Goal: Download file/media

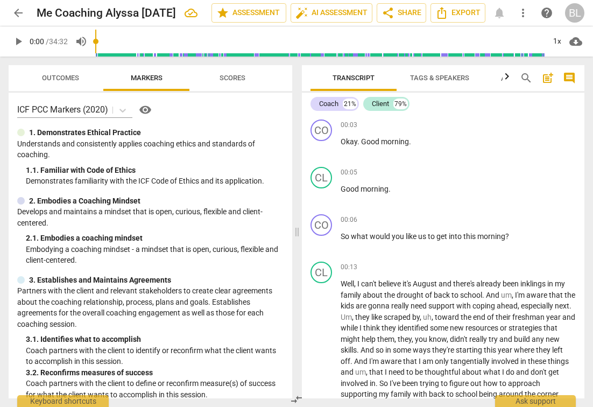
scroll to position [2035, 0]
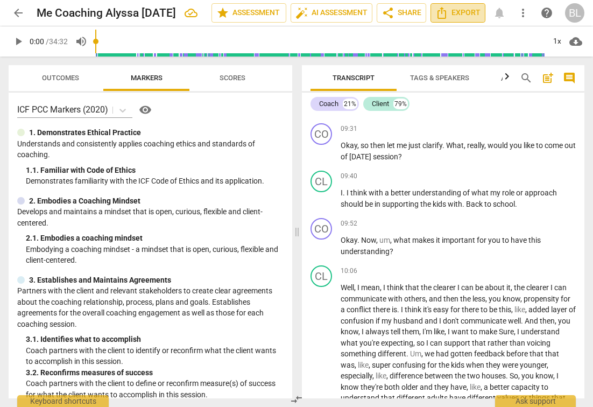
click at [450, 14] on span "Export" at bounding box center [457, 12] width 45 height 13
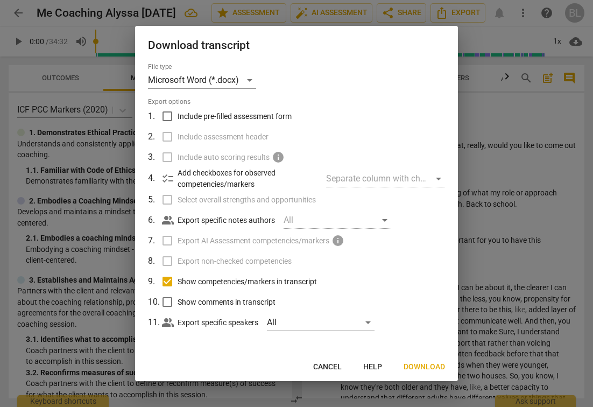
click at [337, 366] on span "Cancel" at bounding box center [327, 367] width 29 height 11
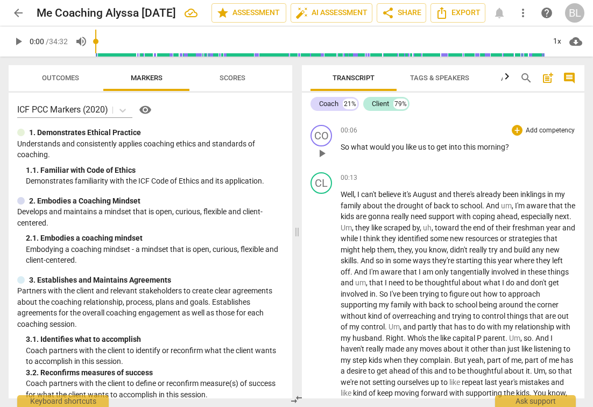
scroll to position [93, 0]
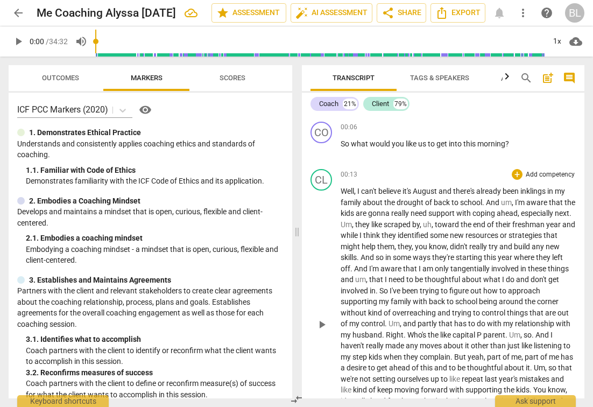
click at [431, 201] on span "of" at bounding box center [429, 202] width 9 height 9
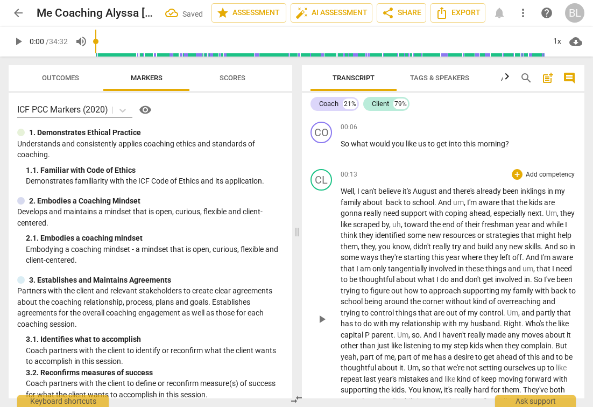
click at [454, 212] on span "coping" at bounding box center [457, 213] width 24 height 9
click at [466, 203] on span "," at bounding box center [465, 202] width 3 height 9
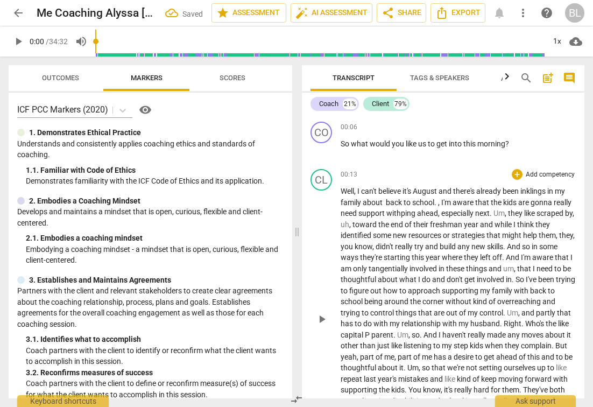
click at [417, 213] on span "ping" at bounding box center [409, 213] width 16 height 9
click at [417, 214] on span "ping" at bounding box center [409, 213] width 16 height 9
click at [508, 215] on span "." at bounding box center [506, 213] width 4 height 9
click at [523, 214] on span "," at bounding box center [520, 213] width 3 height 9
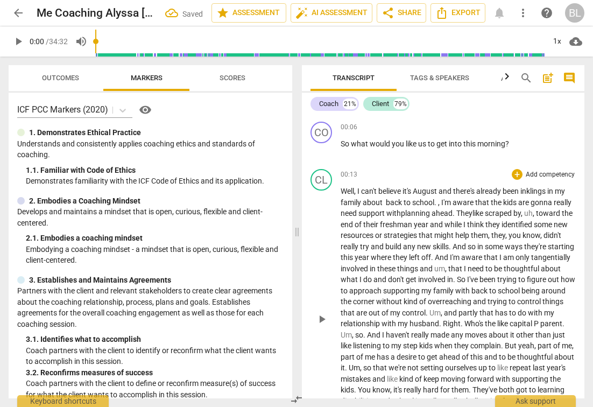
click at [536, 212] on span "," at bounding box center [534, 213] width 3 height 9
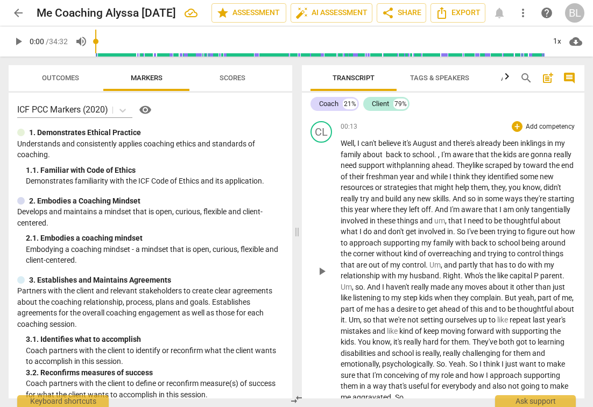
scroll to position [142, 0]
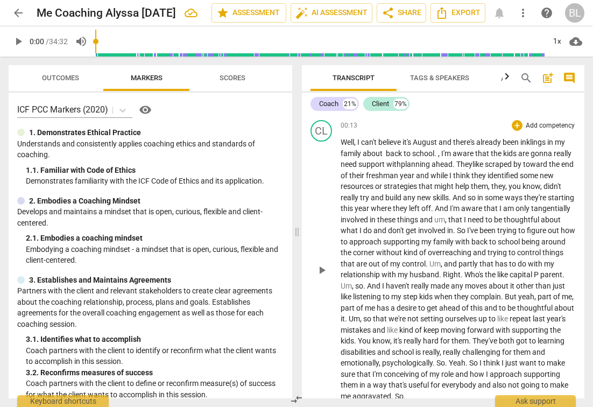
click at [544, 191] on span "didn't" at bounding box center [553, 186] width 18 height 9
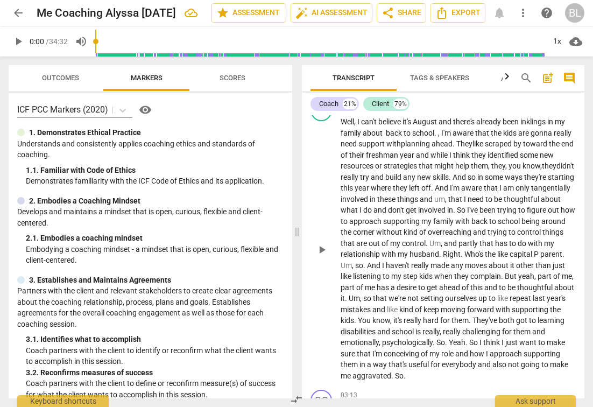
scroll to position [163, 0]
click at [448, 197] on span "," at bounding box center [446, 198] width 3 height 9
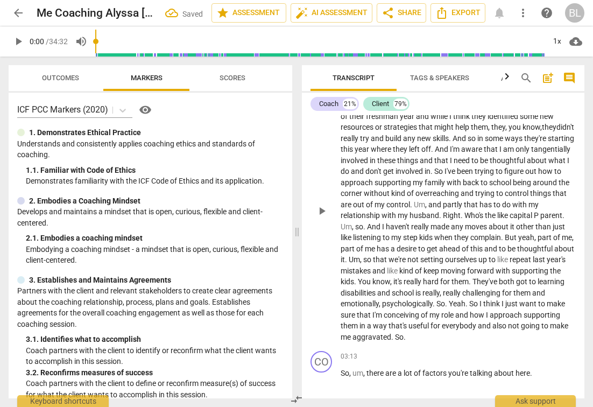
scroll to position [201, 0]
click at [428, 208] on span "and" at bounding box center [435, 204] width 15 height 9
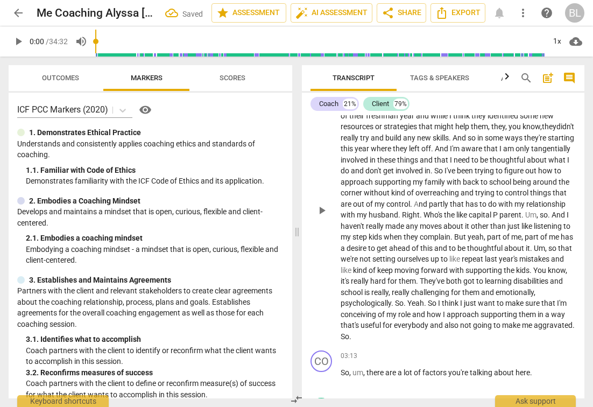
click at [410, 208] on span ". A" at bounding box center [414, 204] width 9 height 9
click at [412, 208] on span "a" at bounding box center [414, 204] width 4 height 9
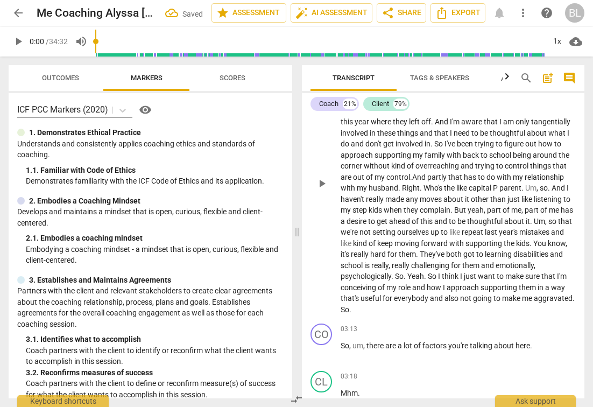
scroll to position [236, 0]
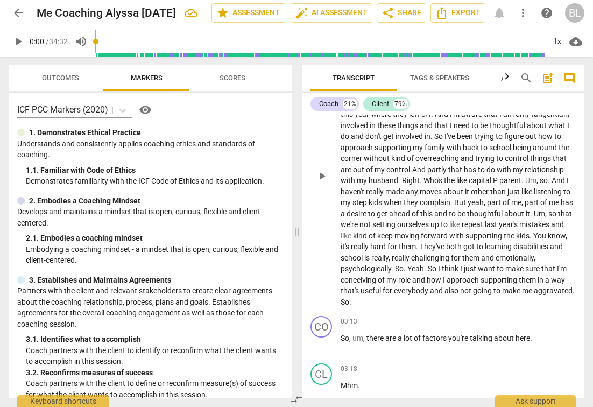
click at [420, 185] on span "." at bounding box center [422, 180] width 4 height 9
click at [571, 177] on p "Well , I can't believe it's August and there's already been inklings in my fami…" at bounding box center [458, 175] width 235 height 265
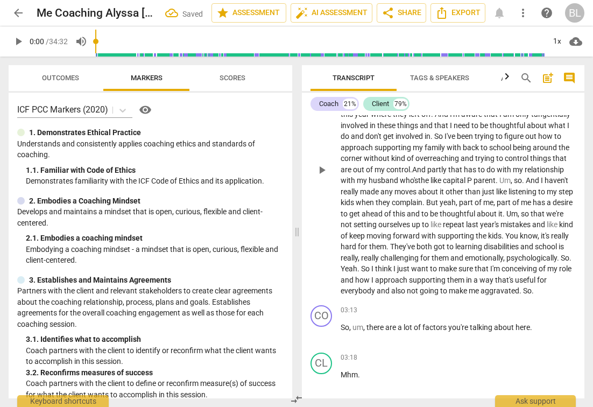
click at [418, 185] on span "the" at bounding box center [424, 180] width 12 height 9
click at [437, 185] on span "like" at bounding box center [443, 180] width 12 height 9
click at [511, 185] on span "." at bounding box center [513, 180] width 4 height 9
drag, startPoint x: 414, startPoint y: 188, endPoint x: 414, endPoint y: 180, distance: 8.6
click at [489, 185] on span "and" at bounding box center [495, 180] width 13 height 9
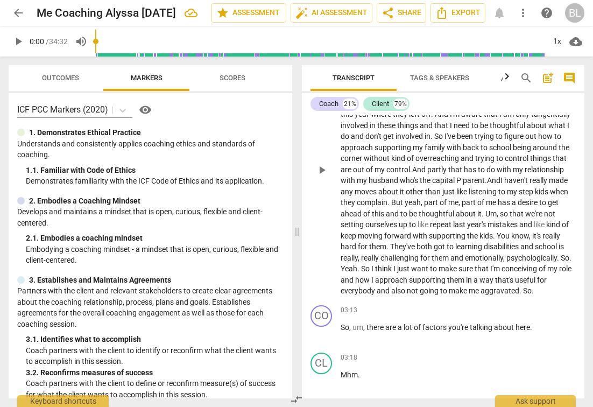
click at [456, 196] on span "like" at bounding box center [462, 191] width 12 height 9
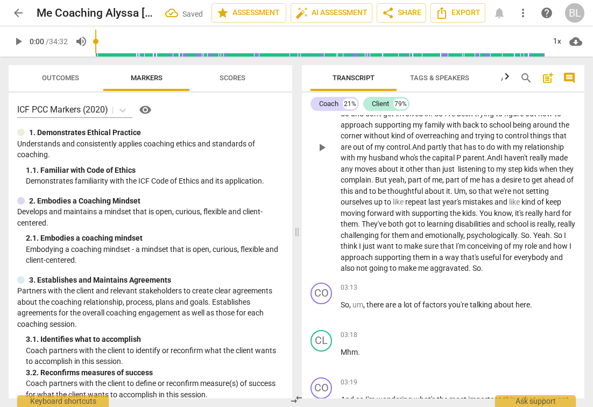
scroll to position [259, 0]
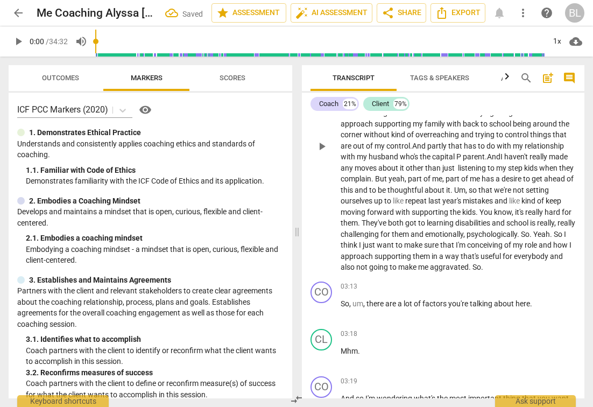
click at [442, 183] on span "," at bounding box center [443, 178] width 3 height 9
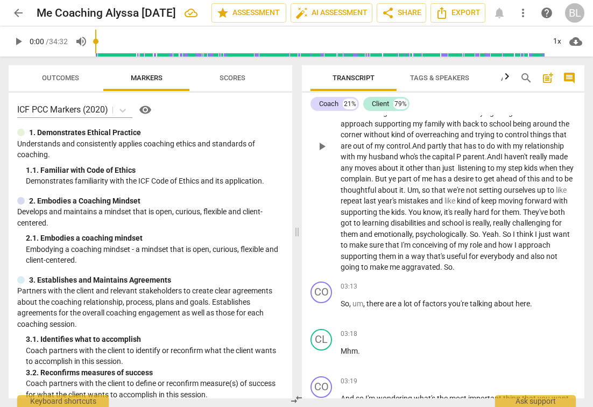
click at [419, 194] on span "," at bounding box center [420, 190] width 3 height 9
click at [413, 194] on span "that" at bounding box center [421, 190] width 16 height 9
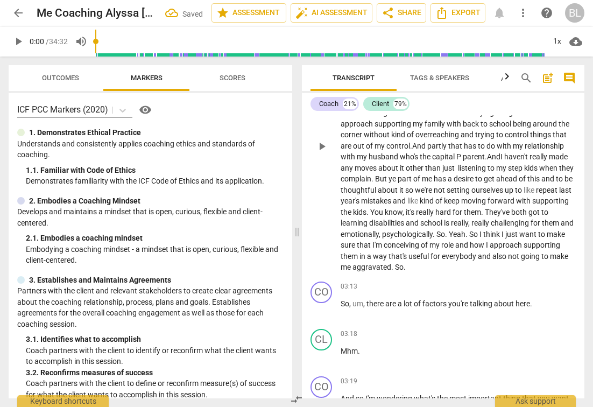
click at [524, 194] on span "like" at bounding box center [530, 190] width 12 height 9
click at [407, 205] on span "like" at bounding box center [413, 200] width 12 height 9
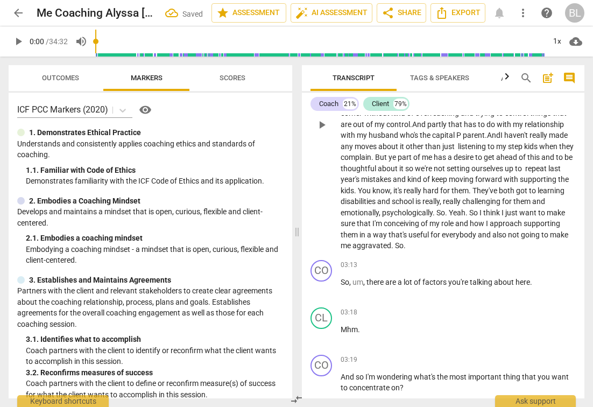
scroll to position [284, 0]
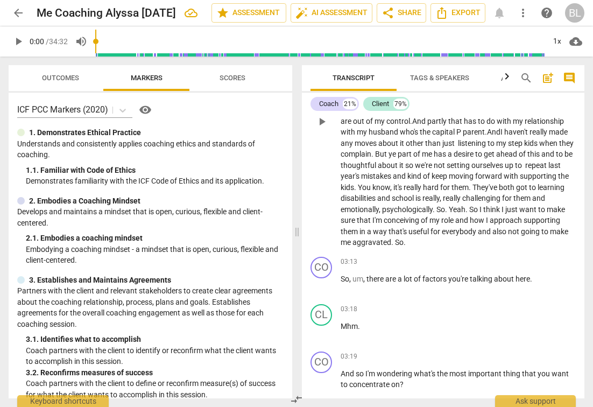
click at [529, 192] on span "to" at bounding box center [533, 187] width 9 height 9
click at [381, 214] on span "," at bounding box center [380, 209] width 3 height 9
click at [545, 202] on span "and" at bounding box center [538, 198] width 13 height 9
click at [442, 214] on span "." at bounding box center [441, 209] width 4 height 9
click at [418, 214] on span "so" at bounding box center [414, 209] width 8 height 9
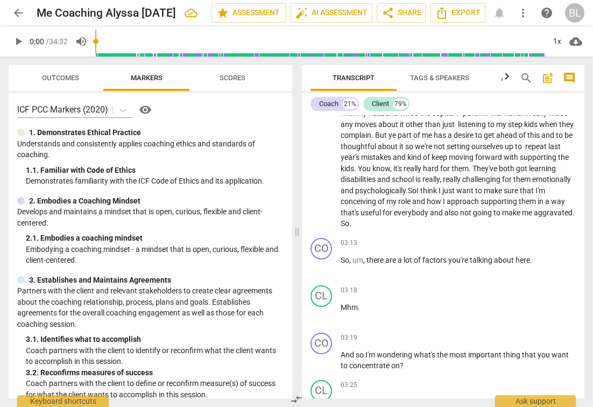
scroll to position [321, 0]
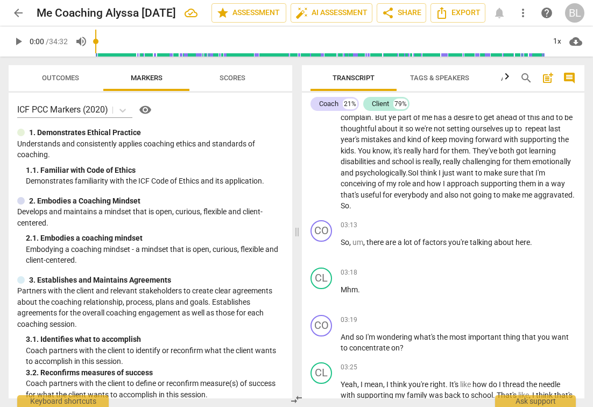
click at [393, 211] on p "Well , I can't believe it's August and there's already been inklings in my fami…" at bounding box center [458, 84] width 235 height 254
click at [366, 248] on div "03:13 + Add competency keyboard_arrow_right So , um , there are a lot of factor…" at bounding box center [458, 239] width 235 height 39
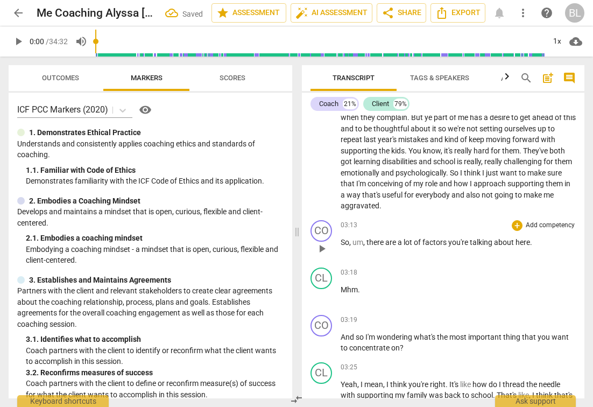
click at [364, 238] on span "," at bounding box center [364, 242] width 3 height 9
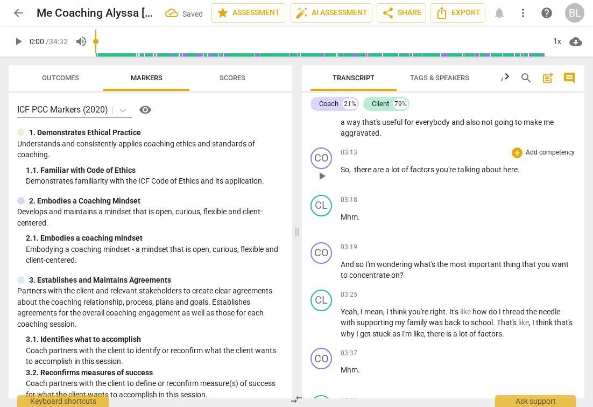
scroll to position [454, 0]
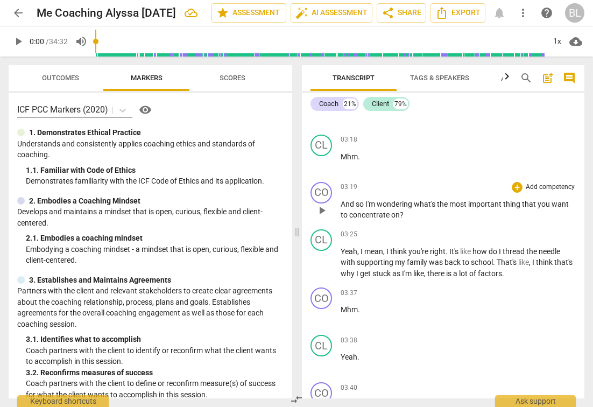
click at [403, 210] on span "?" at bounding box center [402, 214] width 4 height 9
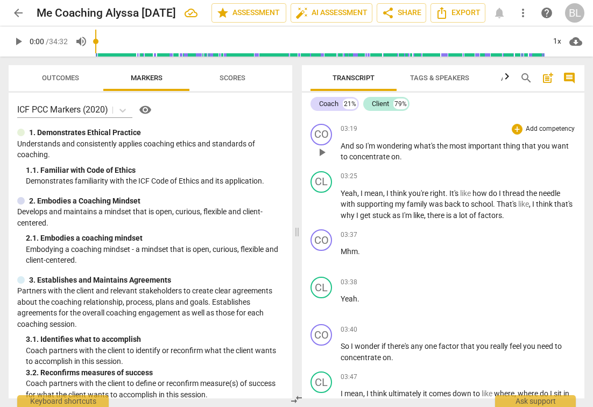
scroll to position [517, 0]
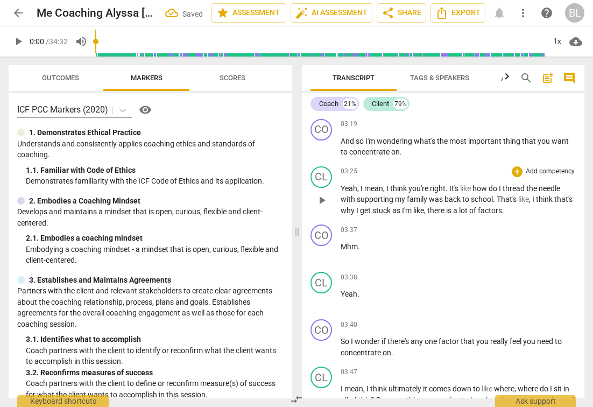
click at [359, 184] on span "," at bounding box center [358, 188] width 3 height 9
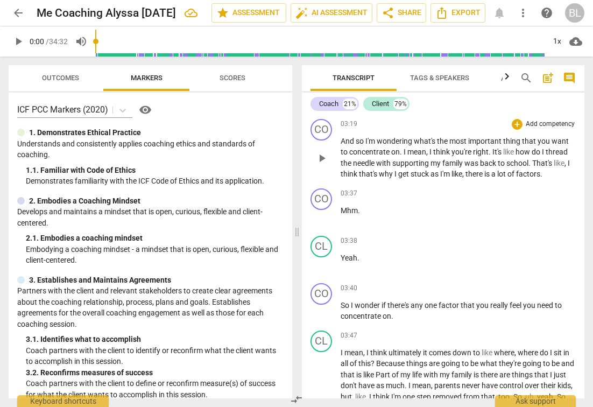
click at [402, 147] on span "." at bounding box center [402, 151] width 4 height 9
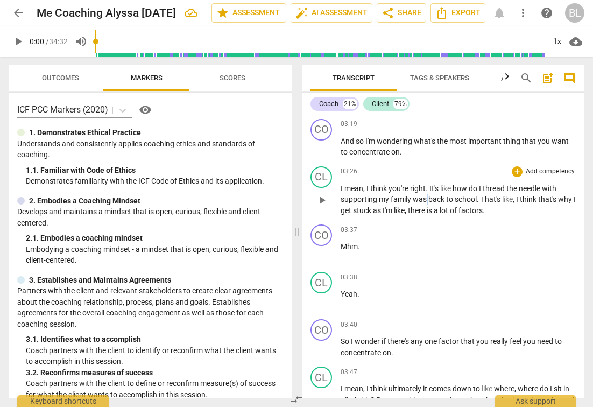
click at [427, 195] on span "was" at bounding box center [421, 199] width 16 height 9
click at [501, 195] on span "," at bounding box center [498, 199] width 3 height 9
click at [560, 195] on span "stuck" at bounding box center [550, 199] width 20 height 9
click at [380, 206] on span "there" at bounding box center [384, 210] width 19 height 9
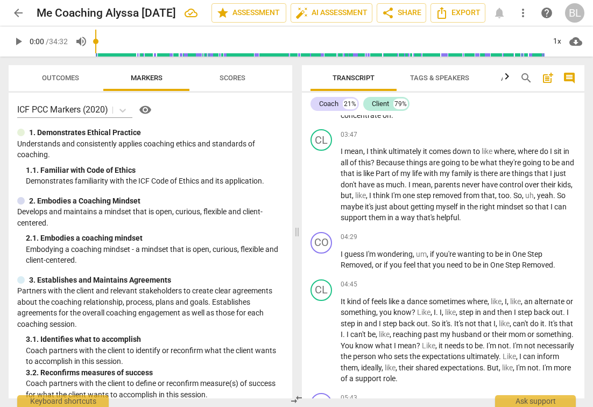
scroll to position [757, 0]
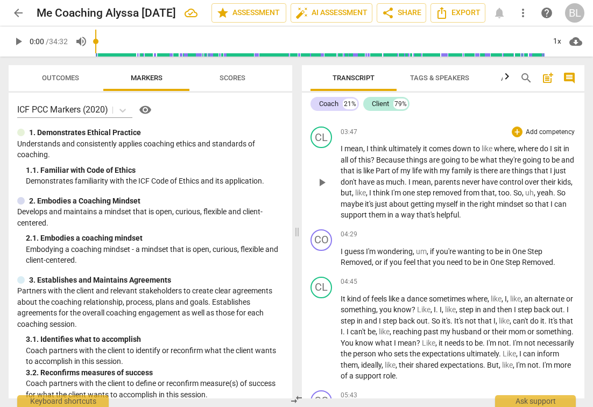
click at [376, 166] on span "like" at bounding box center [369, 170] width 12 height 9
click at [392, 166] on span "Part" at bounding box center [384, 170] width 16 height 9
click at [459, 166] on span "family" at bounding box center [448, 170] width 22 height 9
click at [486, 166] on span "there" at bounding box center [476, 170] width 19 height 9
click at [358, 188] on span "I" at bounding box center [357, 192] width 4 height 9
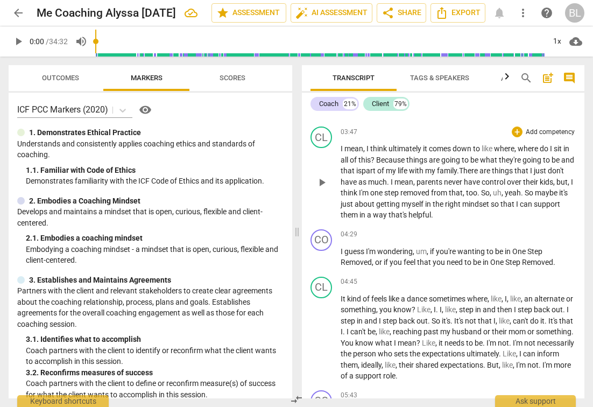
click at [525, 188] on span "." at bounding box center [523, 192] width 4 height 9
click at [489, 188] on span "so" at bounding box center [485, 192] width 8 height 9
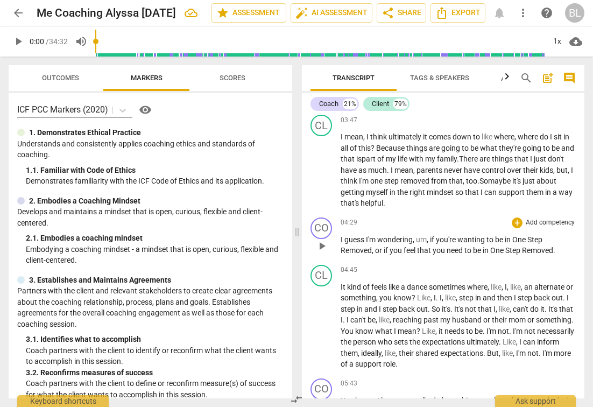
scroll to position [790, 0]
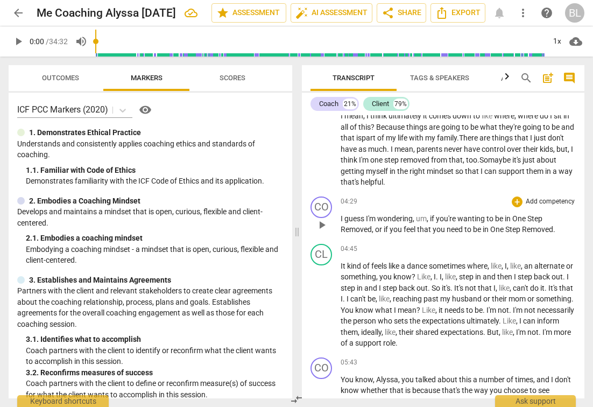
click at [428, 214] on span "," at bounding box center [428, 218] width 3 height 9
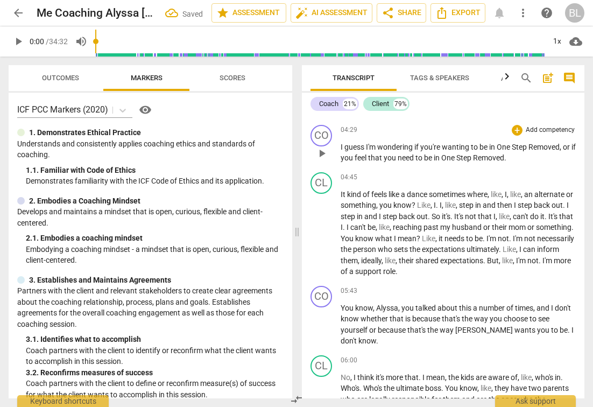
scroll to position [862, 0]
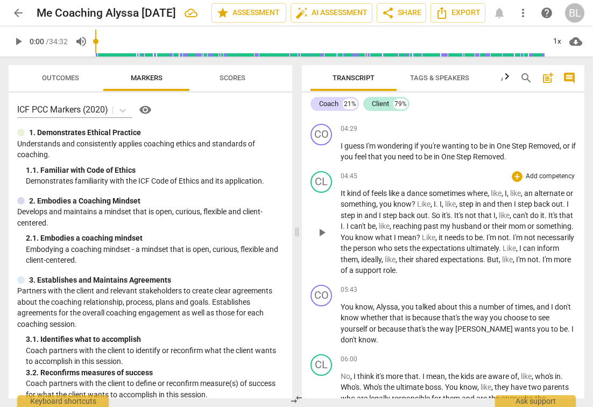
click at [505, 189] on span "," at bounding box center [503, 193] width 3 height 9
click at [512, 189] on span "," at bounding box center [510, 193] width 3 height 9
click at [522, 189] on span "an" at bounding box center [517, 193] width 10 height 9
click at [437, 200] on span "." at bounding box center [438, 204] width 4 height 9
click at [437, 200] on span "," at bounding box center [435, 204] width 3 height 9
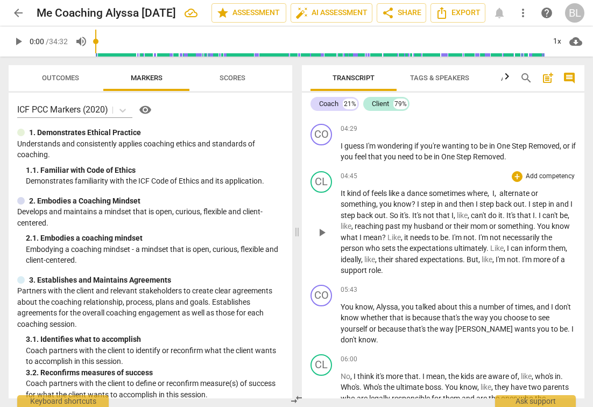
click at [412, 211] on span "." at bounding box center [411, 215] width 4 height 9
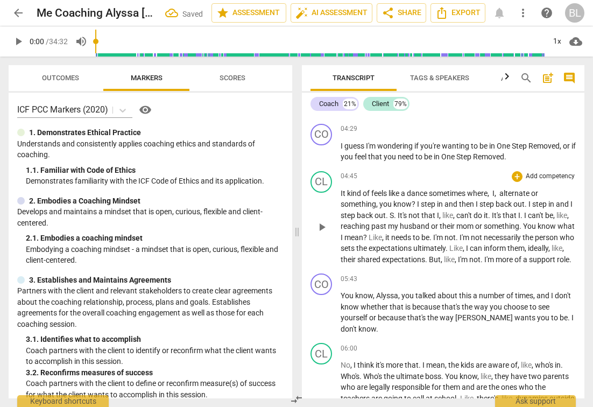
click at [398, 211] on span "." at bounding box center [396, 215] width 4 height 9
click at [397, 211] on span "it's" at bounding box center [395, 215] width 9 height 9
click at [493, 211] on span "It's" at bounding box center [487, 215] width 11 height 9
click at [482, 211] on span "." at bounding box center [481, 215] width 4 height 9
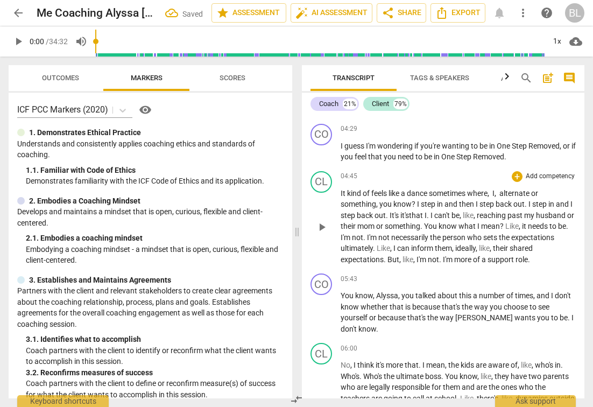
click at [409, 211] on span "it's" at bounding box center [404, 215] width 9 height 9
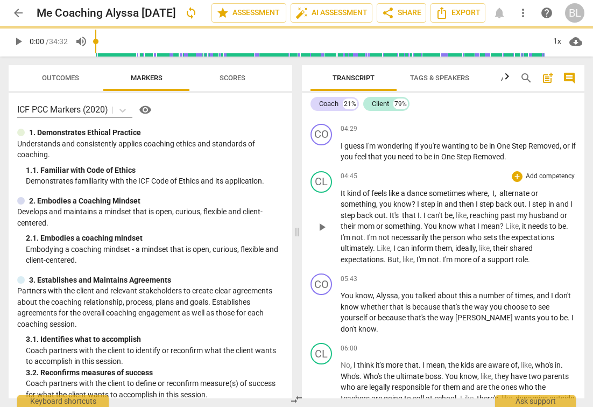
click at [429, 208] on p "It kind of feels like a dance sometimes where , I , alternate or something , yo…" at bounding box center [458, 227] width 235 height 78
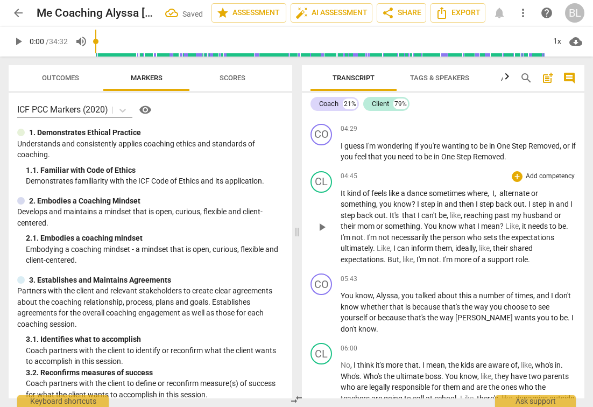
click at [464, 211] on span "," at bounding box center [462, 215] width 3 height 9
click at [508, 222] on span "it" at bounding box center [508, 226] width 6 height 9
click at [354, 233] on span "." at bounding box center [354, 237] width 4 height 9
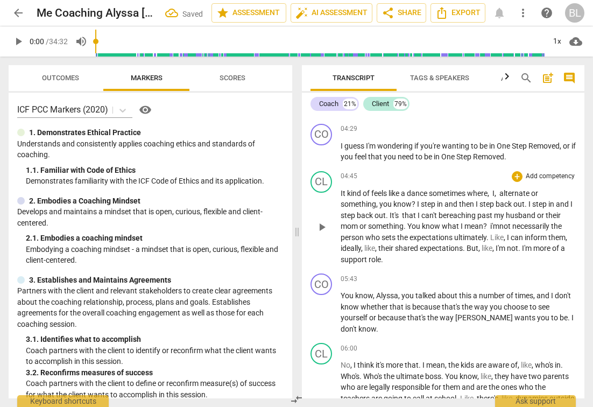
click at [493, 222] on span "i'm" at bounding box center [494, 226] width 9 height 9
click at [510, 233] on span "I" at bounding box center [509, 237] width 4 height 9
click at [355, 244] on span "," at bounding box center [352, 248] width 3 height 9
click at [381, 244] on span "their" at bounding box center [372, 248] width 17 height 9
click at [483, 233] on p "It kind of feels like a dance sometimes where , I , alternate or something , yo…" at bounding box center [458, 227] width 235 height 78
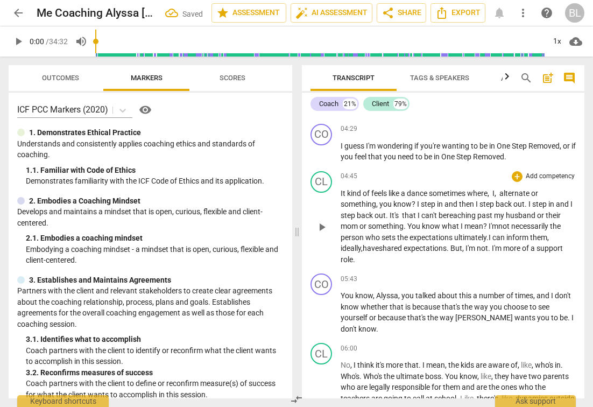
click at [492, 244] on span "." at bounding box center [490, 248] width 4 height 9
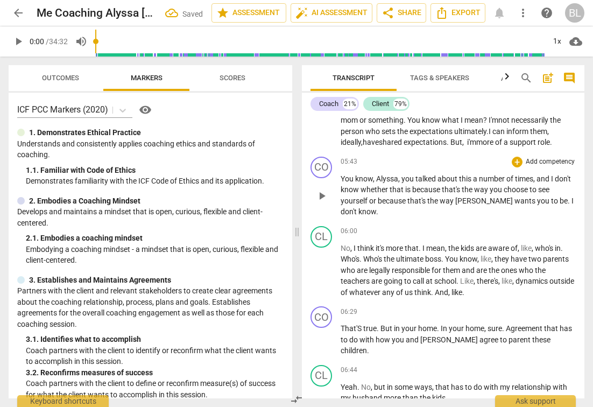
scroll to position [973, 0]
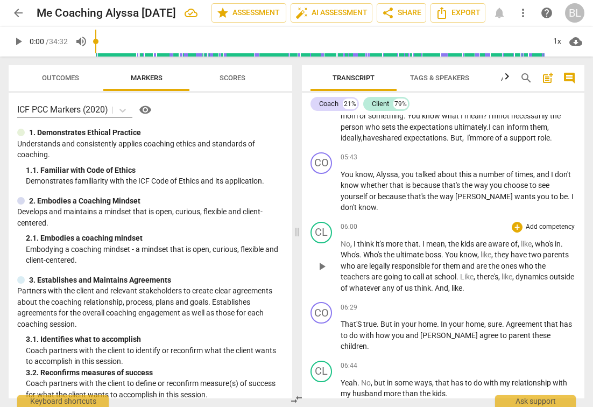
click at [535, 240] on span "," at bounding box center [533, 244] width 3 height 9
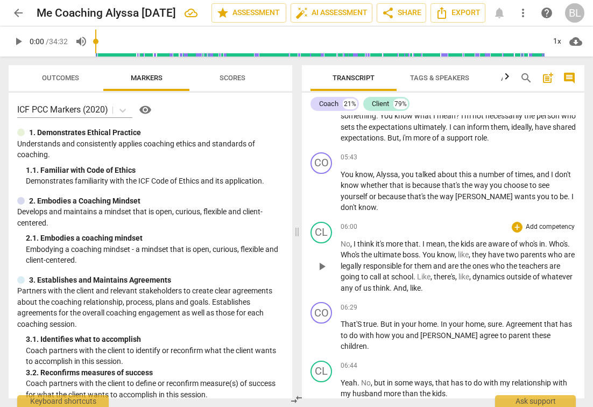
click at [568, 240] on span "." at bounding box center [569, 244] width 2 height 9
click at [439, 250] on span "," at bounding box center [437, 254] width 3 height 9
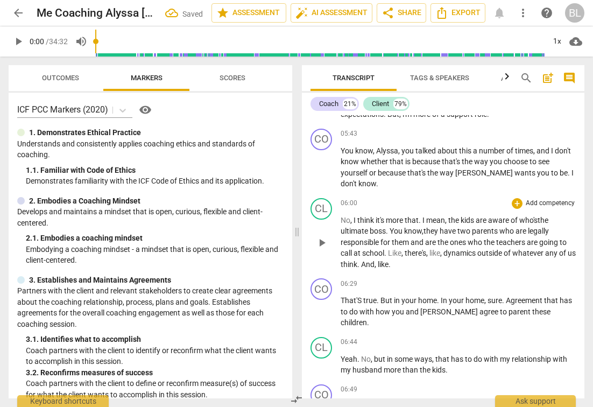
scroll to position [998, 0]
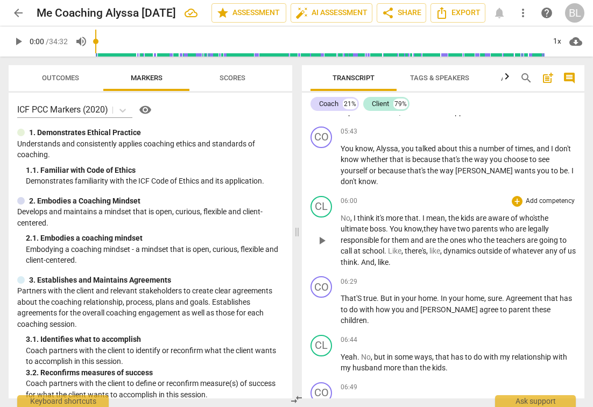
click at [444, 247] on span "," at bounding box center [441, 251] width 3 height 9
click at [392, 238] on p "No , I think it's more that . I mean , the kids are aware of who's the ultimate…" at bounding box center [458, 240] width 235 height 55
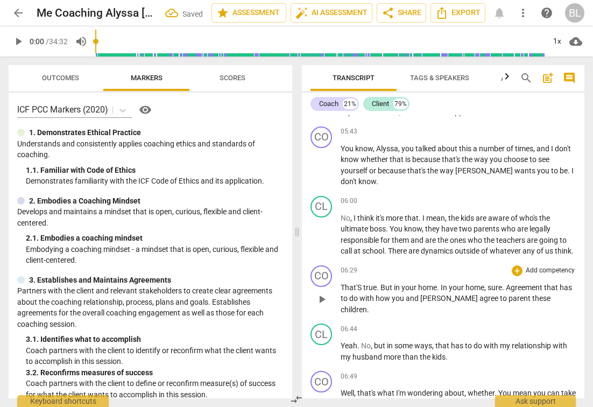
click at [361, 283] on span "That'S" at bounding box center [352, 287] width 23 height 9
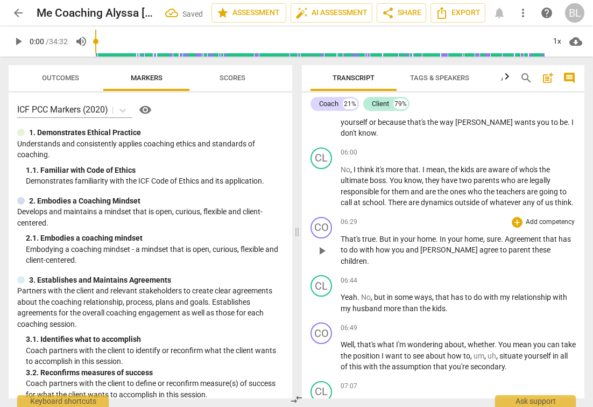
scroll to position [1049, 0]
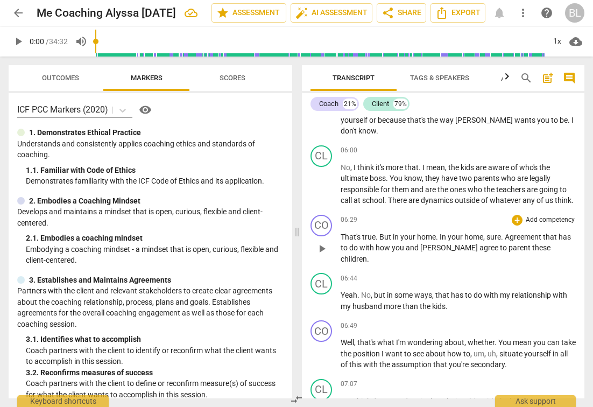
click at [552, 237] on p "That's true . But in your home . In your home , sure . Agreement that has to do…" at bounding box center [458, 247] width 235 height 33
click at [511, 233] on span "Agreement" at bounding box center [524, 237] width 38 height 9
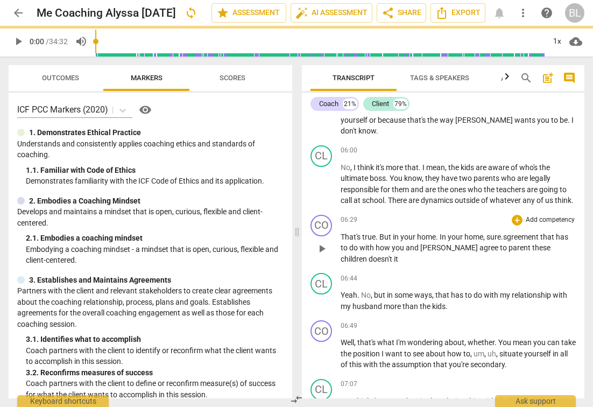
click at [501, 233] on span "sure" at bounding box center [494, 237] width 15 height 9
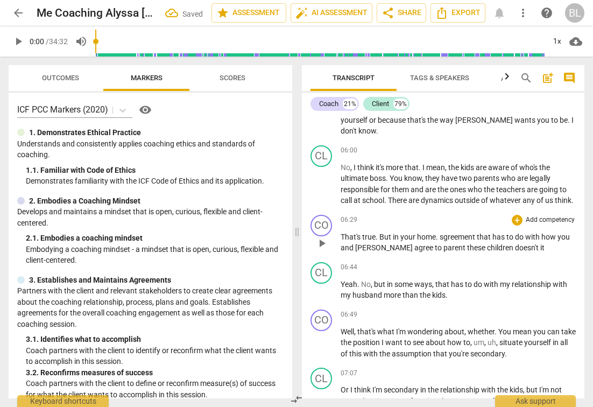
click at [448, 233] on span "greement" at bounding box center [460, 237] width 33 height 9
click at [440, 233] on span ". a" at bounding box center [440, 237] width 8 height 9
click at [493, 233] on span "that" at bounding box center [485, 237] width 16 height 9
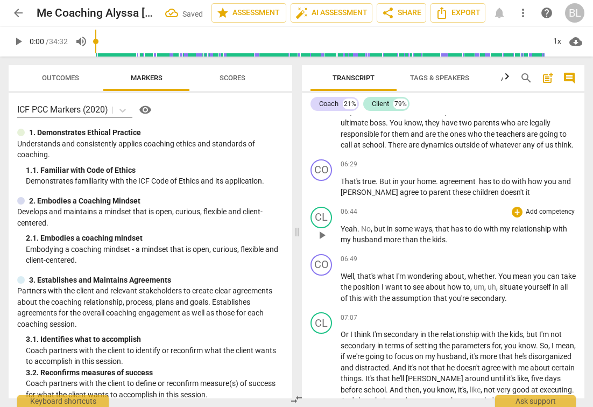
scroll to position [1107, 0]
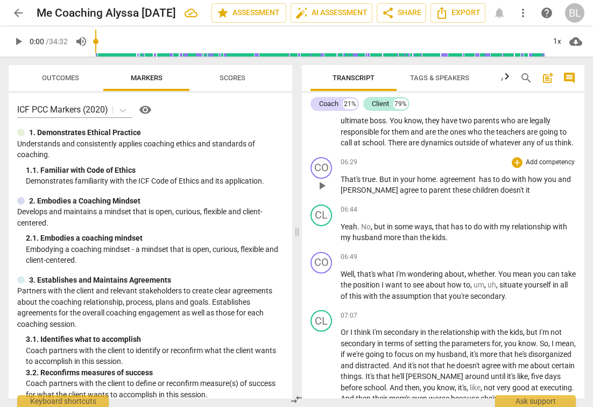
click at [504, 177] on p "That's true . But in your home . a greement has to do with how you and [PERSON_…" at bounding box center [458, 185] width 235 height 22
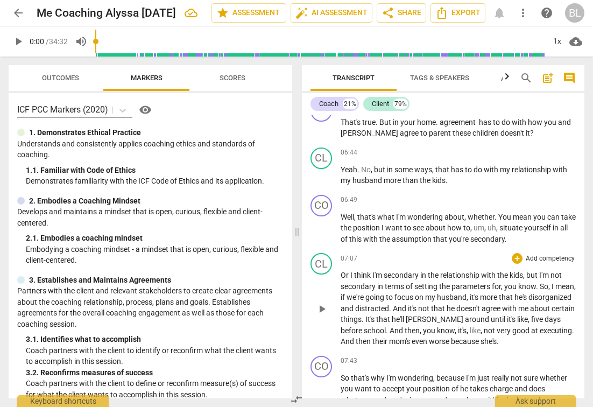
scroll to position [1164, 0]
click at [500, 223] on span "," at bounding box center [497, 227] width 3 height 9
click at [357, 234] on span "with" at bounding box center [349, 238] width 16 height 9
click at [426, 234] on span "that" at bounding box center [419, 238] width 16 height 9
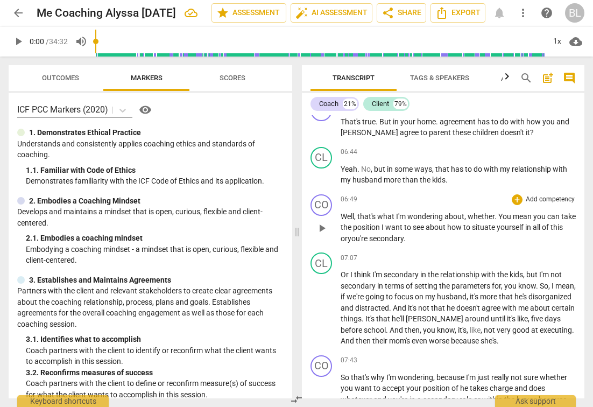
click at [532, 212] on span "mean" at bounding box center [523, 216] width 20 height 9
click at [505, 212] on span "you" at bounding box center [507, 216] width 14 height 9
click at [374, 223] on span "want" at bounding box center [382, 227] width 19 height 9
click at [406, 234] on span "." at bounding box center [405, 238] width 2 height 9
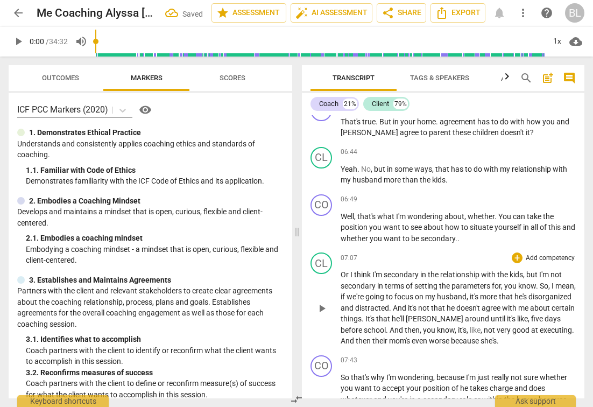
click at [349, 270] on span "Or" at bounding box center [346, 274] width 10 height 9
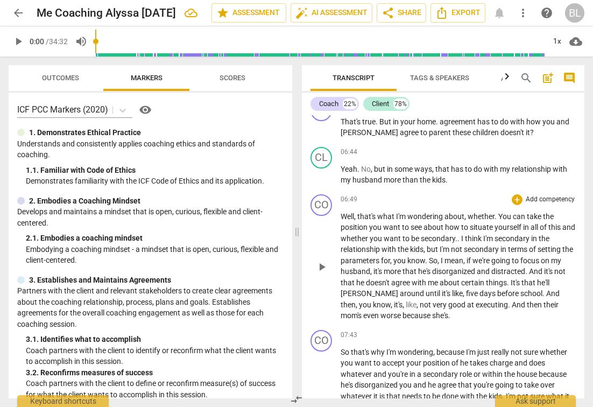
click at [461, 234] on span "." at bounding box center [460, 238] width 4 height 9
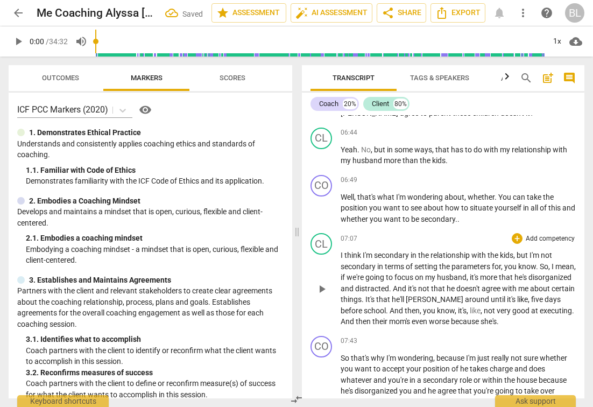
scroll to position [1185, 0]
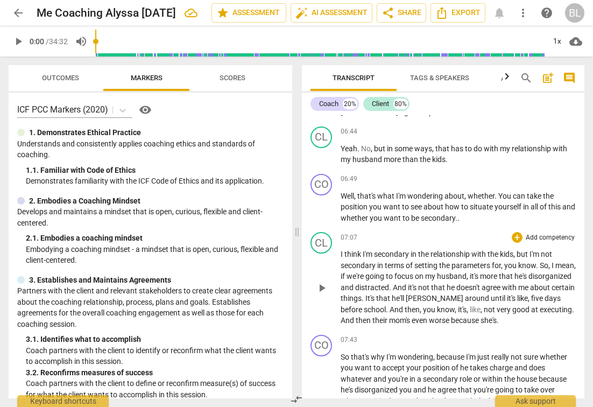
click at [536, 261] on span "know" at bounding box center [527, 265] width 18 height 9
click at [435, 299] on p "I think I'm secondary in the relationship with the kids , but I'm not secondary…" at bounding box center [458, 288] width 235 height 78
click at [481, 305] on span "," at bounding box center [482, 309] width 3 height 9
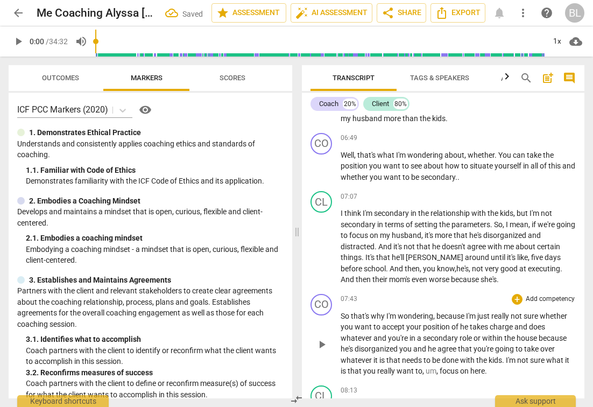
scroll to position [1226, 0]
click at [454, 265] on p "I think I'm secondary in the relationship with the kids , but I'm not secondary…" at bounding box center [458, 246] width 235 height 78
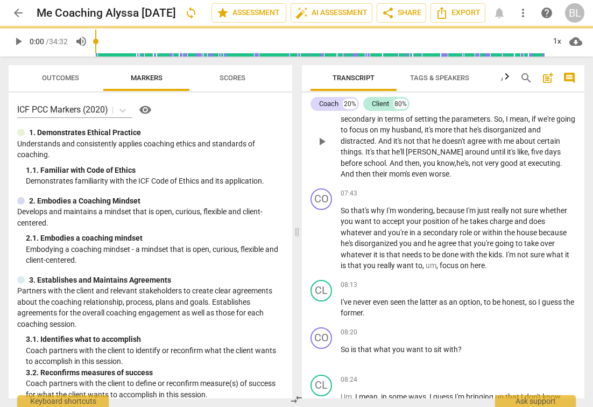
scroll to position [1332, 0]
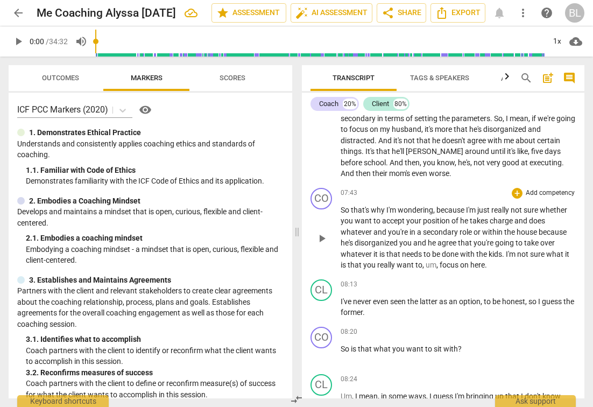
click at [481, 228] on span "or" at bounding box center [478, 232] width 9 height 9
click at [438, 261] on span "," at bounding box center [438, 265] width 3 height 9
click at [434, 206] on span "," at bounding box center [434, 210] width 3 height 9
click at [466, 206] on span "Because" at bounding box center [451, 210] width 29 height 9
click at [450, 228] on span "within" at bounding box center [446, 232] width 22 height 9
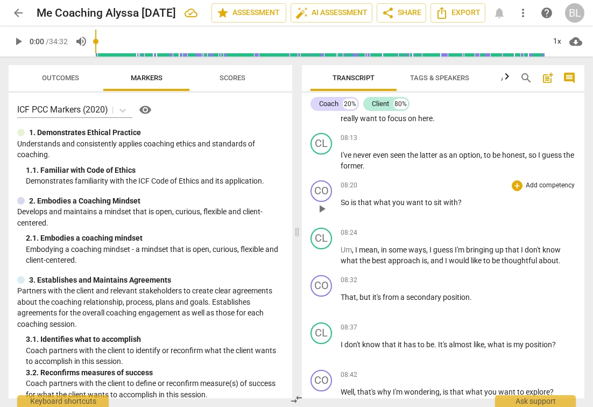
scroll to position [1491, 0]
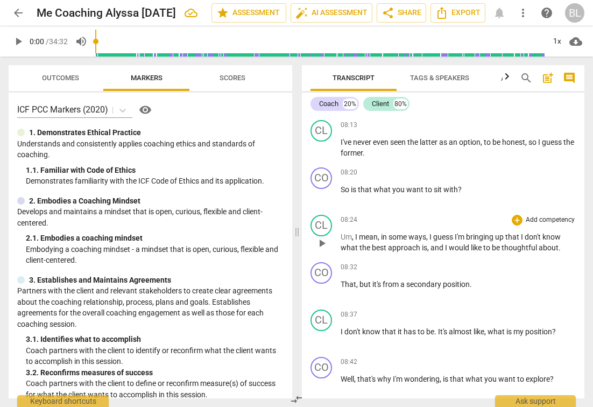
click at [354, 233] on span "," at bounding box center [353, 237] width 3 height 9
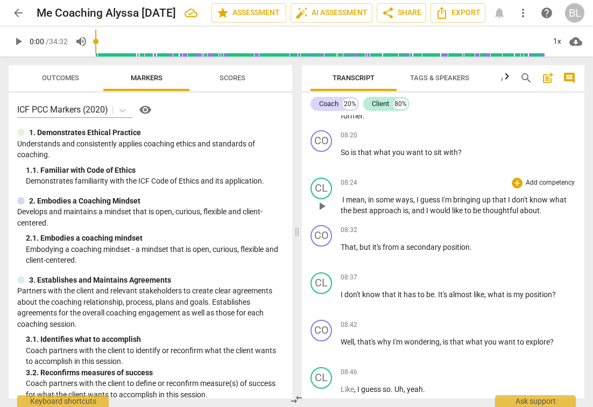
scroll to position [1535, 0]
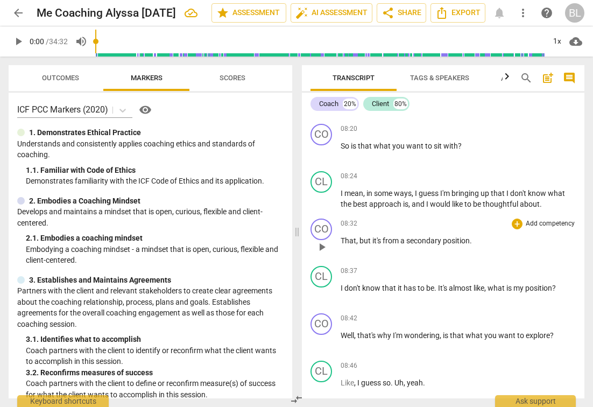
click at [381, 236] on span "it's" at bounding box center [377, 240] width 10 height 9
click at [344, 236] on span "from" at bounding box center [351, 240] width 18 height 9
click at [434, 235] on p "F rom a secondary position ." at bounding box center [458, 240] width 235 height 11
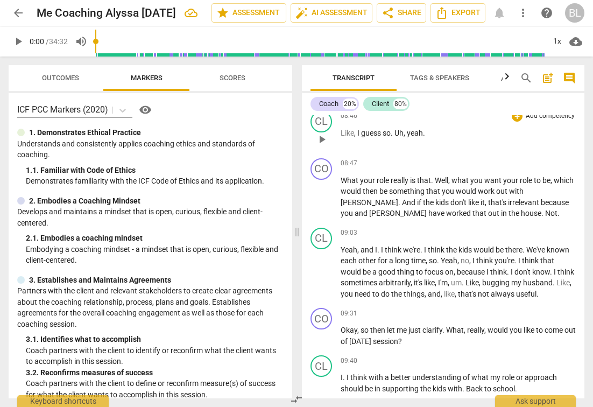
scroll to position [1786, 0]
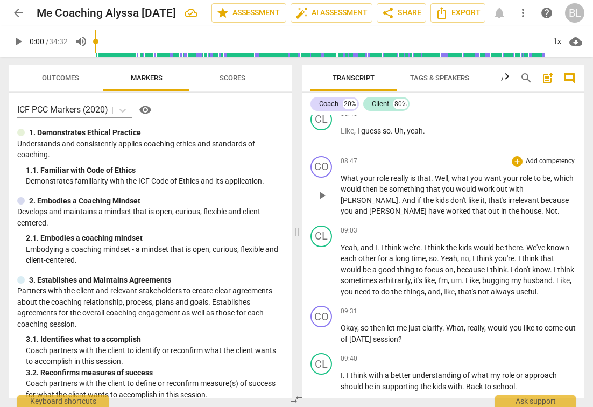
click at [452, 174] on span "," at bounding box center [449, 178] width 3 height 9
click at [558, 207] on span "." at bounding box center [559, 211] width 2 height 9
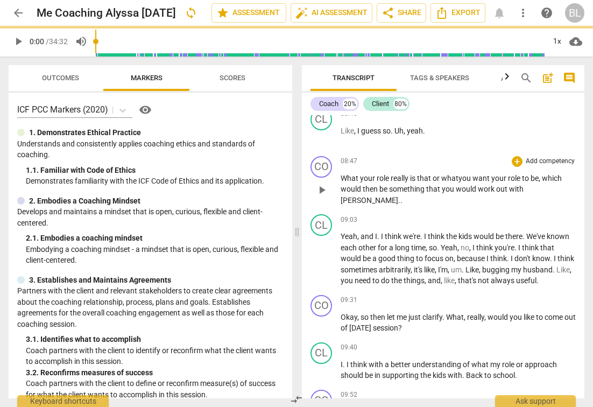
click at [441, 174] on span at bounding box center [441, 178] width 2 height 9
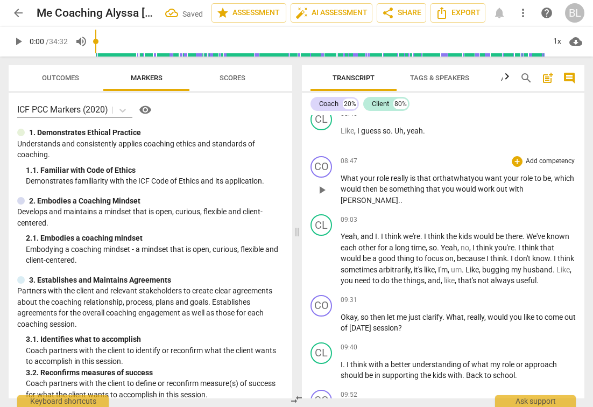
click at [442, 174] on span "that" at bounding box center [447, 178] width 14 height 9
click at [420, 232] on span "." at bounding box center [422, 236] width 4 height 9
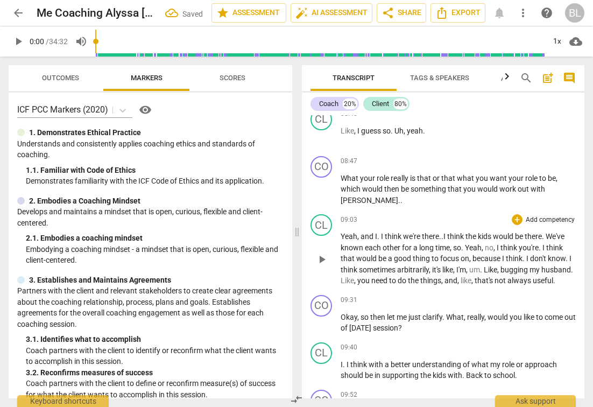
click at [497, 243] on span "," at bounding box center [495, 247] width 3 height 9
click at [530, 243] on span "." at bounding box center [531, 247] width 4 height 9
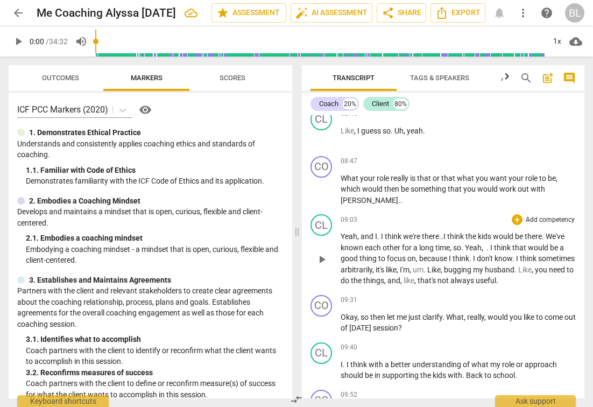
scroll to position [1785, 0]
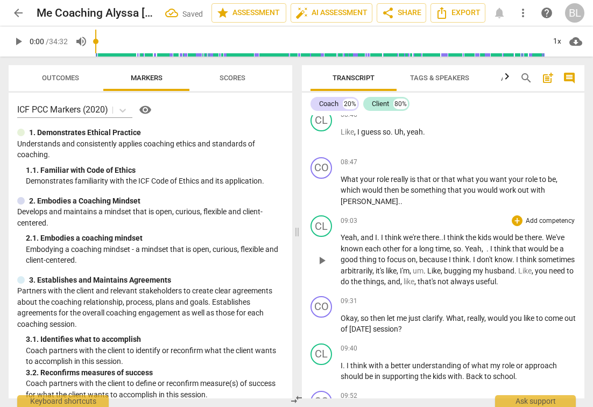
click at [490, 244] on span "." at bounding box center [489, 248] width 4 height 9
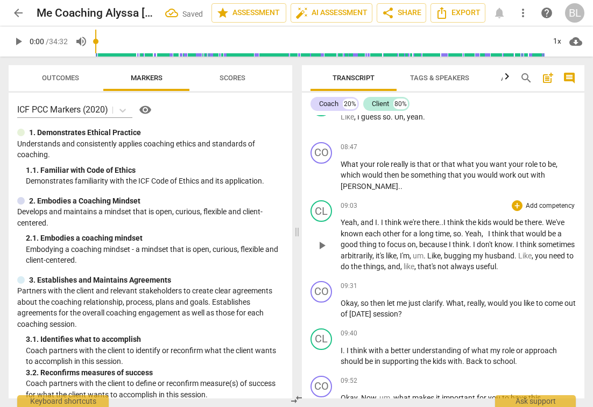
scroll to position [1806, 0]
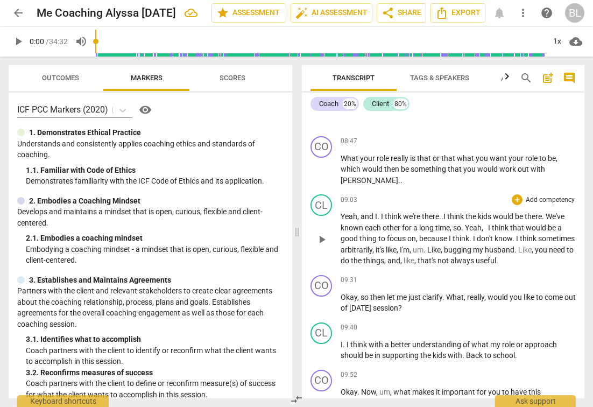
click at [444, 245] on span "," at bounding box center [442, 249] width 3 height 9
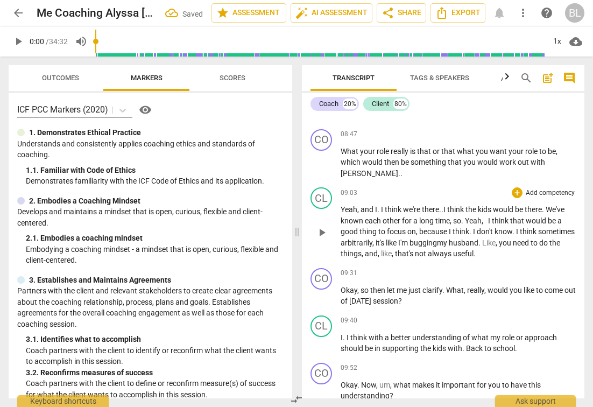
scroll to position [1816, 0]
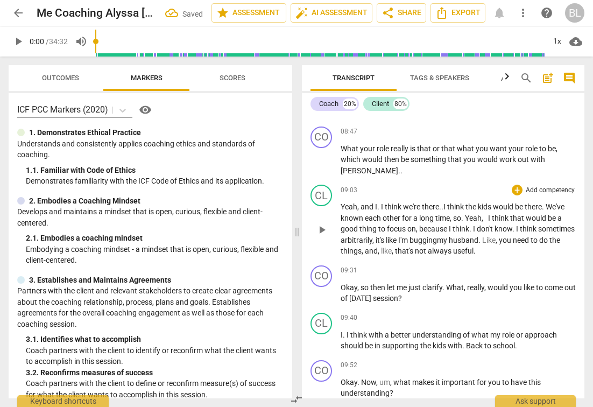
click at [395, 247] on span "," at bounding box center [393, 251] width 3 height 9
click at [381, 247] on span "," at bounding box center [379, 251] width 3 height 9
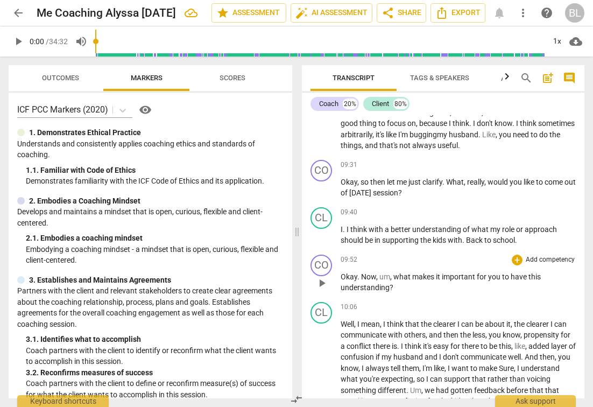
scroll to position [1927, 0]
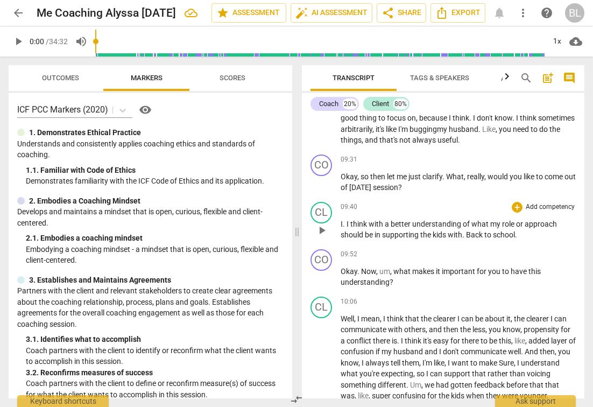
click at [465, 230] on span "." at bounding box center [464, 234] width 4 height 9
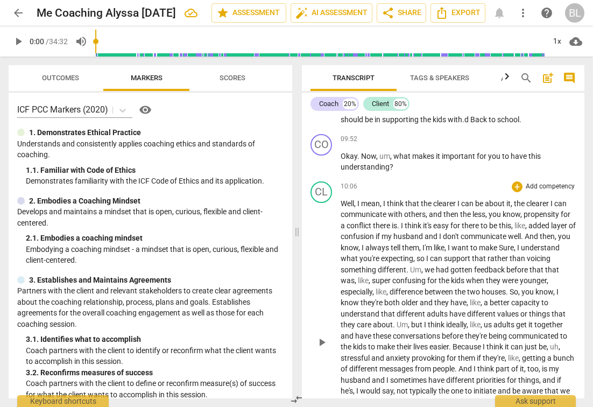
scroll to position [2041, 0]
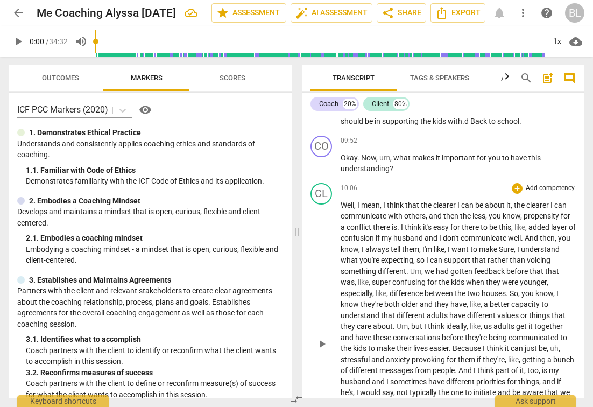
click at [529, 223] on span "," at bounding box center [526, 227] width 3 height 9
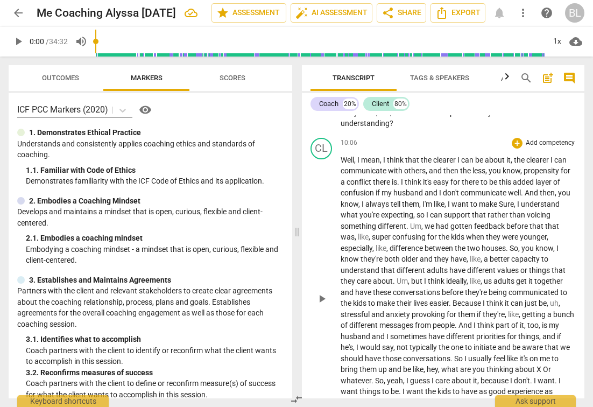
scroll to position [2086, 0]
click at [424, 221] on span "," at bounding box center [422, 225] width 3 height 9
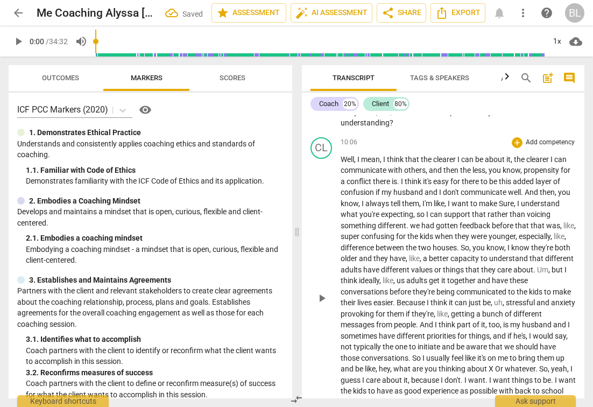
click at [415, 221] on span "we" at bounding box center [415, 225] width 11 height 9
click at [565, 232] on span "," at bounding box center [566, 236] width 2 height 9
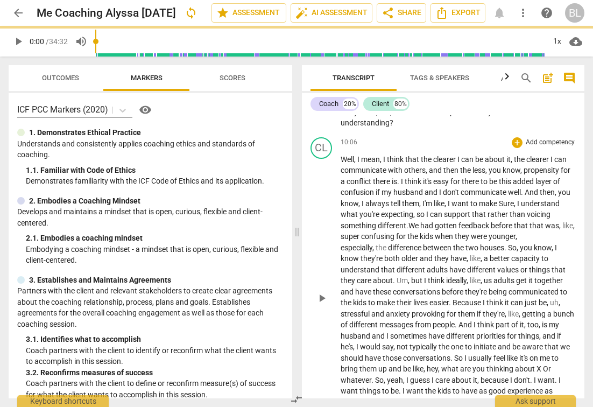
click at [573, 221] on span "," at bounding box center [574, 225] width 2 height 9
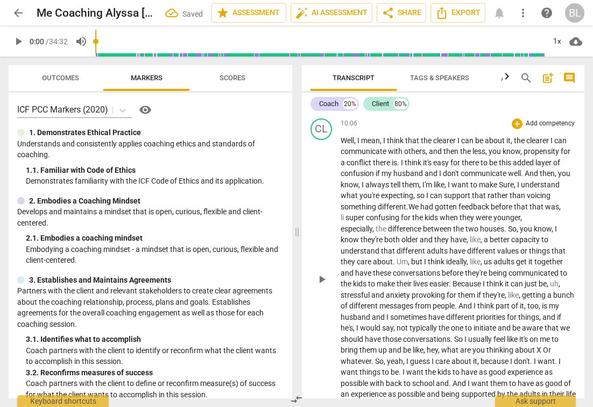
scroll to position [2106, 0]
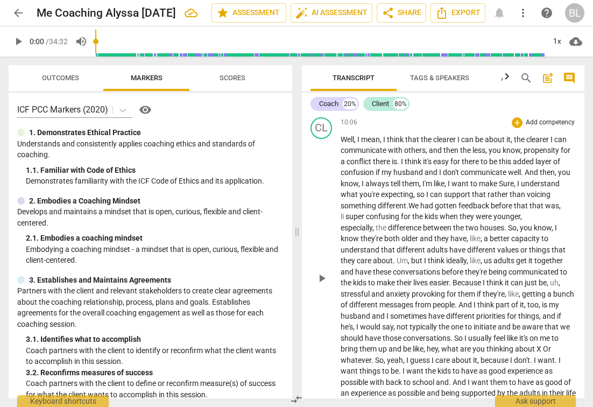
click at [481, 234] on span "," at bounding box center [482, 238] width 3 height 9
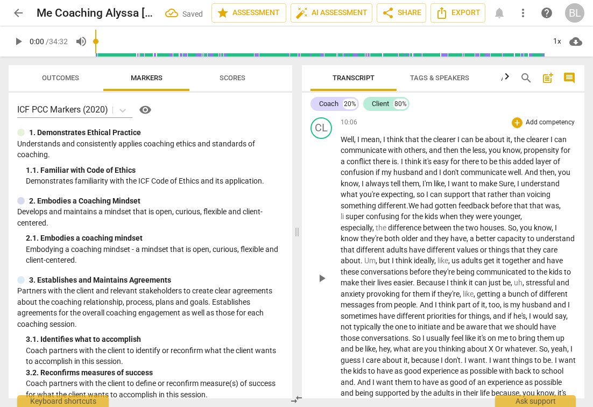
click at [467, 234] on span "," at bounding box center [468, 238] width 3 height 9
click at [379, 256] on span "but" at bounding box center [385, 260] width 13 height 9
click at [382, 256] on span "think" at bounding box center [391, 260] width 18 height 9
click at [439, 256] on span "us" at bounding box center [444, 260] width 10 height 9
click at [458, 256] on span "get" at bounding box center [464, 260] width 12 height 9
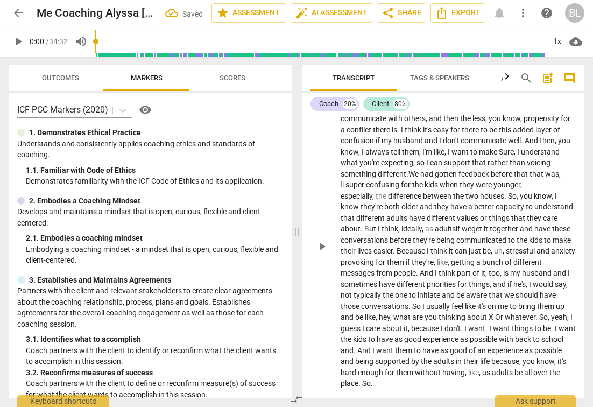
scroll to position [2142, 0]
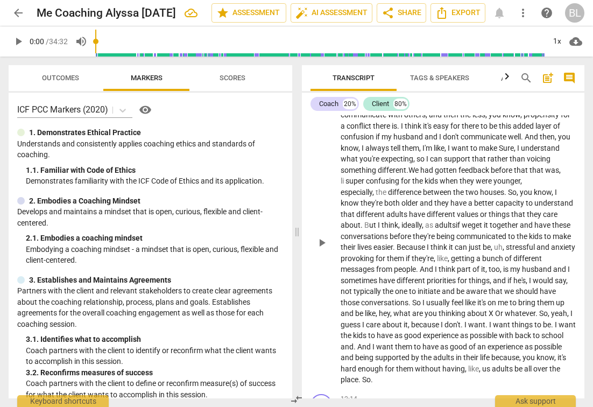
click at [506, 243] on span "," at bounding box center [504, 247] width 3 height 9
click at [476, 254] on span "getting" at bounding box center [463, 258] width 25 height 9
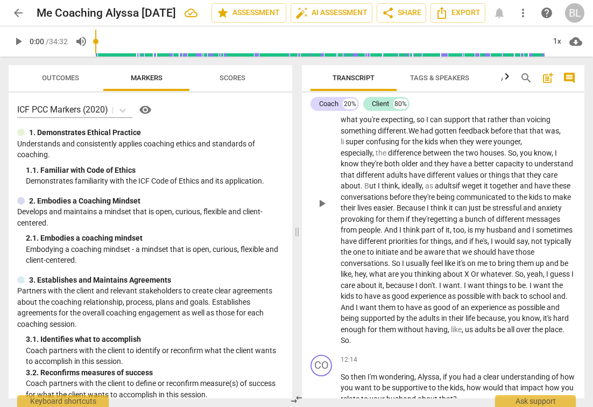
scroll to position [2184, 0]
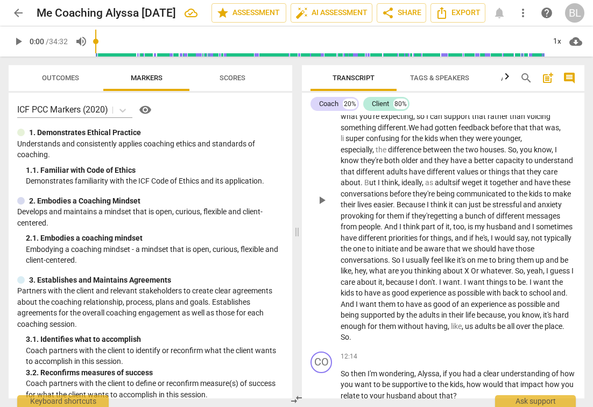
click at [530, 278] on span "." at bounding box center [528, 282] width 4 height 9
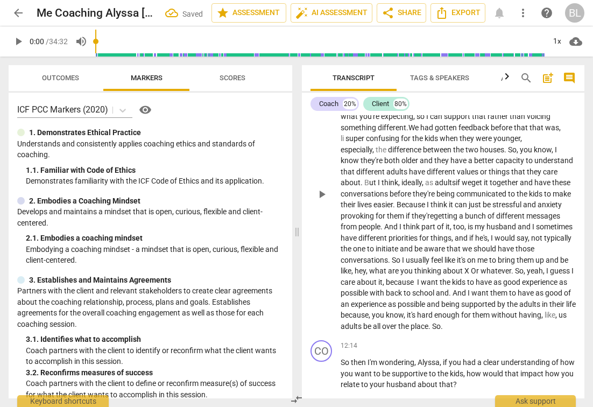
click at [453, 289] on span "." at bounding box center [451, 293] width 4 height 9
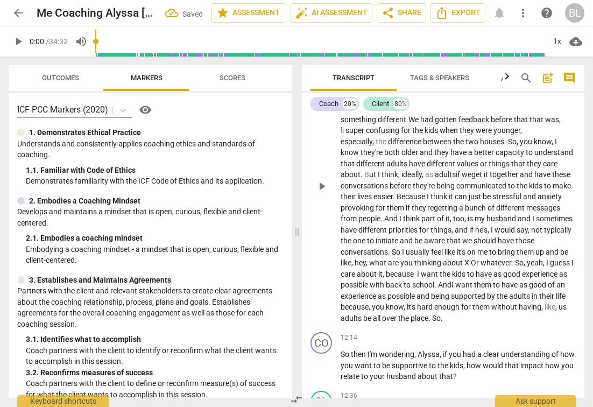
scroll to position [2195, 0]
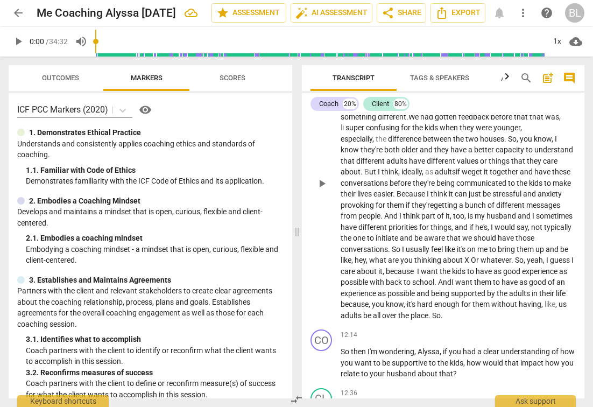
click at [431, 289] on span "and" at bounding box center [424, 293] width 15 height 9
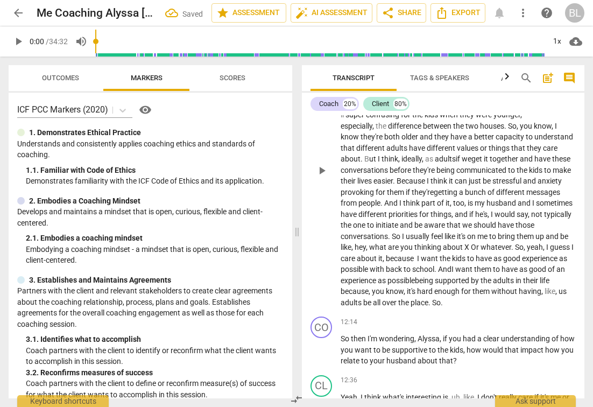
scroll to position [2210, 0]
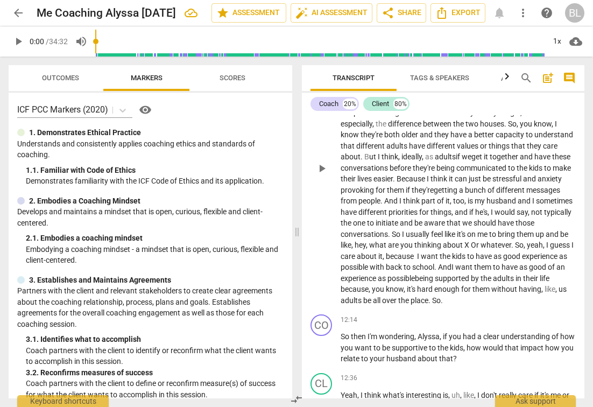
click at [555, 285] on span "," at bounding box center [556, 289] width 3 height 9
click at [420, 296] on span "." at bounding box center [419, 300] width 2 height 9
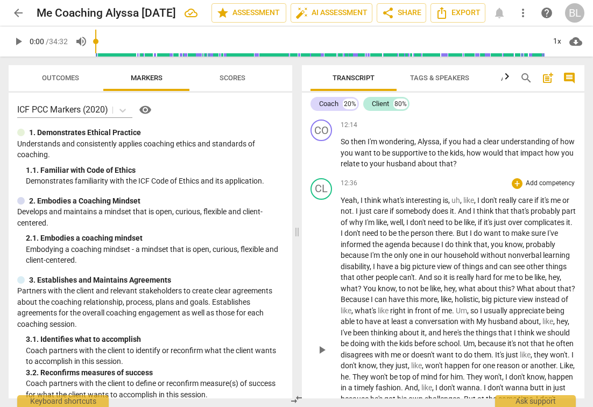
scroll to position [2408, 0]
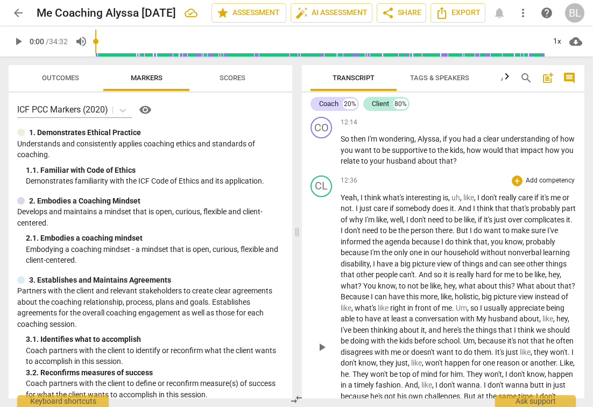
click at [479, 193] on span "I" at bounding box center [479, 197] width 4 height 9
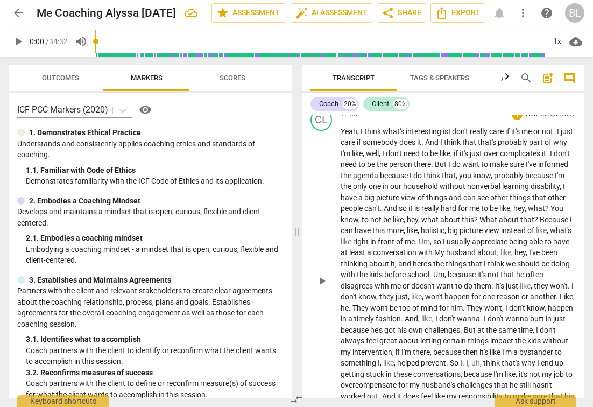
scroll to position [2474, 0]
click at [421, 226] on span "," at bounding box center [419, 230] width 3 height 9
click at [531, 226] on span "," at bounding box center [532, 230] width 3 height 9
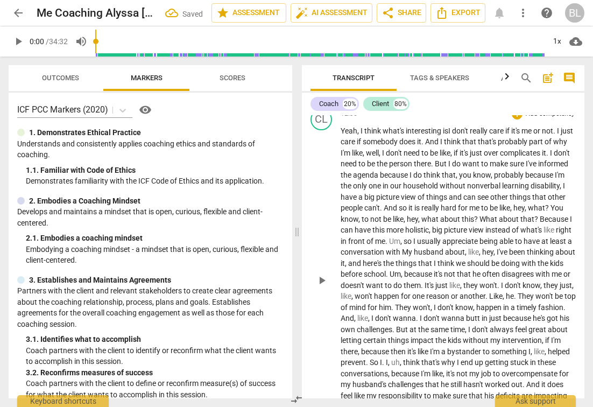
click at [413, 237] on span "so" at bounding box center [409, 241] width 10 height 9
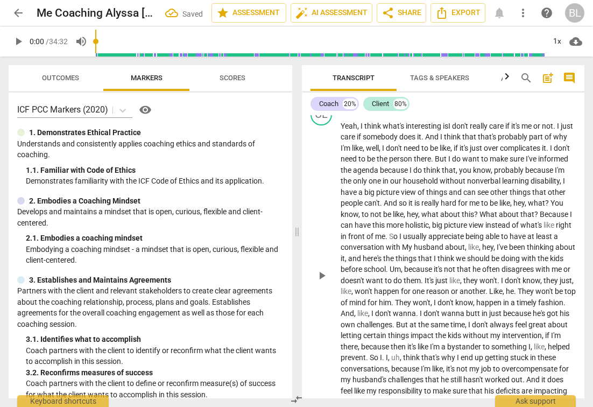
scroll to position [2487, 0]
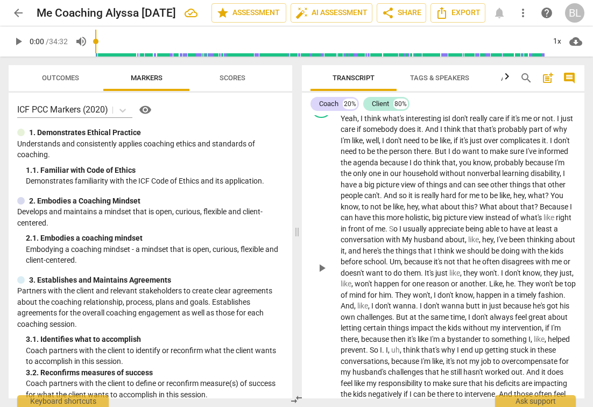
click at [482, 235] on span "," at bounding box center [480, 239] width 3 height 9
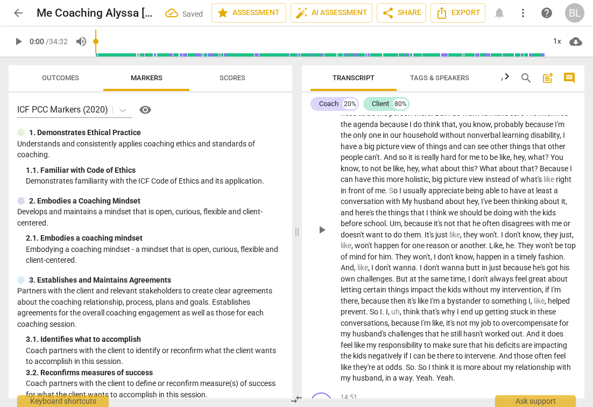
scroll to position [2527, 0]
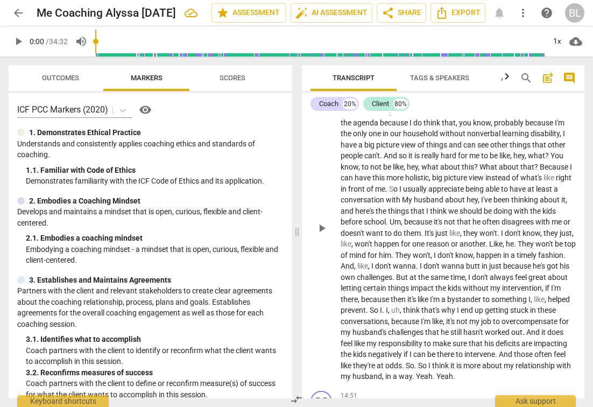
click at [404, 217] on span "," at bounding box center [402, 221] width 3 height 9
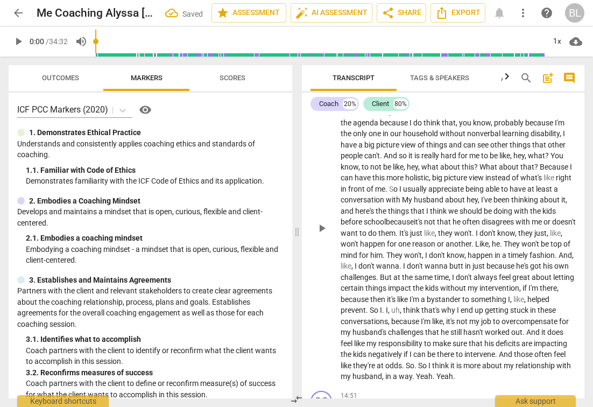
click at [454, 229] on span "they" at bounding box center [446, 233] width 16 height 9
click at [496, 229] on span "don't" at bounding box center [487, 233] width 18 height 9
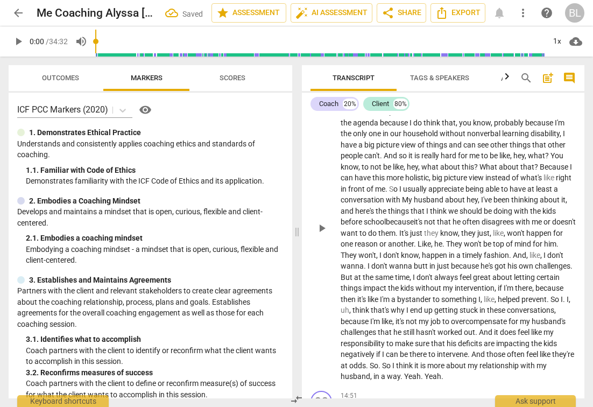
click at [507, 229] on span "," at bounding box center [505, 233] width 3 height 9
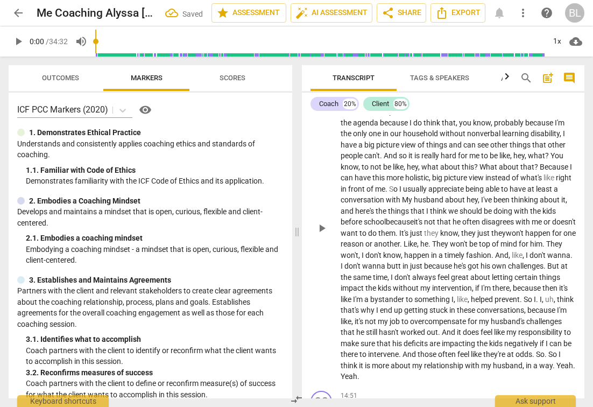
click at [450, 240] on span "They" at bounding box center [441, 244] width 18 height 9
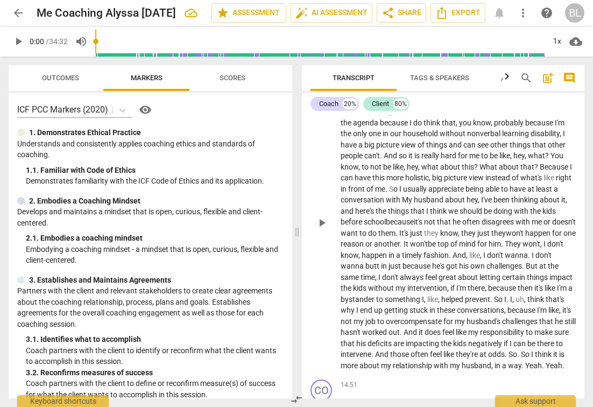
click at [362, 251] on span "," at bounding box center [359, 255] width 3 height 9
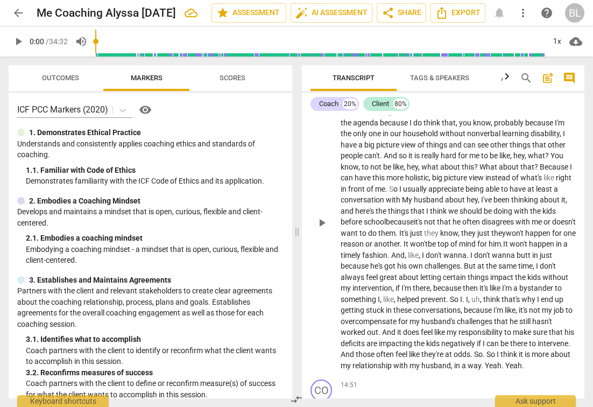
click at [560, 215] on p "Yeah , I think what's interesting is I don't really care if it's me or not . I …" at bounding box center [458, 222] width 235 height 298
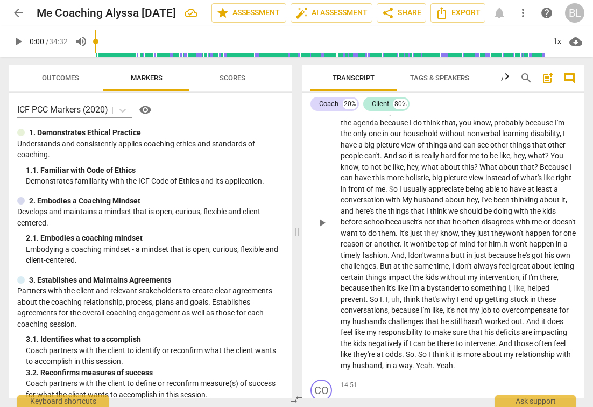
click at [524, 284] on span "," at bounding box center [525, 288] width 3 height 9
click at [403, 295] on span "," at bounding box center [401, 299] width 3 height 9
click at [391, 295] on span "," at bounding box center [389, 299] width 3 height 9
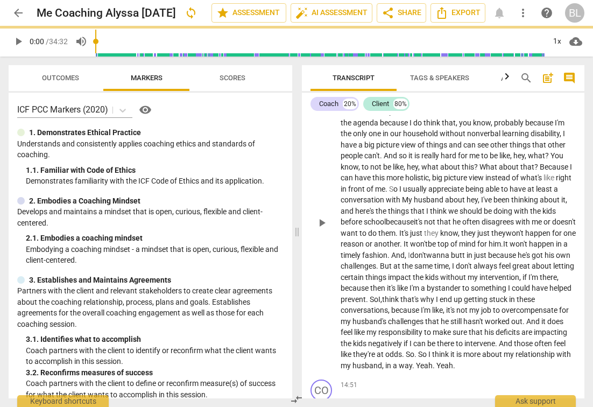
click at [400, 295] on span "think" at bounding box center [391, 299] width 18 height 9
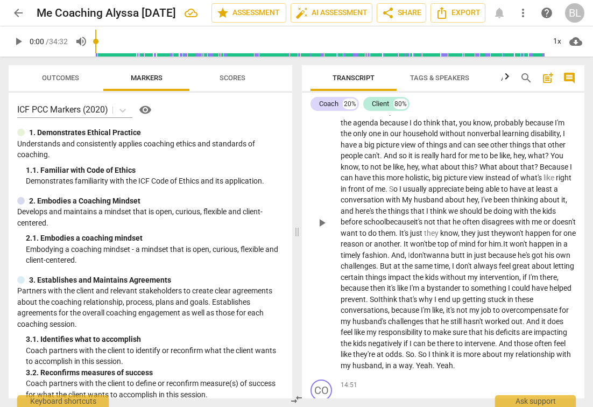
click at [446, 306] on span "," at bounding box center [444, 310] width 3 height 9
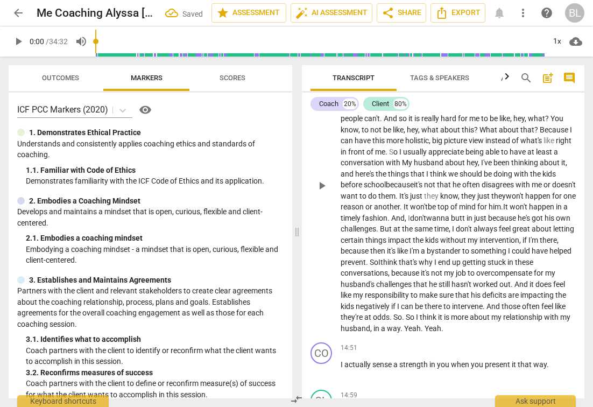
scroll to position [2565, 0]
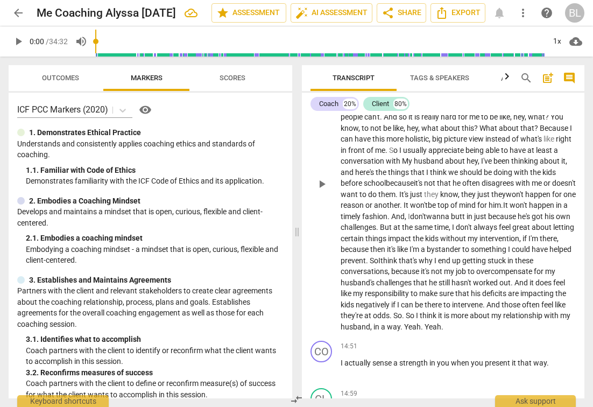
click at [508, 289] on span "are" at bounding box center [514, 293] width 12 height 9
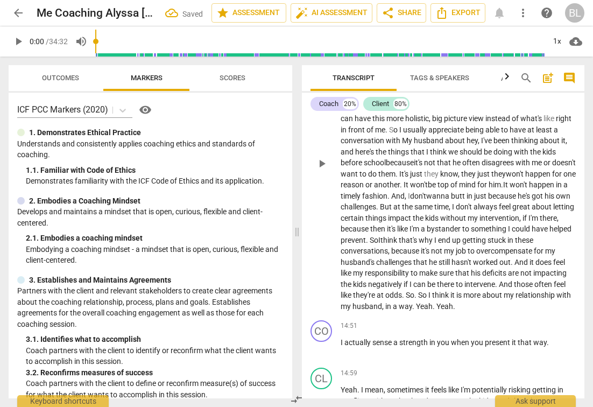
scroll to position [2587, 0]
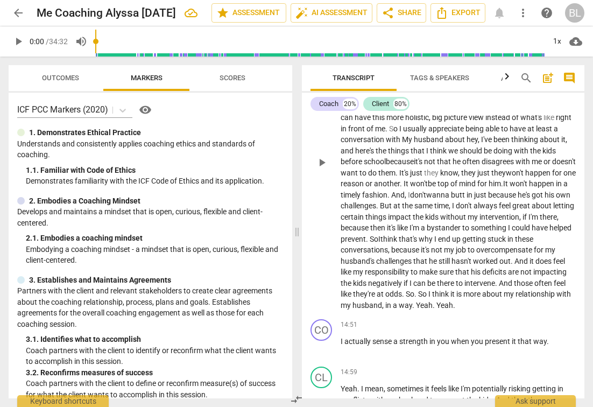
click at [418, 290] on span "." at bounding box center [416, 294] width 4 height 9
click at [416, 290] on span "so" at bounding box center [411, 294] width 8 height 9
click at [425, 301] on span "Yeah" at bounding box center [433, 305] width 17 height 9
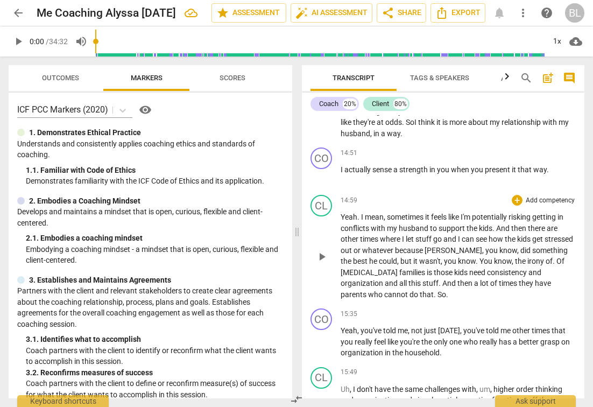
scroll to position [2766, 0]
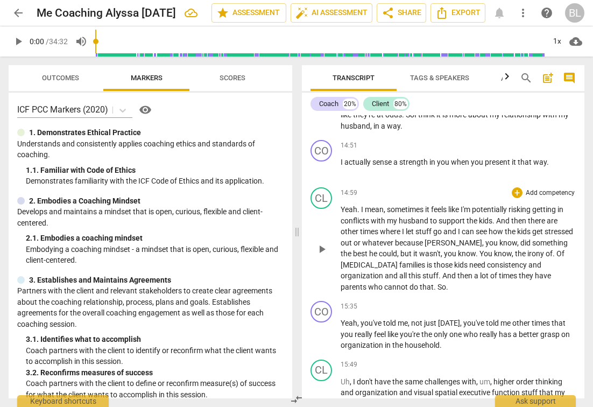
click at [476, 249] on span "." at bounding box center [478, 253] width 4 height 9
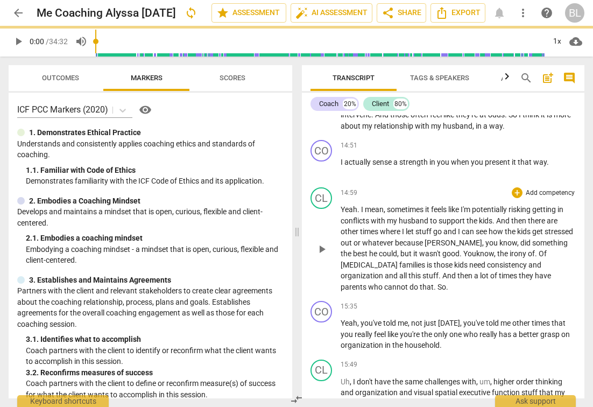
click at [497, 249] on span "the" at bounding box center [503, 253] width 12 height 9
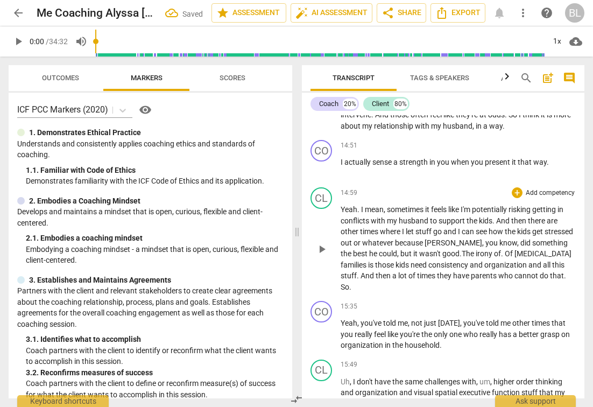
click at [505, 249] on span "Of" at bounding box center [510, 253] width 10 height 9
click at [406, 261] on span "[MEDICAL_DATA]" at bounding box center [377, 265] width 57 height 9
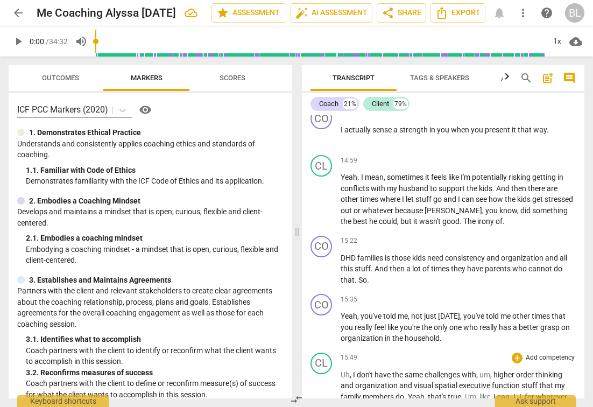
scroll to position [2755, 0]
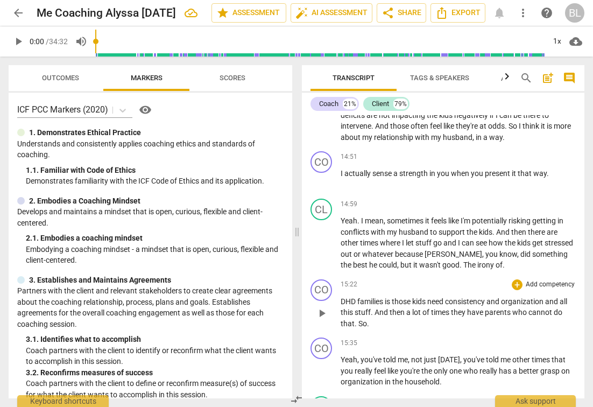
click at [338, 279] on div "CO play_arrow pause" at bounding box center [326, 304] width 30 height 50
click at [341, 297] on span "DHD" at bounding box center [349, 301] width 17 height 9
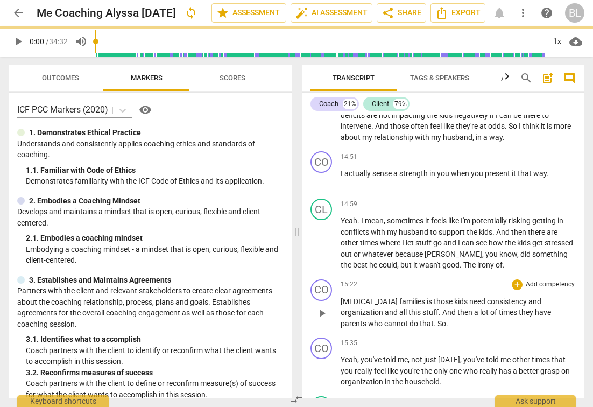
click at [338, 279] on div "CO play_arrow pause" at bounding box center [326, 304] width 30 height 50
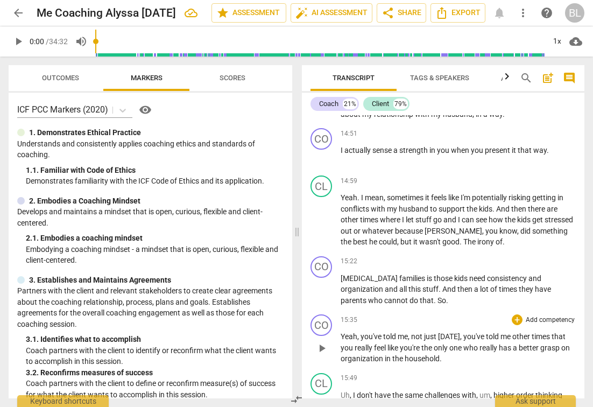
scroll to position [2767, 0]
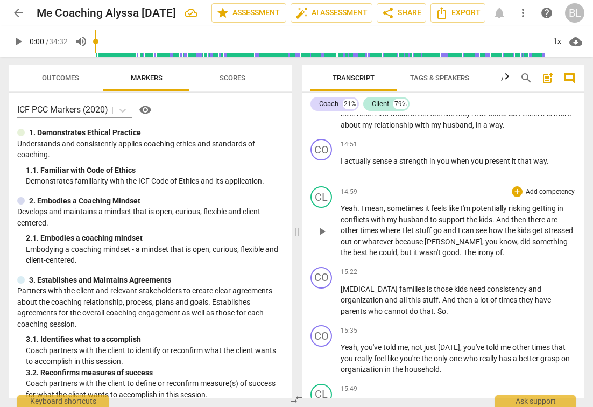
click at [494, 209] on p "Yeah . I mean , sometimes it feels like I'm potentially risking getting in conf…" at bounding box center [458, 230] width 235 height 55
click at [340, 267] on div "CO play_arrow pause" at bounding box center [326, 292] width 30 height 50
click at [337, 267] on div "CO play_arrow pause" at bounding box center [326, 292] width 30 height 50
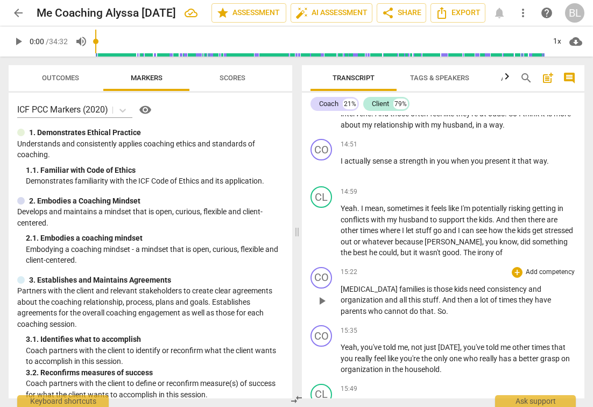
click at [338, 289] on div "play_arrow pause" at bounding box center [326, 301] width 27 height 25
click at [340, 267] on div "CO play_arrow pause" at bounding box center [326, 292] width 30 height 50
click at [399, 285] on span "families" at bounding box center [412, 289] width 27 height 9
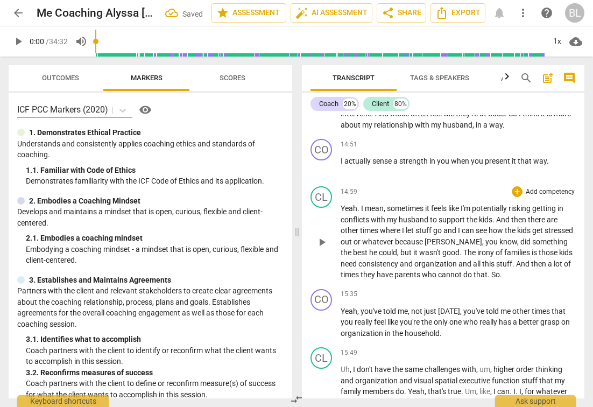
click at [504, 248] on span "families" at bounding box center [517, 252] width 27 height 9
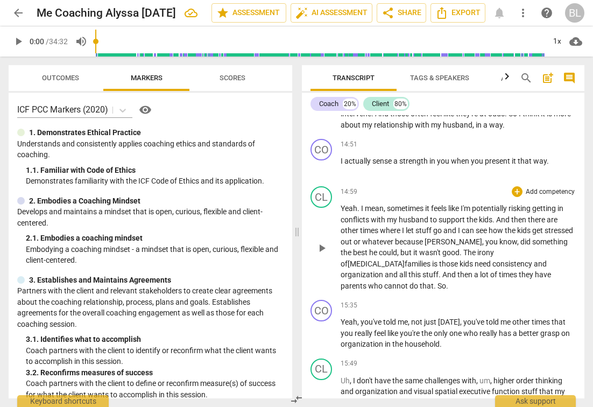
click at [448, 282] on span "." at bounding box center [447, 286] width 2 height 9
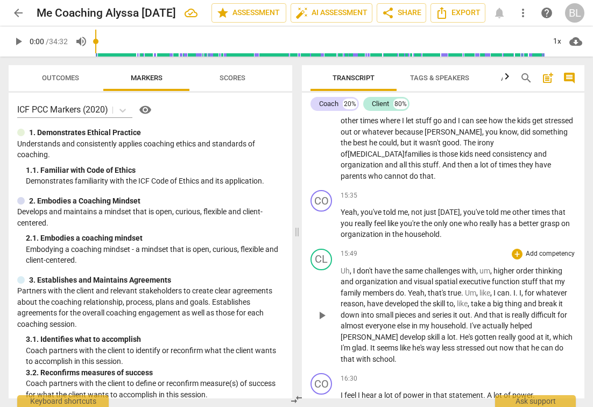
scroll to position [2889, 0]
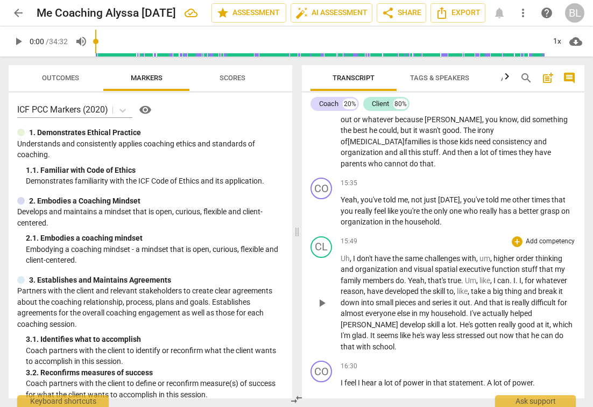
click at [351, 254] on span "," at bounding box center [351, 258] width 3 height 9
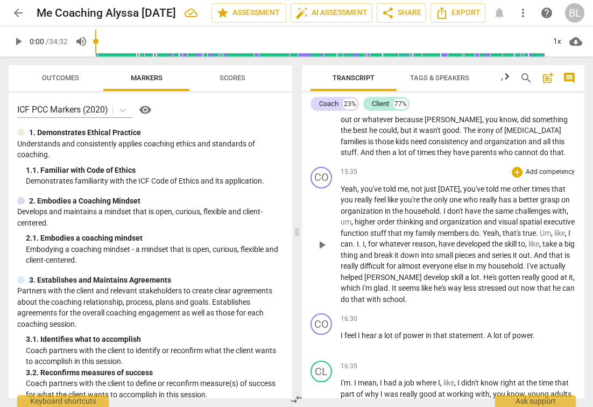
click at [444, 207] on span "." at bounding box center [442, 211] width 4 height 9
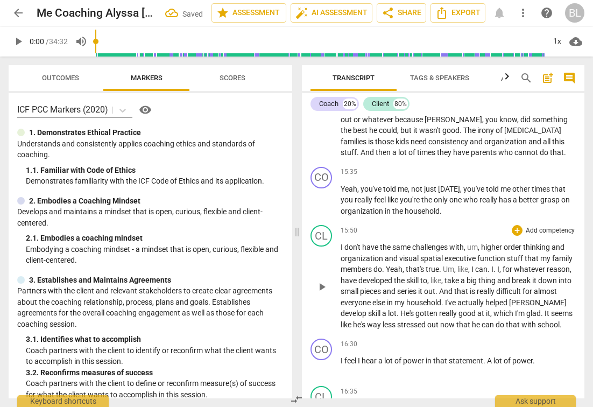
click at [481, 243] on span "," at bounding box center [479, 247] width 3 height 9
click at [503, 265] on span "," at bounding box center [501, 269] width 3 height 9
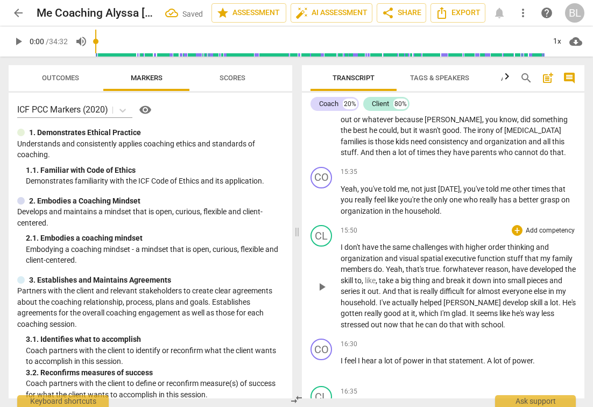
click at [453, 265] on span "for" at bounding box center [448, 269] width 10 height 9
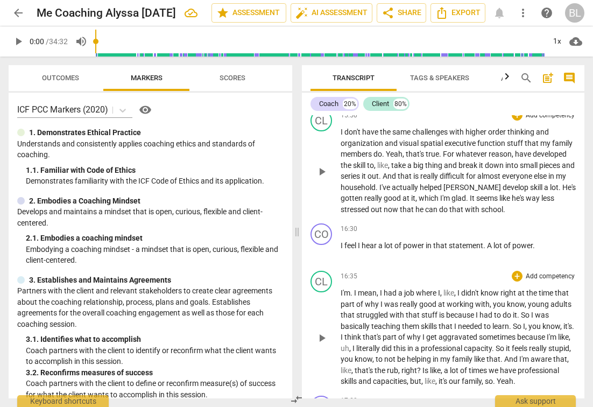
scroll to position [3006, 0]
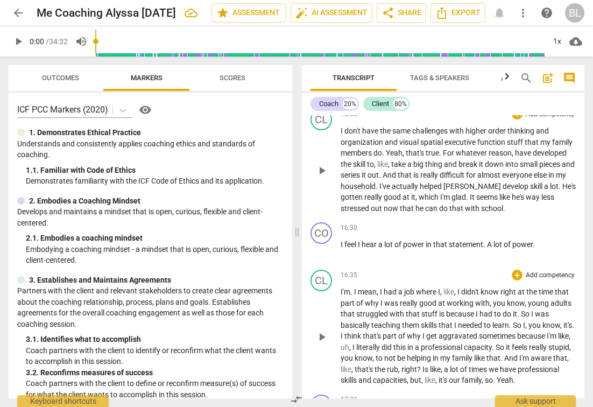
click at [456, 287] on span "," at bounding box center [455, 291] width 3 height 9
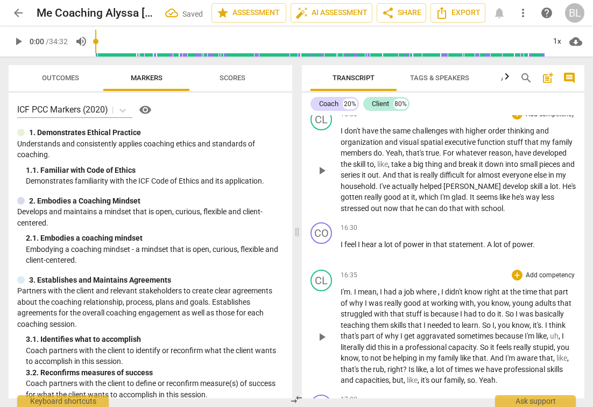
click at [441, 286] on p "I'm . I mean , I had a job where , I didn't know right at the time that part of…" at bounding box center [458, 336] width 235 height 100
click at [440, 287] on span "," at bounding box center [439, 291] width 3 height 9
click at [504, 299] on span "," at bounding box center [502, 303] width 3 height 9
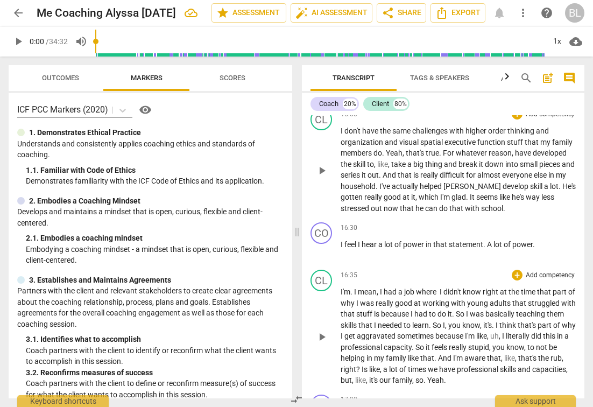
click at [496, 321] on span "." at bounding box center [494, 325] width 4 height 9
click at [490, 332] on span "I" at bounding box center [488, 336] width 4 height 9
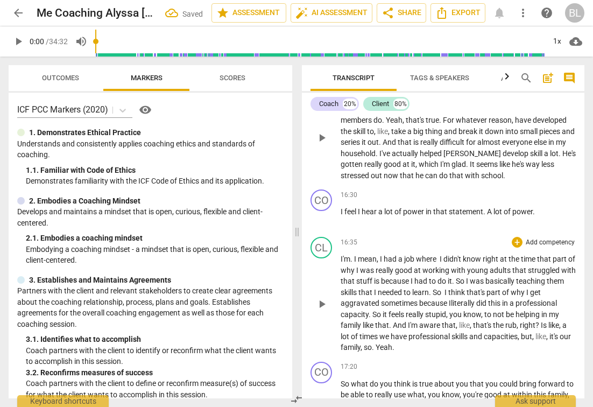
scroll to position [3041, 0]
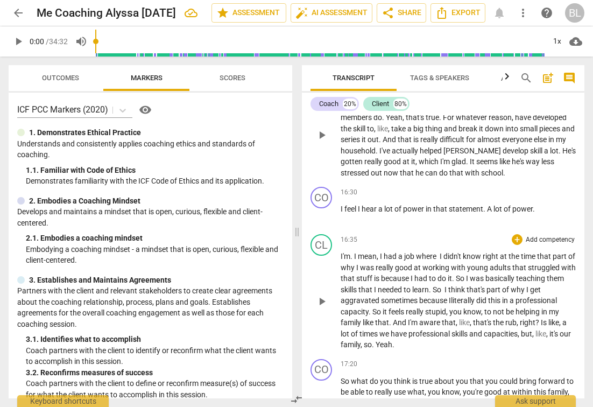
click at [484, 307] on span "," at bounding box center [482, 311] width 3 height 9
click at [421, 318] on span "," at bounding box center [419, 322] width 3 height 9
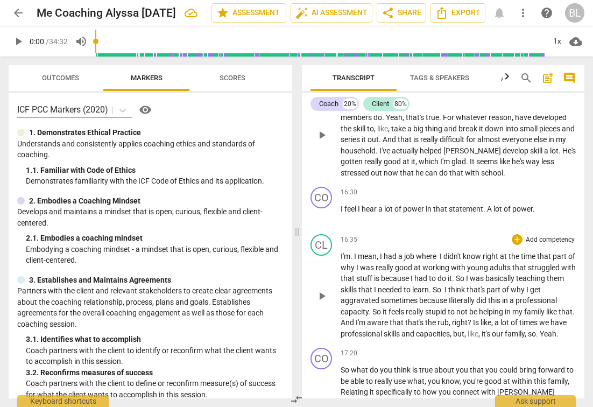
click at [492, 329] on span "it's" at bounding box center [487, 333] width 10 height 9
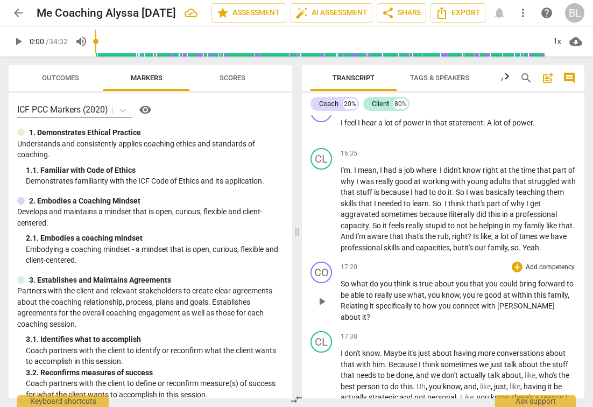
scroll to position [3130, 0]
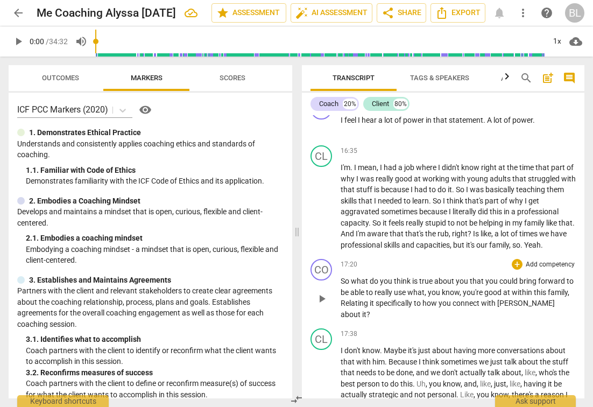
click at [534, 288] on span "within" at bounding box center [523, 292] width 22 height 9
click at [512, 288] on span "at" at bounding box center [507, 292] width 9 height 9
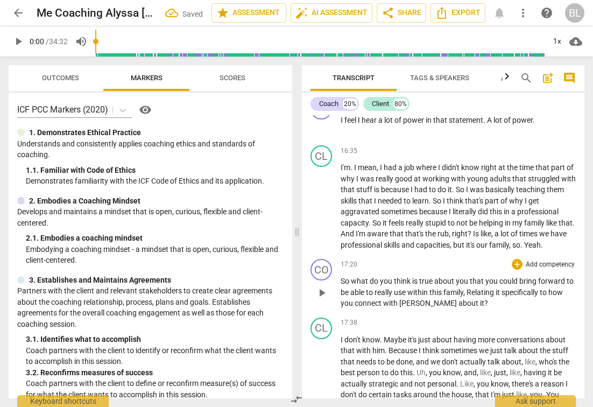
click at [444, 288] on span "this" at bounding box center [437, 292] width 14 height 9
click at [446, 276] on p "So what do you think is true about you that you could bring forward to be able …" at bounding box center [458, 292] width 235 height 33
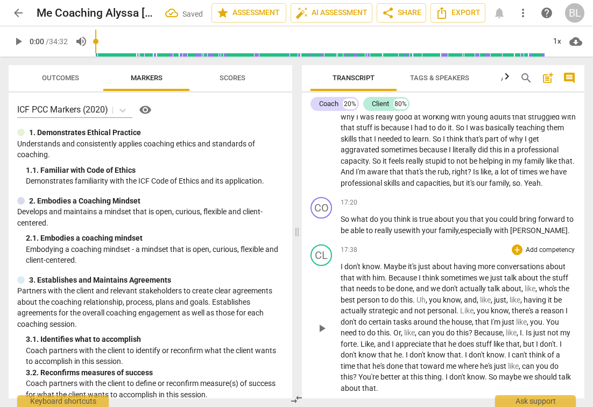
scroll to position [3199, 0]
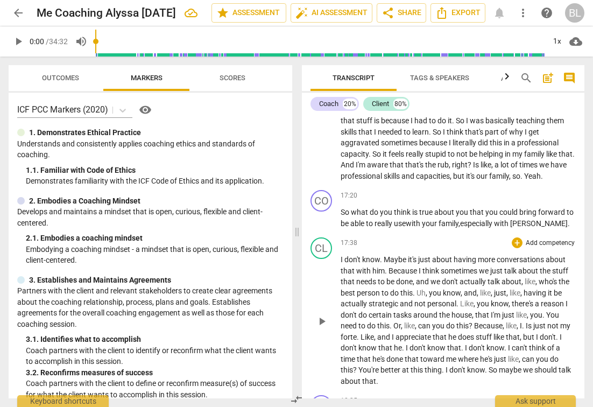
click at [539, 254] on p "I don't know . Maybe it's just about having more conversations about that with …" at bounding box center [458, 320] width 235 height 132
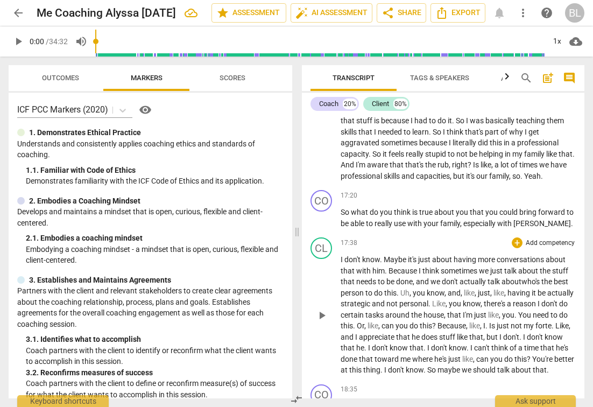
click at [512, 289] on span "having" at bounding box center [520, 293] width 24 height 9
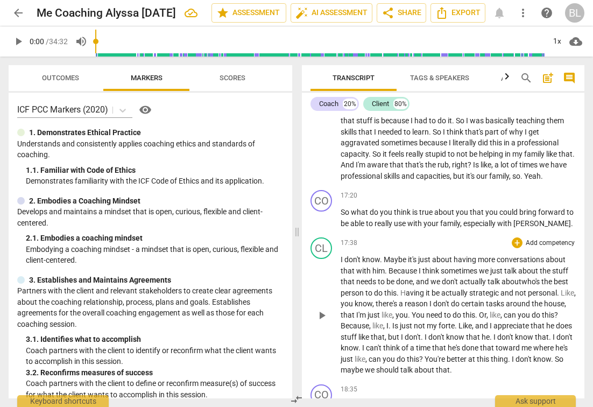
click at [412, 311] on span "." at bounding box center [410, 315] width 4 height 9
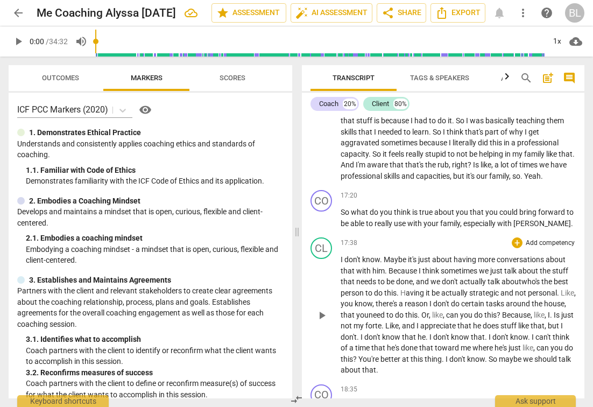
click at [554, 311] on span "Is" at bounding box center [558, 315] width 8 height 9
click at [404, 321] on span "and" at bounding box center [396, 325] width 15 height 9
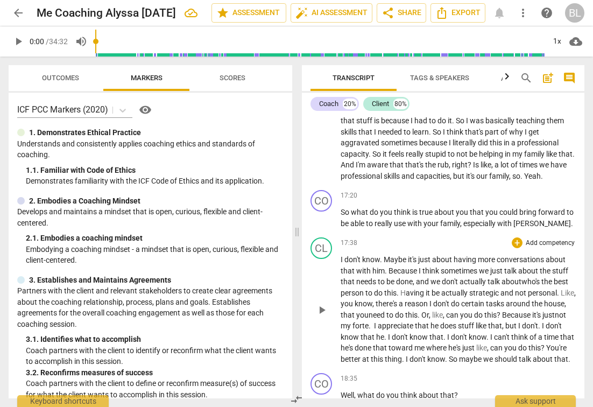
click at [490, 333] on span "." at bounding box center [489, 337] width 4 height 9
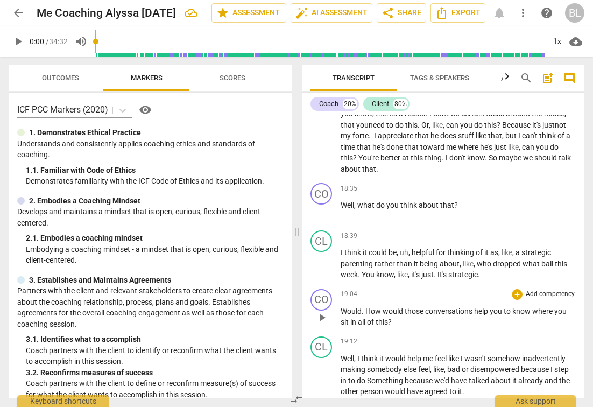
scroll to position [3391, 0]
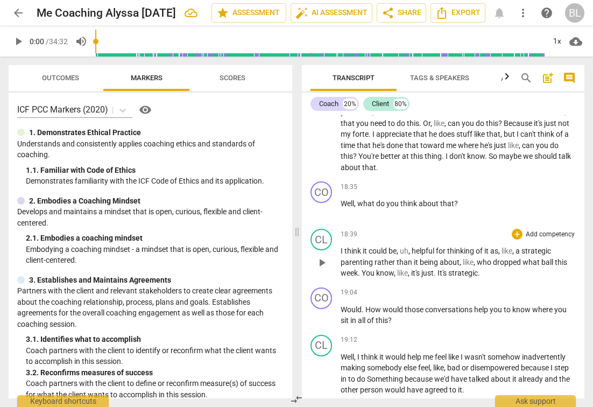
click at [411, 245] on p "I think it could be , uh , helpful for thinking of it as , like , a strategic p…" at bounding box center [458, 261] width 235 height 33
click at [410, 247] on span "," at bounding box center [410, 251] width 3 height 9
click at [502, 247] on span "," at bounding box center [500, 251] width 3 height 9
click at [441, 258] on span "," at bounding box center [441, 262] width 3 height 9
click at [355, 269] on span "," at bounding box center [352, 273] width 3 height 9
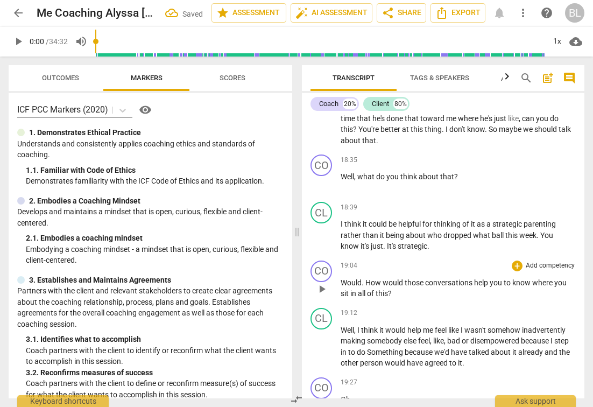
scroll to position [3421, 0]
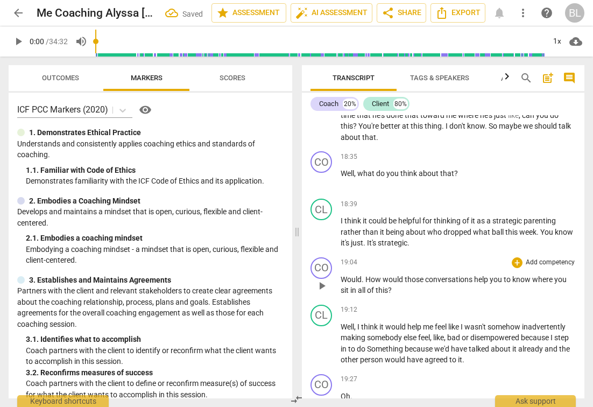
click at [364, 275] on span "." at bounding box center [364, 279] width 4 height 9
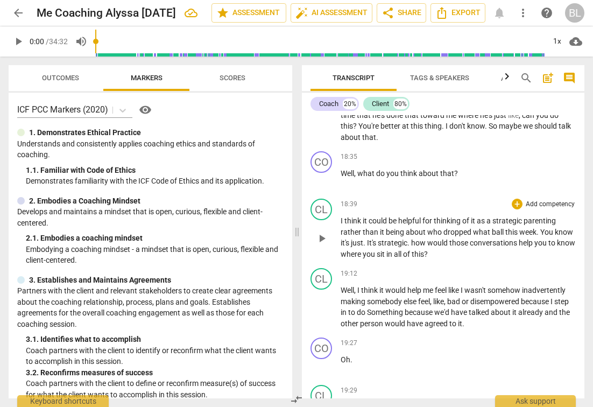
click at [411, 238] on span "." at bounding box center [409, 242] width 4 height 9
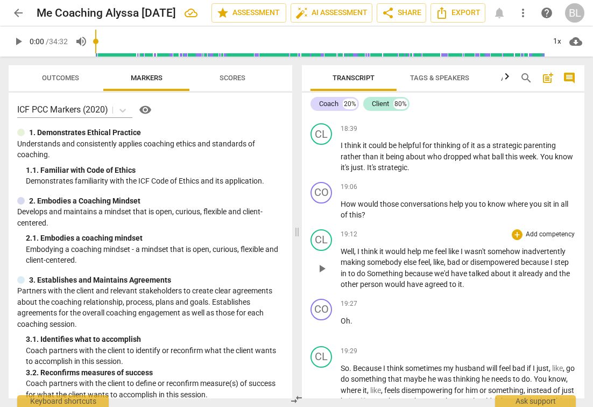
scroll to position [3497, 0]
click at [447, 257] on span "," at bounding box center [445, 261] width 3 height 9
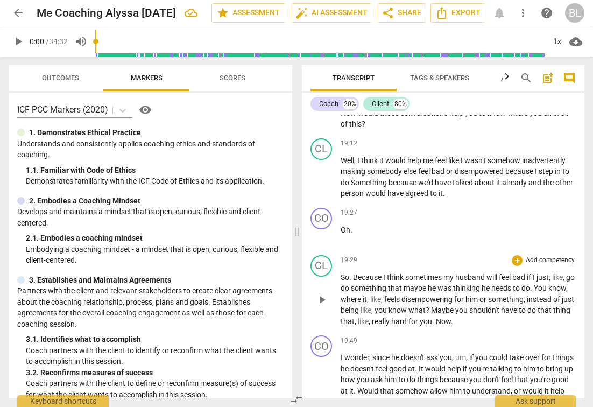
scroll to position [3596, 0]
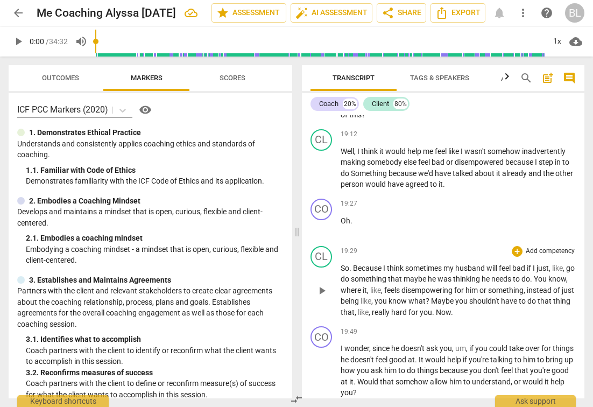
click at [566, 264] on span "," at bounding box center [564, 268] width 3 height 9
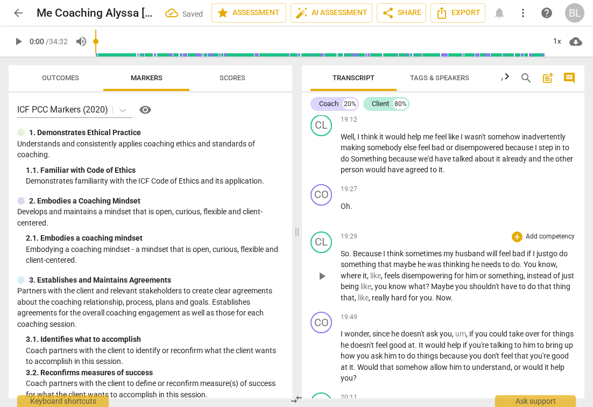
scroll to position [3618, 0]
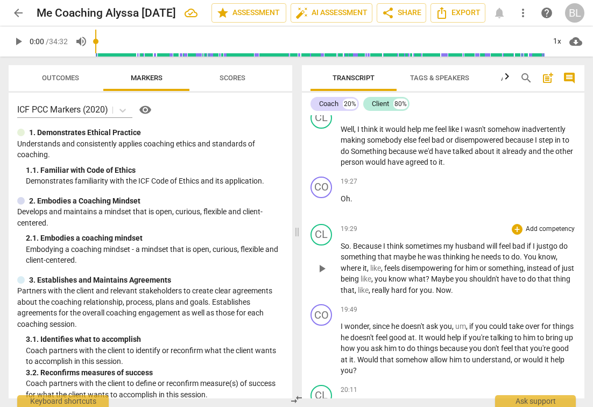
click at [383, 264] on span "," at bounding box center [382, 268] width 3 height 9
click at [375, 275] on span "," at bounding box center [372, 279] width 3 height 9
click at [353, 286] on span "," at bounding box center [352, 290] width 3 height 9
click at [443, 241] on p "So . Because I think sometimes my husband will feel bad if I just go do somethi…" at bounding box center [458, 268] width 235 height 55
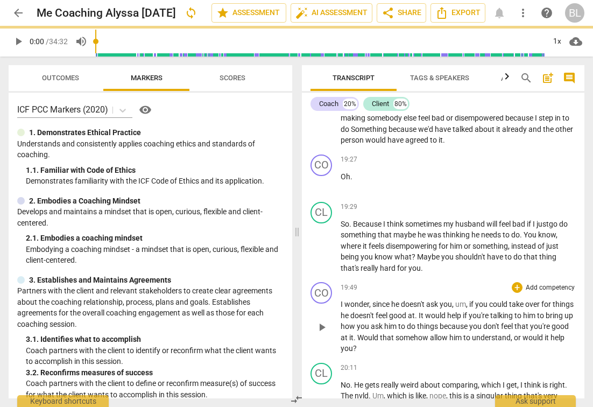
scroll to position [3650, 0]
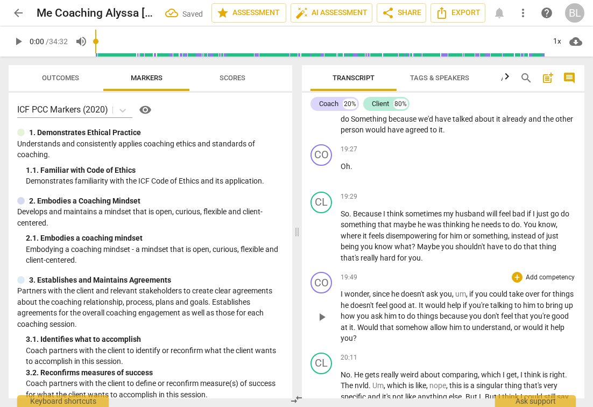
click at [469, 290] on span "," at bounding box center [467, 294] width 3 height 9
click at [409, 301] on span "." at bounding box center [407, 305] width 4 height 9
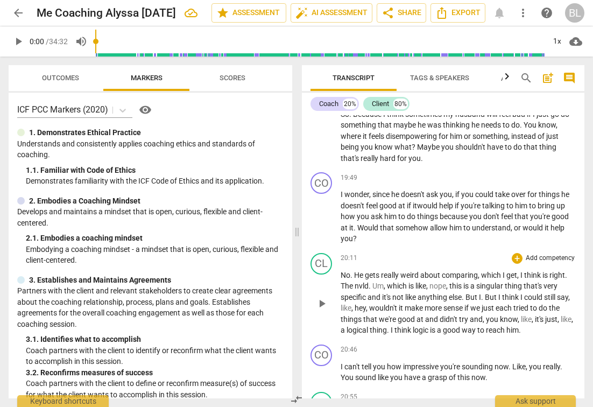
scroll to position [3752, 0]
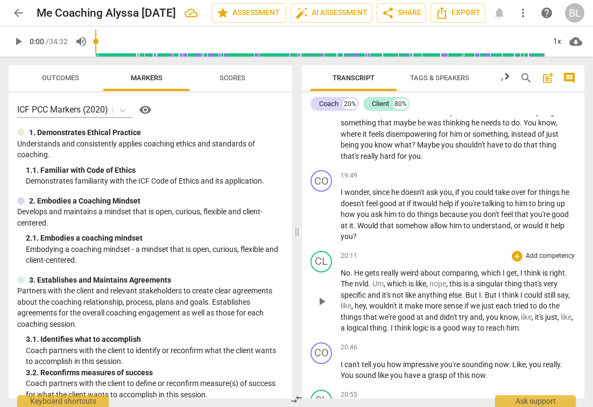
click at [449, 279] on span "," at bounding box center [447, 283] width 3 height 9
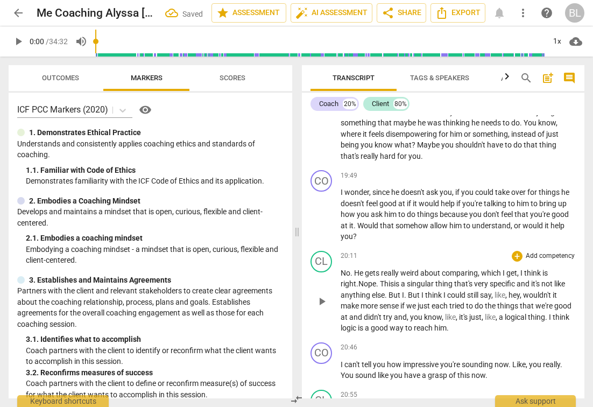
click at [404, 291] on span "." at bounding box center [406, 295] width 4 height 9
click at [488, 291] on span "," at bounding box center [485, 295] width 3 height 9
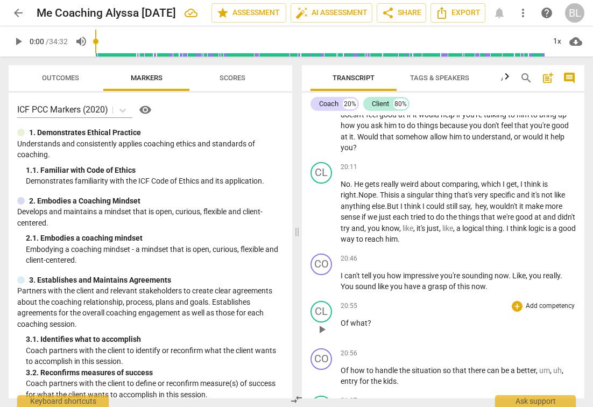
scroll to position [3842, 0]
click at [560, 271] on span "really" at bounding box center [551, 275] width 17 height 9
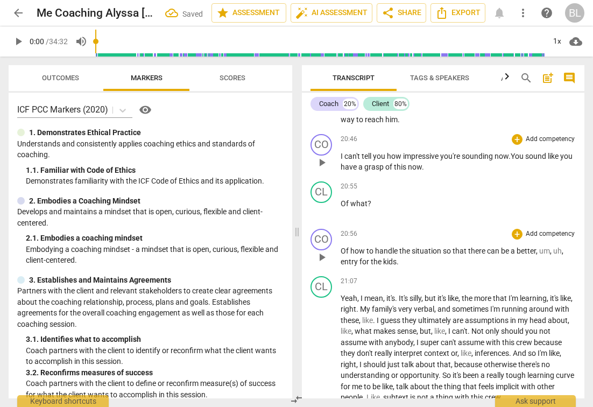
scroll to position [3961, 0]
click at [564, 246] on span "," at bounding box center [563, 250] width 2 height 9
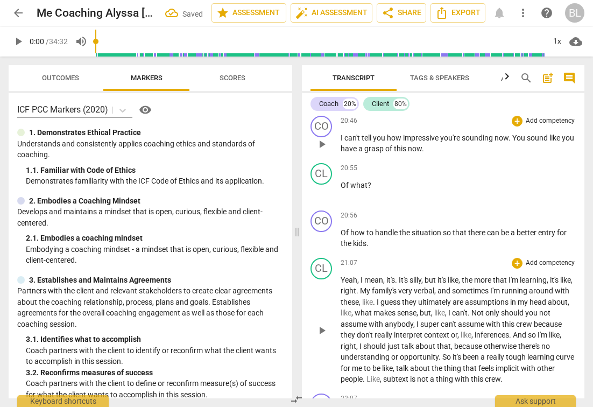
click at [396, 276] on span "." at bounding box center [397, 280] width 4 height 9
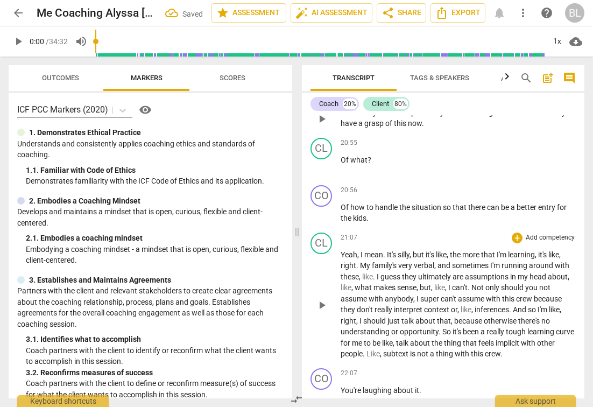
scroll to position [4008, 0]
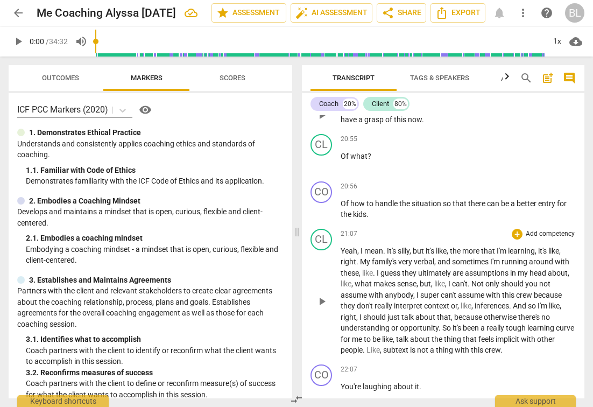
click at [375, 269] on span "." at bounding box center [375, 273] width 4 height 9
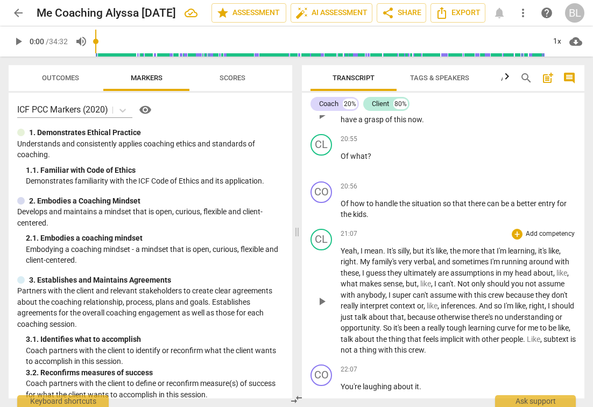
click at [569, 269] on span "," at bounding box center [568, 273] width 2 height 9
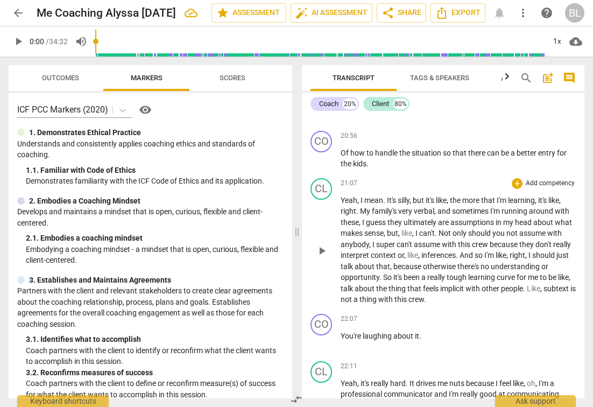
scroll to position [4063, 0]
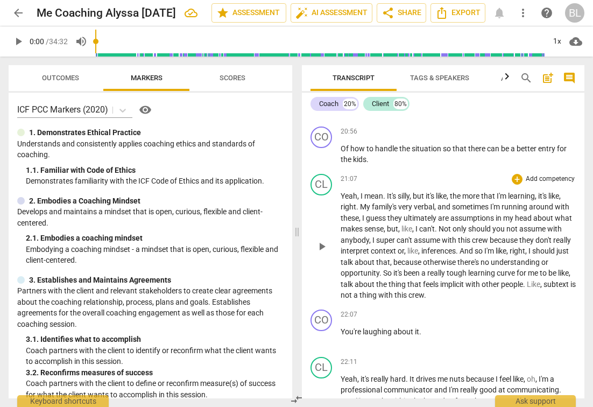
click at [442, 247] on span "inferences" at bounding box center [438, 251] width 34 height 9
click at [569, 269] on span "," at bounding box center [570, 273] width 2 height 9
click at [535, 280] on span "subtext" at bounding box center [543, 284] width 27 height 9
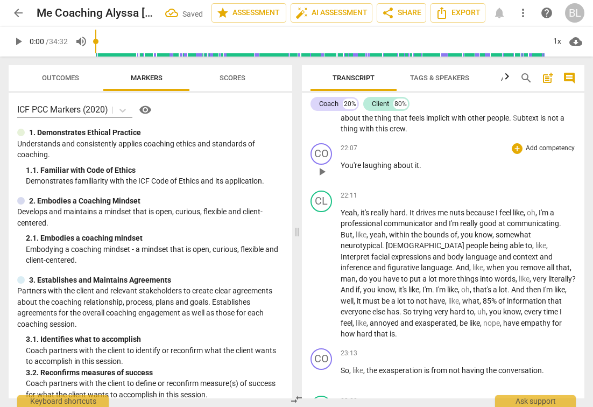
scroll to position [4228, 0]
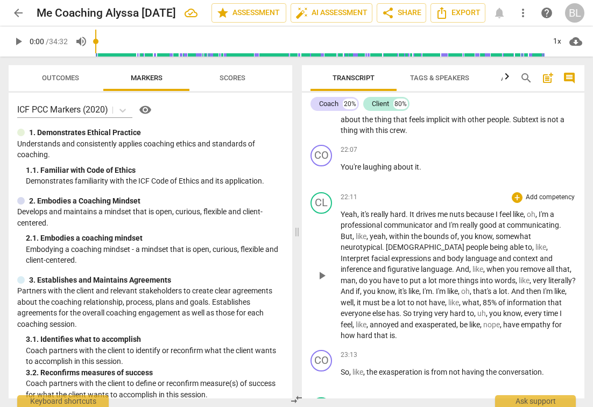
click at [388, 232] on span "," at bounding box center [387, 236] width 3 height 9
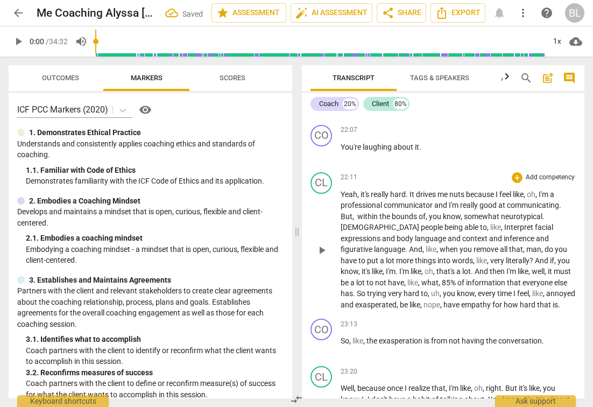
scroll to position [4248, 0]
click at [501, 222] on span "," at bounding box center [502, 226] width 3 height 9
click at [460, 244] on span "when" at bounding box center [450, 248] width 20 height 9
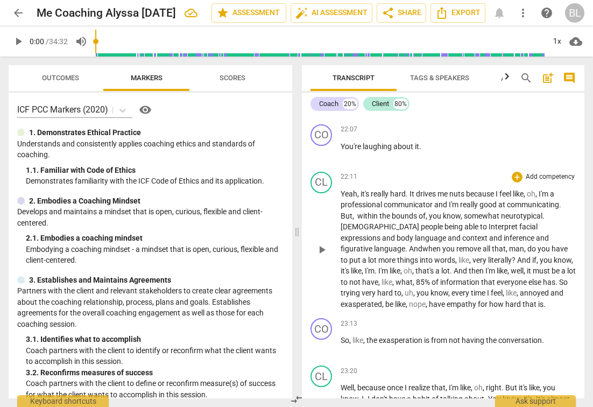
click at [416, 266] on span "," at bounding box center [413, 270] width 3 height 9
click at [375, 278] on span "," at bounding box center [373, 282] width 3 height 9
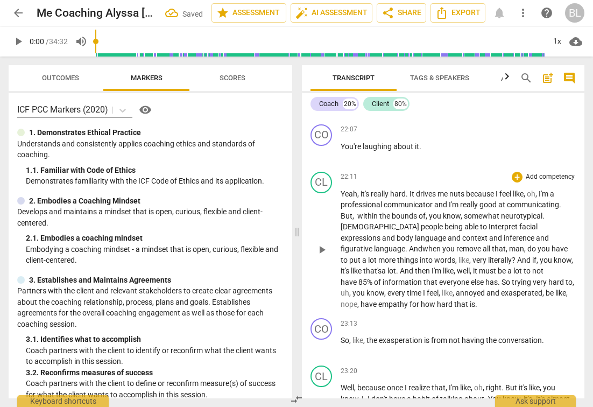
click at [353, 289] on span "," at bounding box center [350, 293] width 3 height 9
click at [441, 289] on span "," at bounding box center [442, 293] width 3 height 9
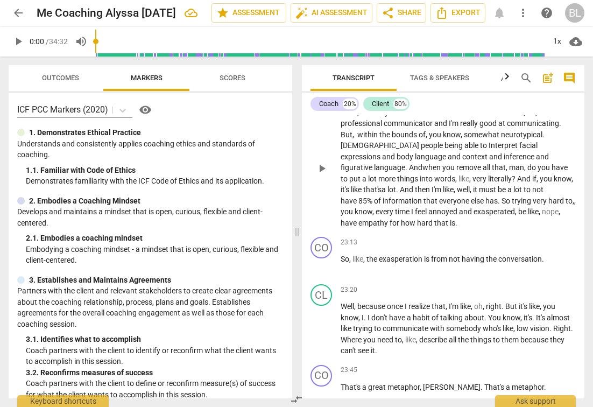
scroll to position [4331, 0]
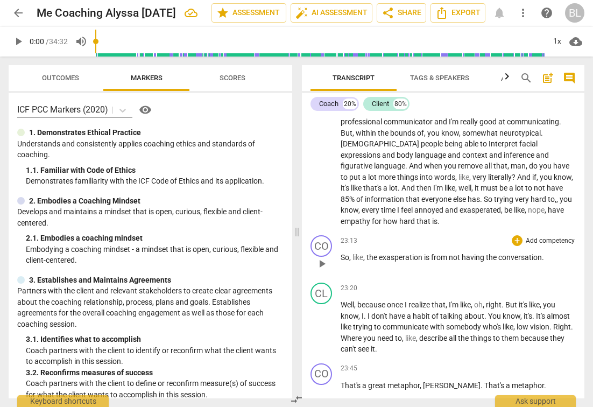
click at [366, 253] on span "," at bounding box center [364, 257] width 3 height 9
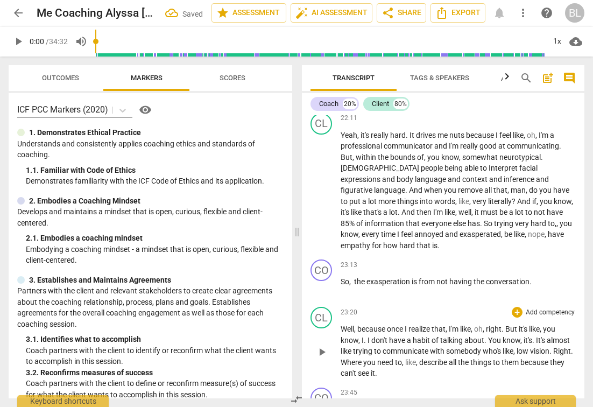
scroll to position [4328, 0]
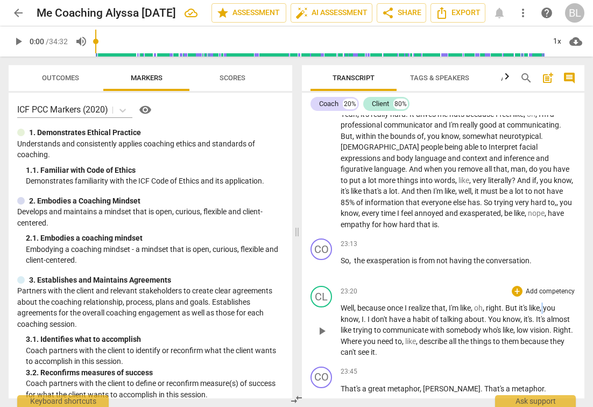
click at [543, 304] on span "," at bounding box center [541, 308] width 3 height 9
click at [561, 304] on span "." at bounding box center [560, 308] width 4 height 9
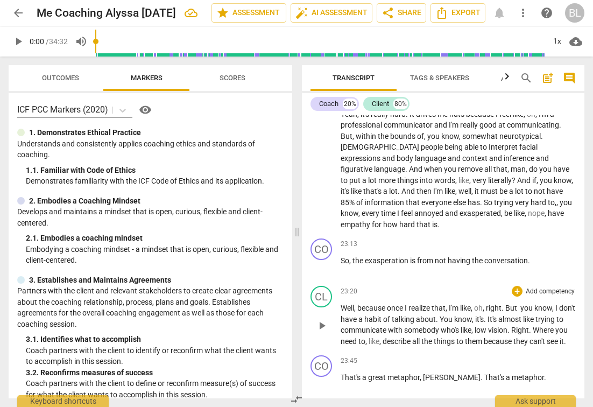
click at [383, 337] on span "," at bounding box center [380, 341] width 3 height 9
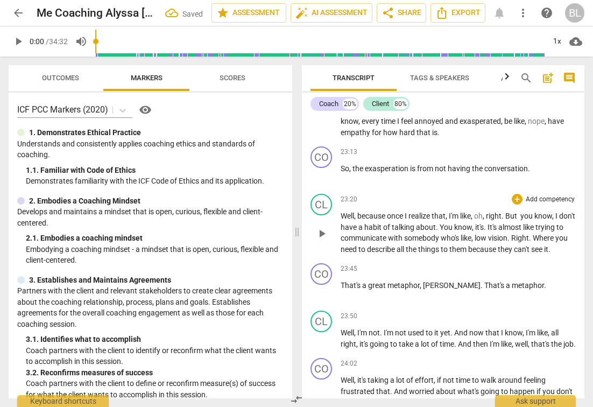
scroll to position [4420, 0]
click at [544, 280] on span "." at bounding box center [545, 284] width 2 height 9
click at [383, 328] on span "." at bounding box center [382, 332] width 4 height 9
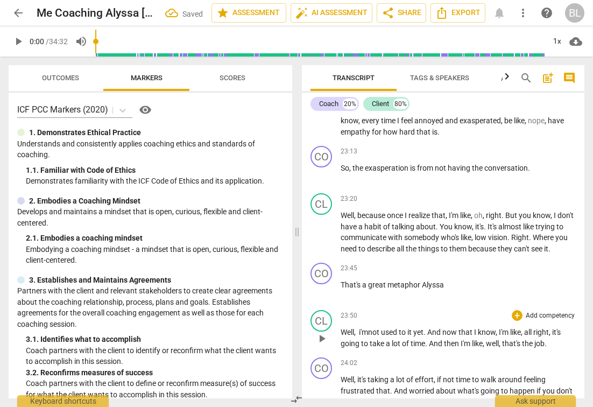
click at [361, 328] on span "i'm" at bounding box center [363, 332] width 9 height 9
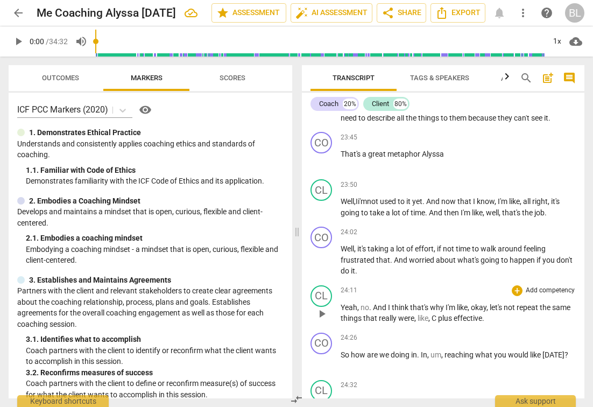
scroll to position [4553, 0]
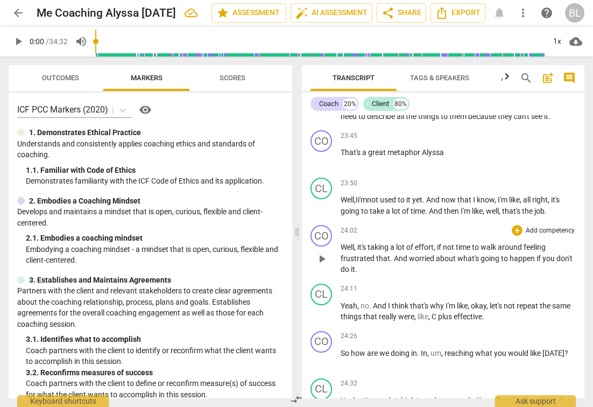
click at [390, 254] on span "." at bounding box center [392, 258] width 4 height 9
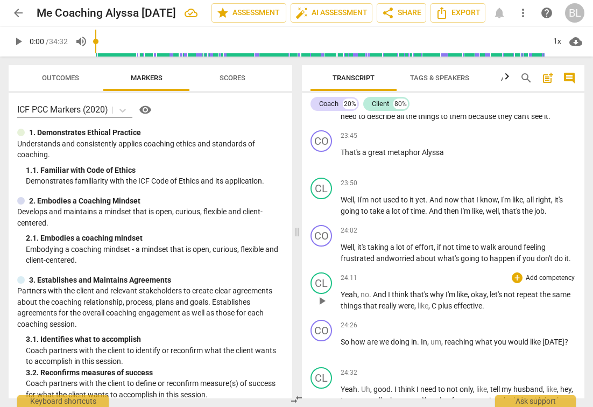
click at [371, 290] on span "." at bounding box center [371, 294] width 4 height 9
click at [445, 337] on span "," at bounding box center [442, 341] width 3 height 9
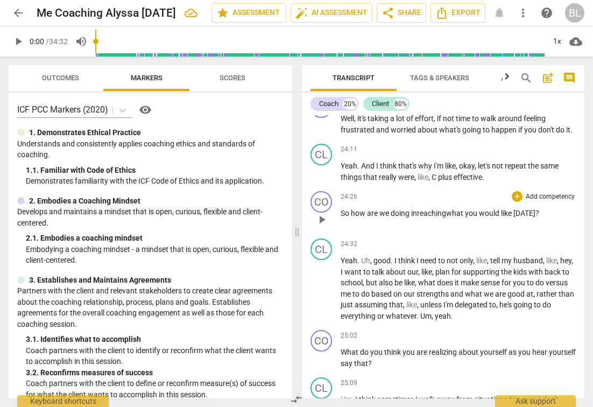
scroll to position [4716, 0]
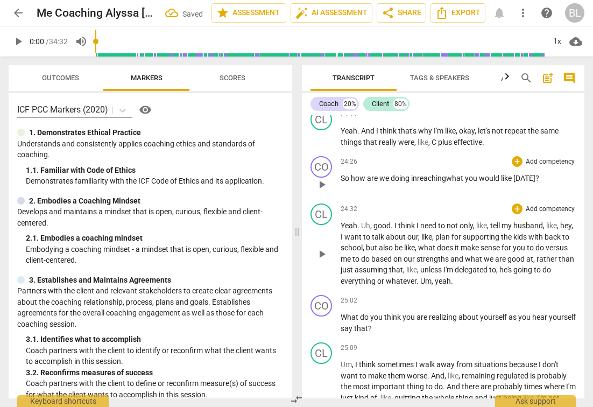
click at [372, 221] on span "," at bounding box center [371, 225] width 3 height 9
click at [478, 221] on span "," at bounding box center [476, 225] width 3 height 9
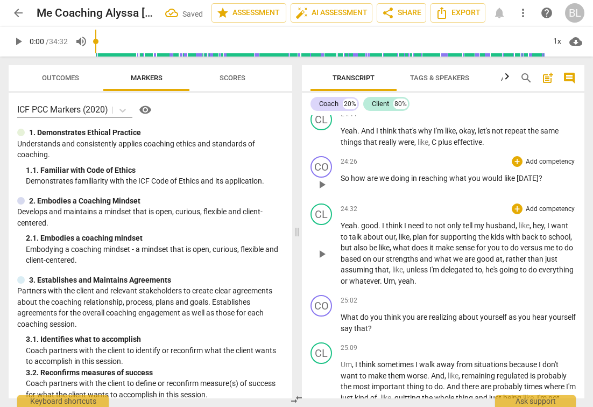
click at [533, 221] on span "," at bounding box center [531, 225] width 3 height 9
click at [401, 233] on span "like" at bounding box center [395, 237] width 11 height 9
click at [389, 233] on span "," at bounding box center [388, 237] width 3 height 9
click at [404, 220] on p "Yeah . good . I think I need to not only tell my husband , hey , I want to talk…" at bounding box center [458, 253] width 235 height 66
click at [406, 265] on span "," at bounding box center [404, 269] width 3 height 9
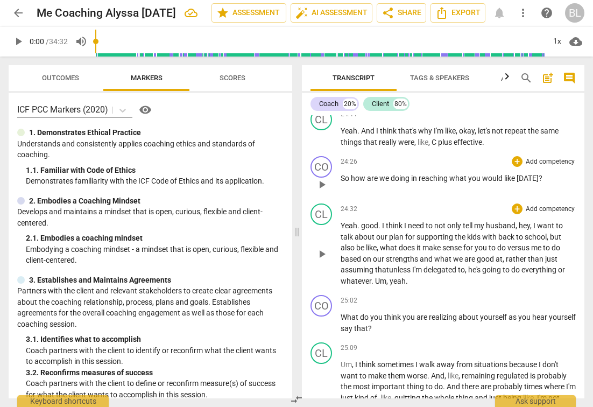
click at [468, 265] on span "," at bounding box center [466, 269] width 3 height 9
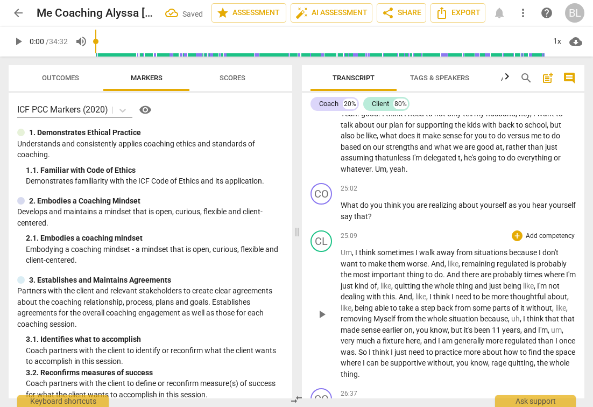
scroll to position [4834, 0]
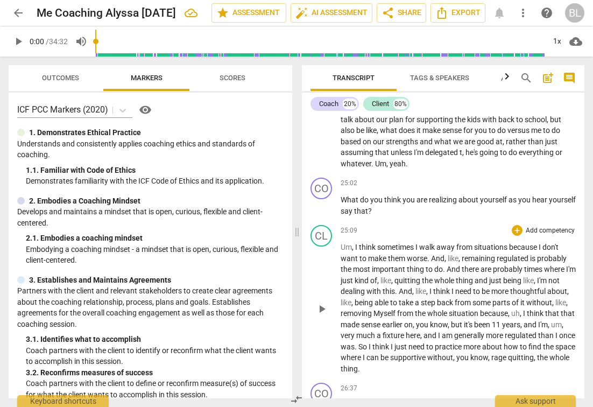
click at [353, 243] on span "," at bounding box center [353, 247] width 3 height 9
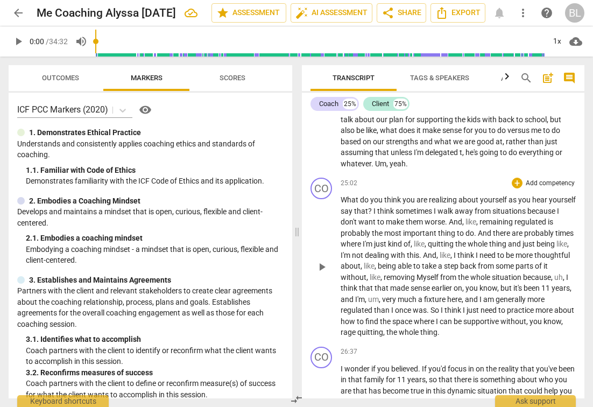
click at [377, 207] on span "I" at bounding box center [376, 211] width 4 height 9
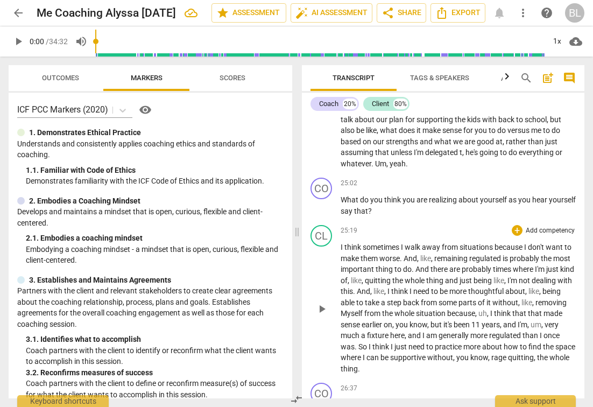
click at [434, 254] on span "," at bounding box center [432, 258] width 3 height 9
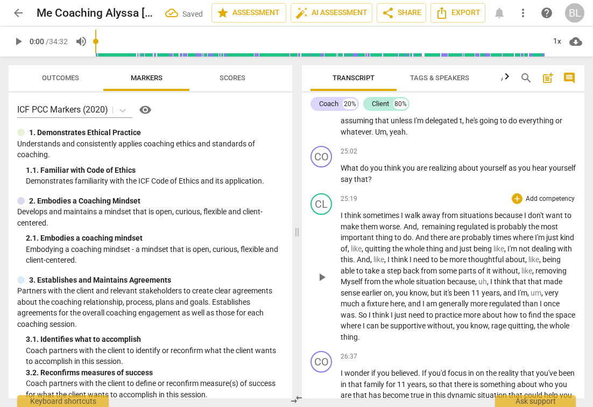
scroll to position [4866, 0]
click at [388, 255] on span "," at bounding box center [385, 259] width 3 height 9
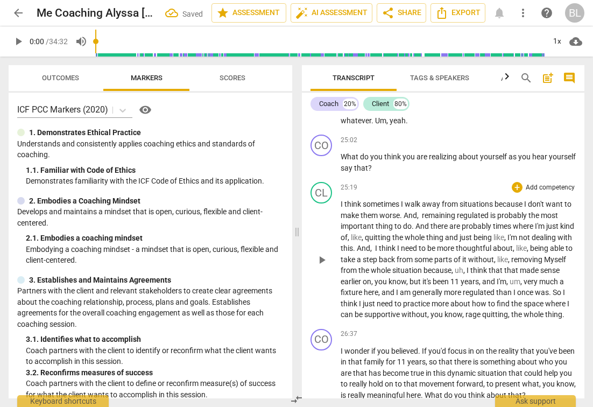
scroll to position [4881, 0]
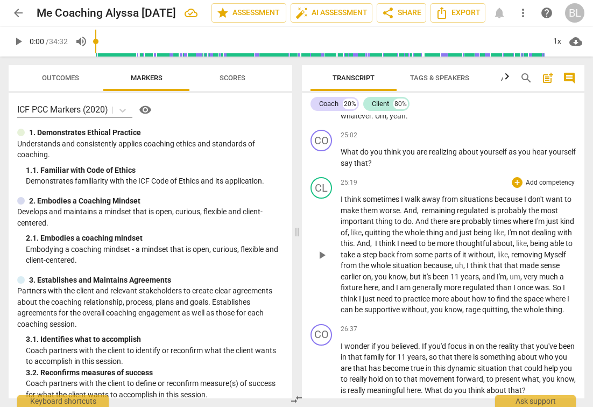
click at [511, 250] on span "," at bounding box center [509, 254] width 3 height 9
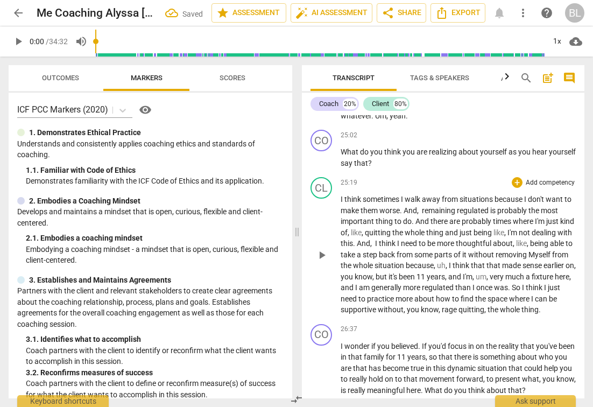
click at [449, 261] on span "," at bounding box center [447, 265] width 3 height 9
click at [570, 219] on p "I think sometimes I walk away from situations because I don't want to make them…" at bounding box center [458, 255] width 235 height 122
click at [568, 216] on p "I think sometimes I walk away from situations because I don't want to make them…" at bounding box center [458, 255] width 235 height 122
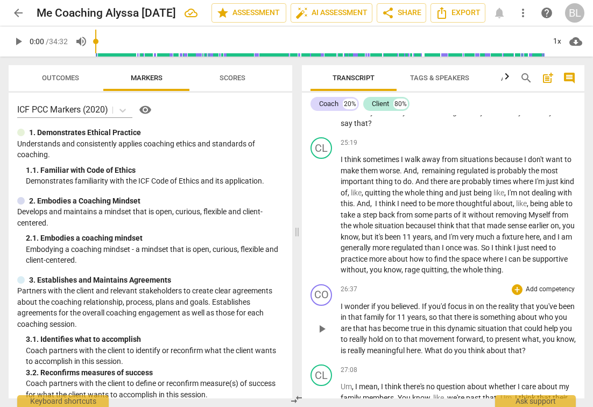
scroll to position [4929, 0]
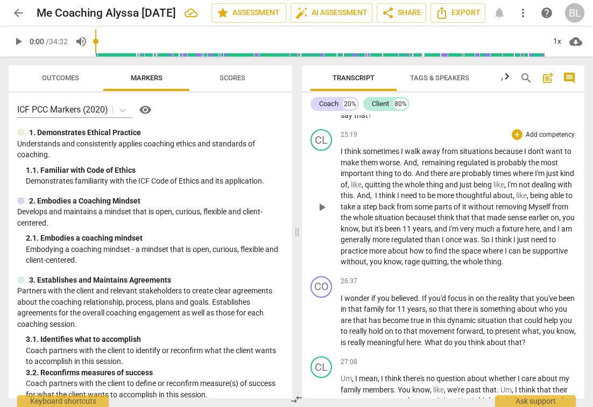
click at [447, 257] on span "quitting" at bounding box center [434, 261] width 26 height 9
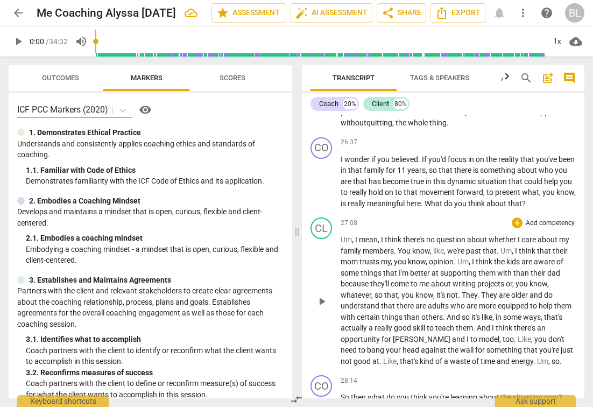
scroll to position [5069, 0]
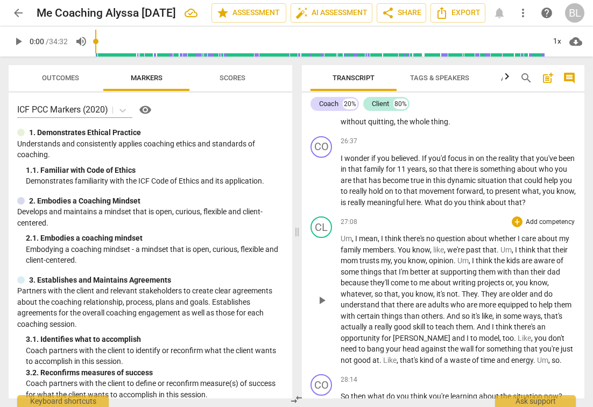
click at [353, 234] on span "," at bounding box center [353, 238] width 3 height 9
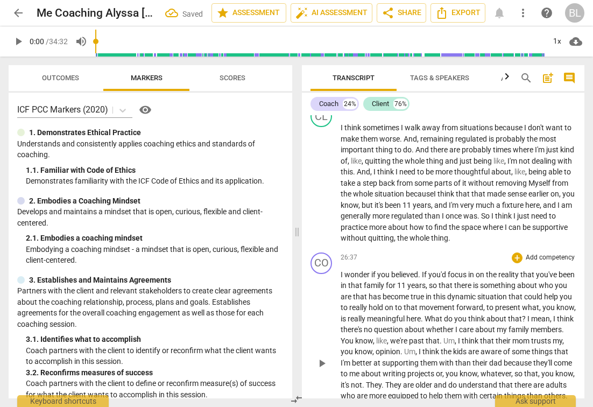
scroll to position [4950, 0]
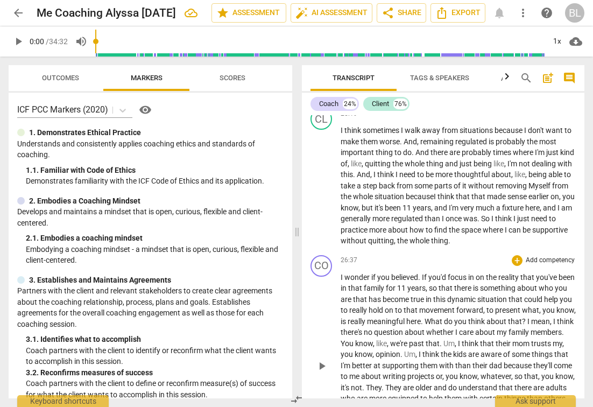
click at [527, 317] on span "?" at bounding box center [524, 321] width 5 height 9
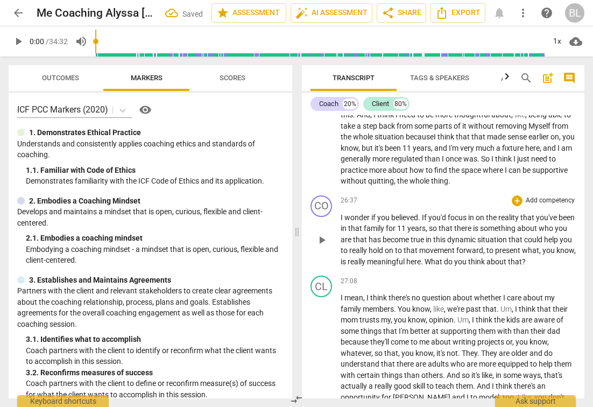
scroll to position [5055, 0]
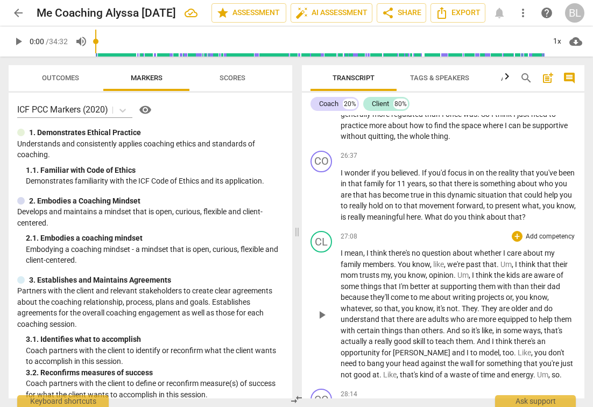
click at [515, 260] on span "," at bounding box center [513, 264] width 3 height 9
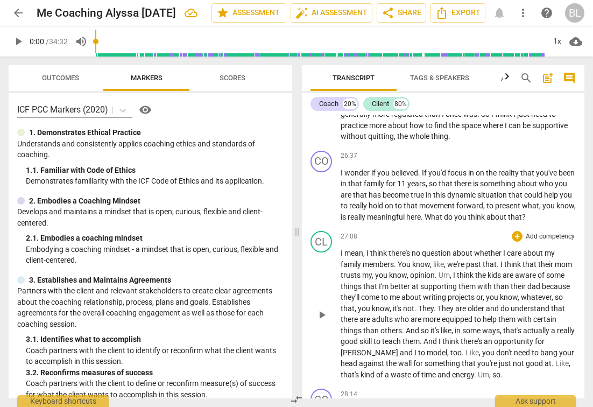
click at [453, 271] on span "," at bounding box center [451, 275] width 3 height 9
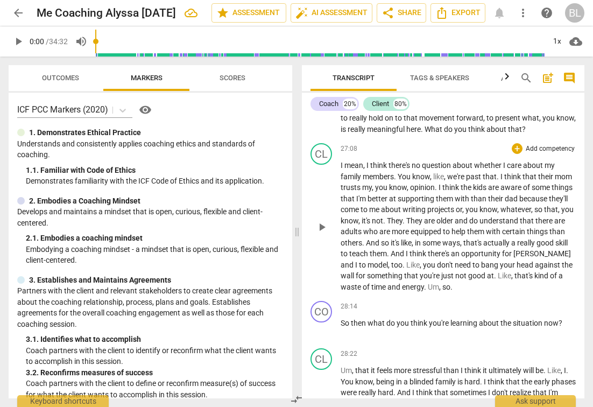
scroll to position [5146, 0]
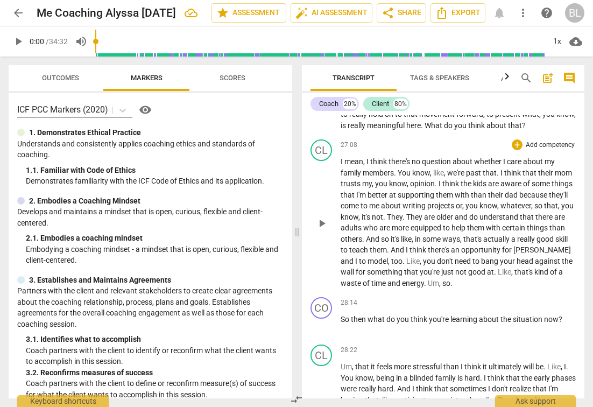
click at [406, 213] on span "." at bounding box center [405, 217] width 4 height 9
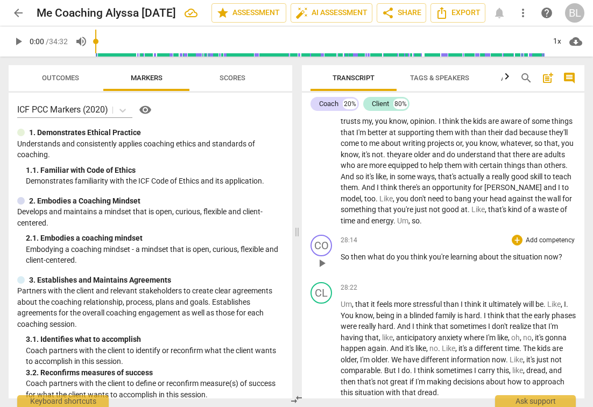
scroll to position [5210, 0]
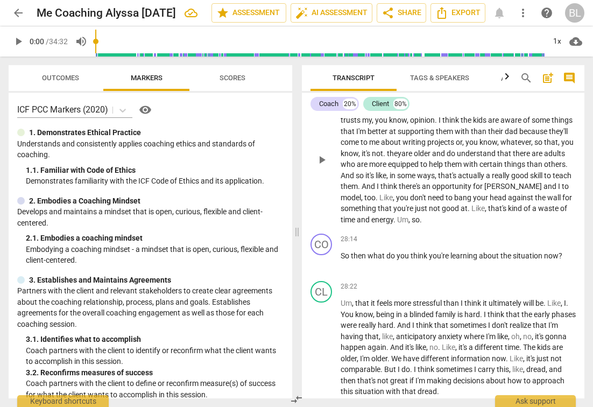
click at [488, 204] on span "," at bounding box center [486, 208] width 3 height 9
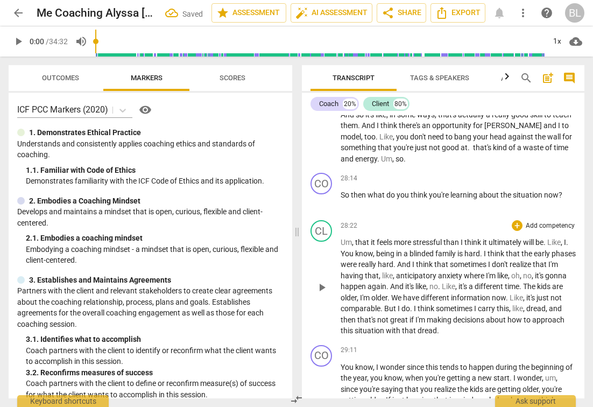
scroll to position [5298, 0]
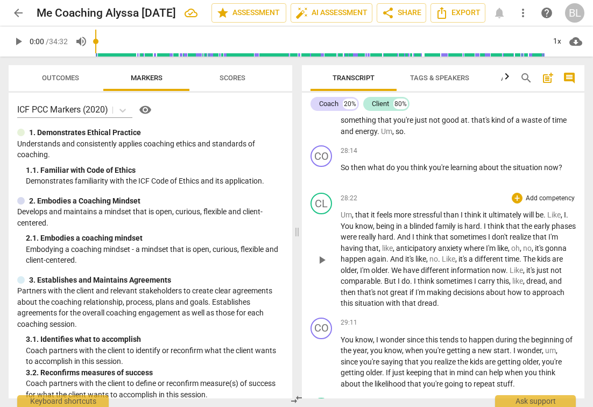
click at [354, 210] on span "," at bounding box center [353, 214] width 3 height 9
click at [551, 210] on span "," at bounding box center [549, 214] width 3 height 9
click at [574, 188] on div "CL play_arrow pause 28:25 + Add competency keyboard_arrow_right that it feels m…" at bounding box center [443, 250] width 283 height 125
click at [555, 210] on span "." at bounding box center [554, 214] width 4 height 9
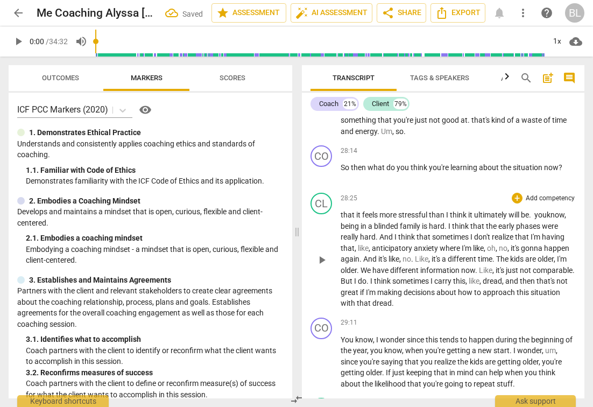
click at [383, 222] on span "blinded" at bounding box center [387, 226] width 26 height 9
click at [370, 244] on span "," at bounding box center [370, 248] width 3 height 9
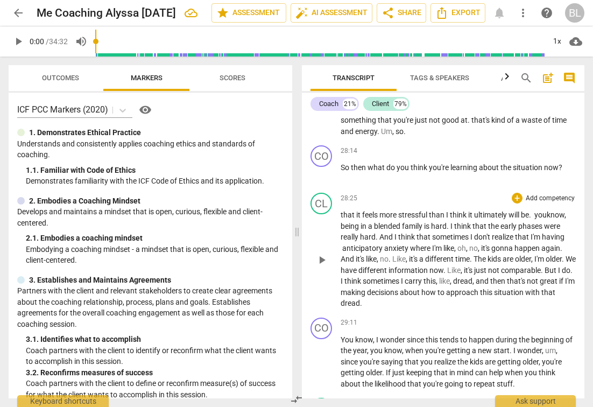
click at [457, 244] on span "," at bounding box center [455, 248] width 3 height 9
click at [382, 255] on span "," at bounding box center [382, 259] width 3 height 9
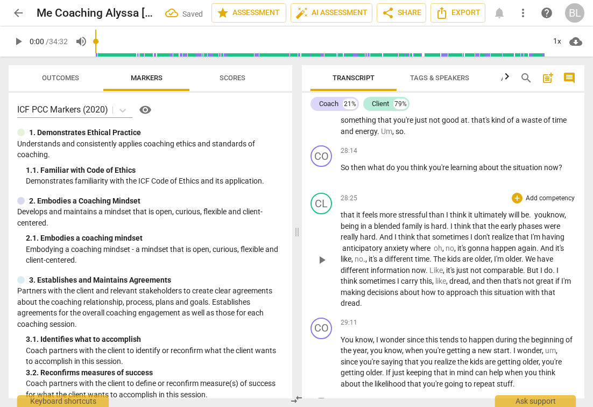
click at [367, 255] on span "," at bounding box center [366, 259] width 3 height 9
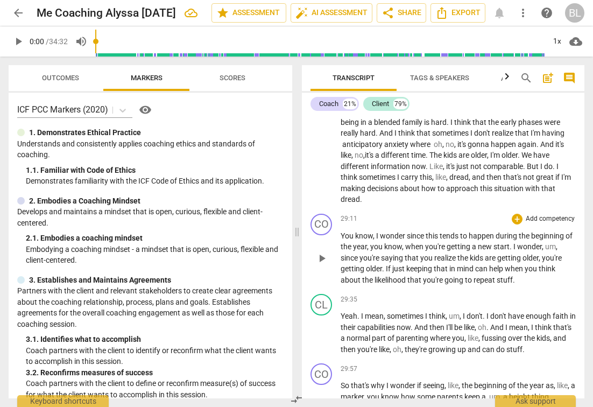
scroll to position [5406, 0]
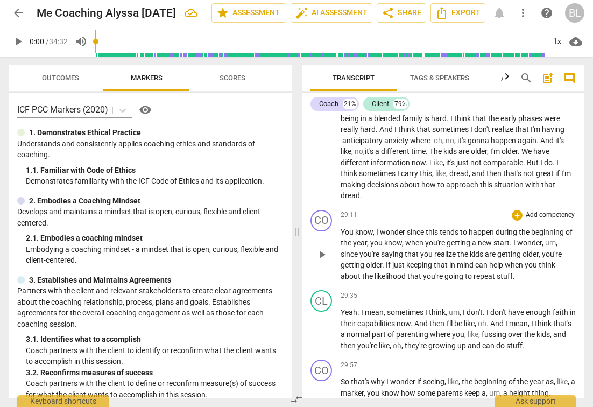
click at [558, 238] on span "," at bounding box center [557, 242] width 2 height 9
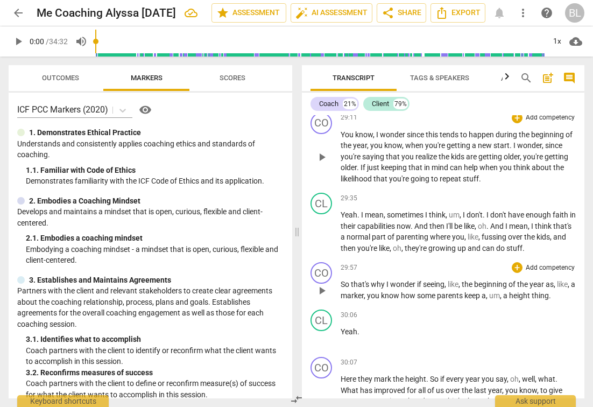
scroll to position [5500, 0]
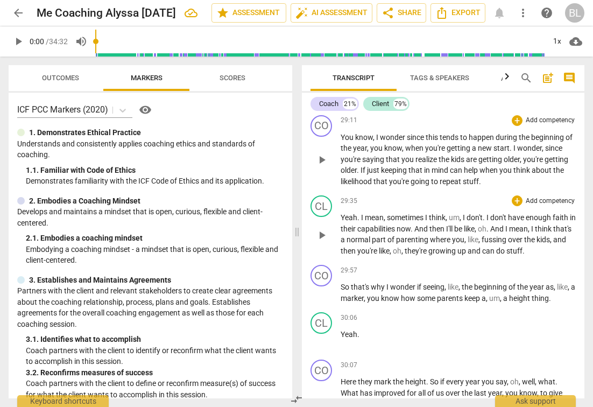
click at [487, 213] on span "." at bounding box center [485, 217] width 4 height 9
click at [474, 224] on span "." at bounding box center [472, 228] width 4 height 9
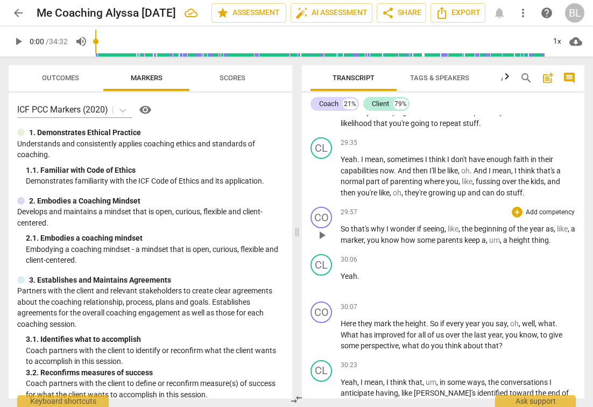
scroll to position [5561, 0]
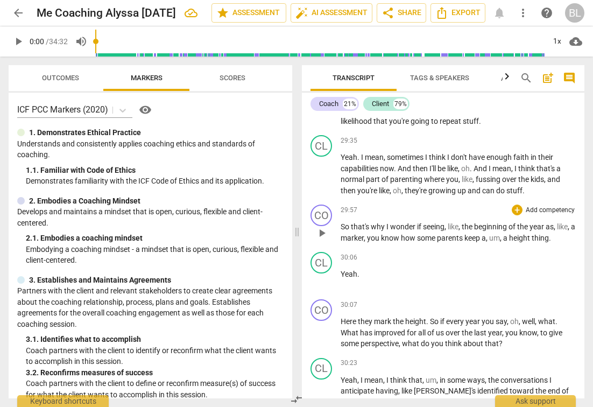
click at [568, 222] on span "," at bounding box center [569, 226] width 3 height 9
click at [503, 234] on span "," at bounding box center [501, 238] width 3 height 9
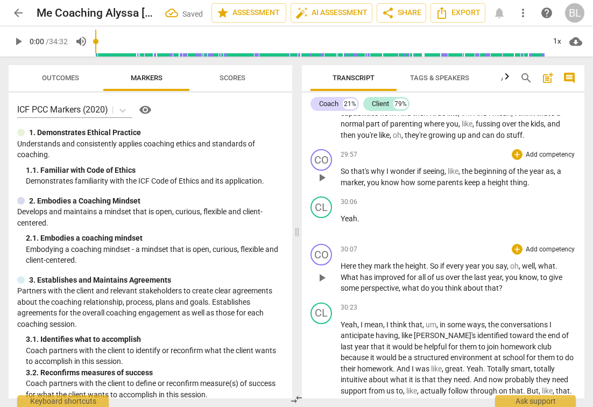
scroll to position [5657, 0]
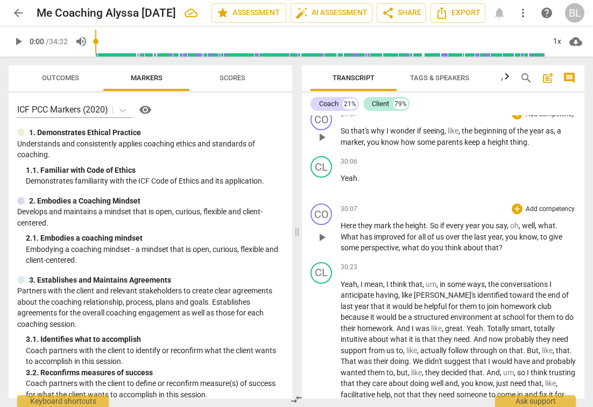
click at [520, 221] on span "," at bounding box center [520, 225] width 3 height 9
click at [546, 221] on span "." at bounding box center [546, 225] width 4 height 9
click at [565, 221] on span "What" at bounding box center [556, 225] width 18 height 9
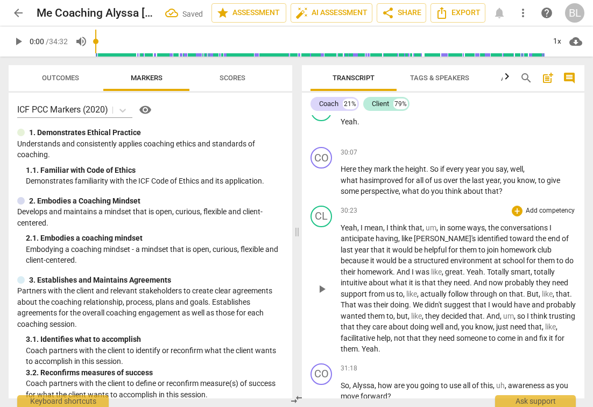
scroll to position [5720, 0]
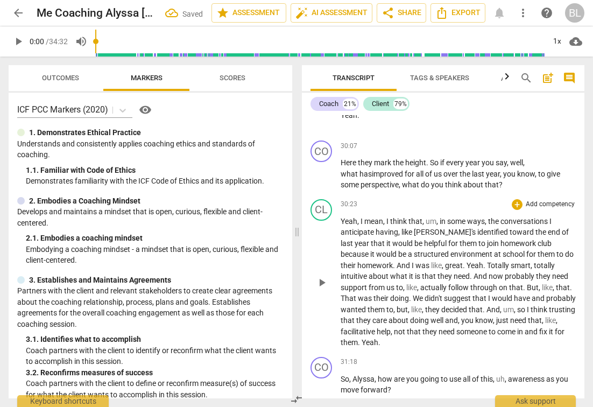
click at [439, 217] on span "," at bounding box center [438, 221] width 3 height 9
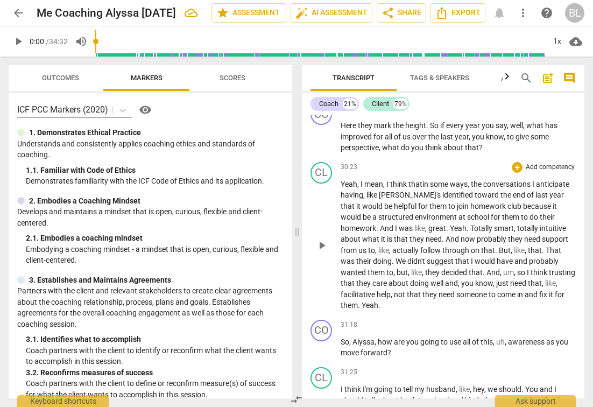
scroll to position [5757, 0]
click at [392, 245] on span "," at bounding box center [390, 249] width 3 height 9
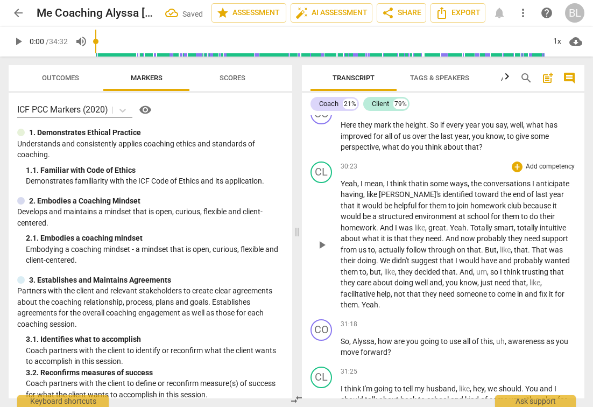
click at [378, 245] on span "," at bounding box center [376, 249] width 3 height 9
click at [377, 245] on span "," at bounding box center [376, 249] width 2 height 9
click at [526, 245] on span "." at bounding box center [528, 249] width 4 height 9
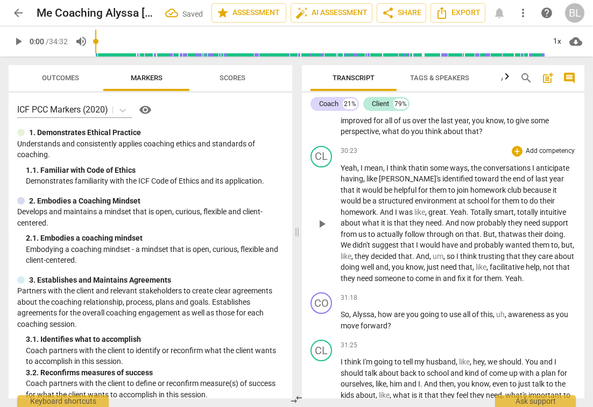
scroll to position [5774, 0]
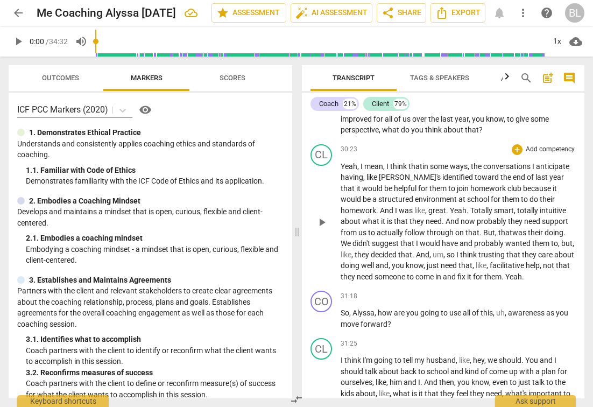
click at [355, 250] on span "," at bounding box center [352, 254] width 3 height 9
click at [441, 250] on span "," at bounding box center [442, 254] width 3 height 9
click at [430, 250] on span "so" at bounding box center [435, 254] width 10 height 9
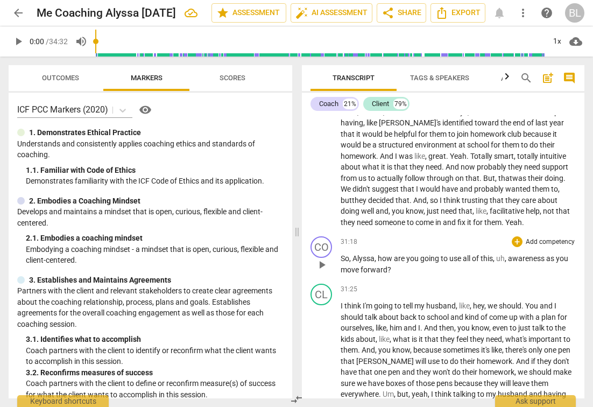
scroll to position [5826, 0]
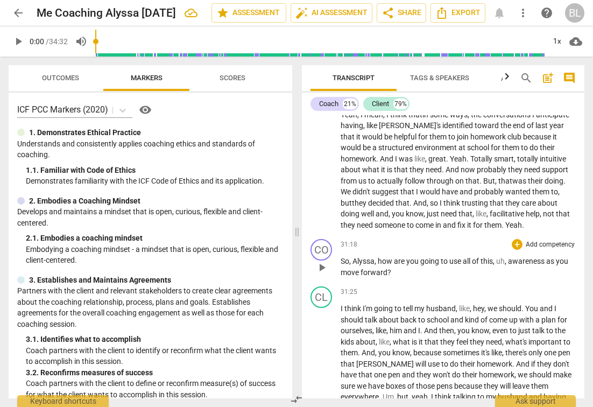
click at [508, 257] on span "," at bounding box center [506, 261] width 3 height 9
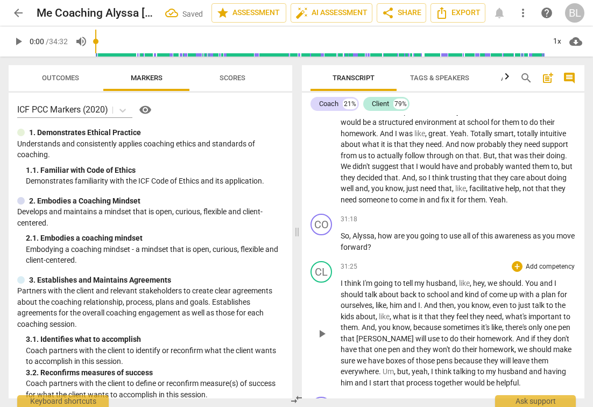
scroll to position [5864, 0]
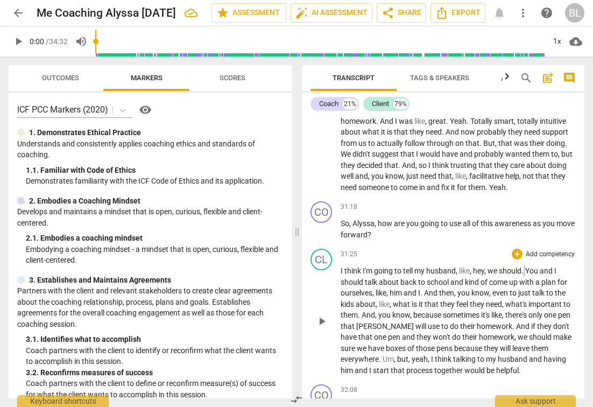
click at [527, 265] on p "I think I'm going to tell my husband , like , hey , we should . You and I shoul…" at bounding box center [458, 320] width 235 height 110
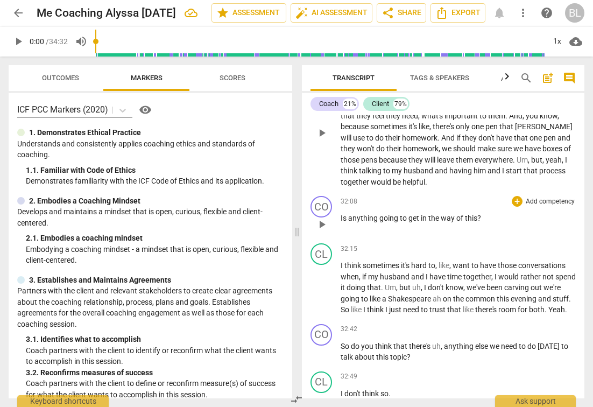
scroll to position [6055, 0]
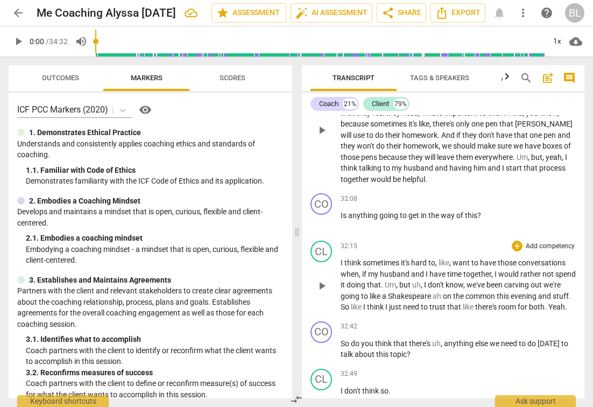
click at [453, 258] on span "," at bounding box center [450, 262] width 3 height 9
click at [393, 280] on span "," at bounding box center [391, 284] width 3 height 9
click at [538, 280] on span "we're" at bounding box center [528, 284] width 19 height 9
click at [423, 292] on span "ah" at bounding box center [417, 296] width 10 height 9
click at [368, 292] on span "a" at bounding box center [365, 296] width 6 height 9
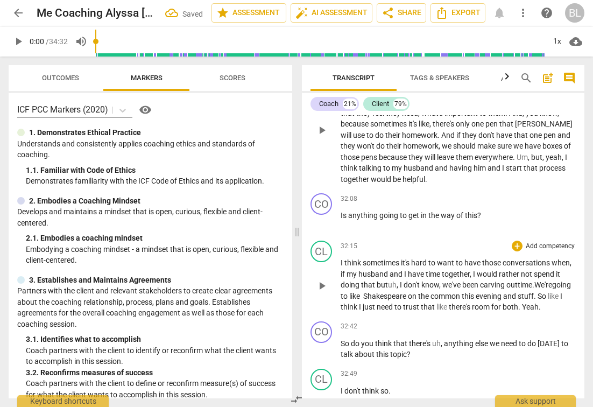
click at [548, 292] on span "like" at bounding box center [554, 296] width 12 height 9
click at [427, 303] on span "like" at bounding box center [420, 307] width 12 height 9
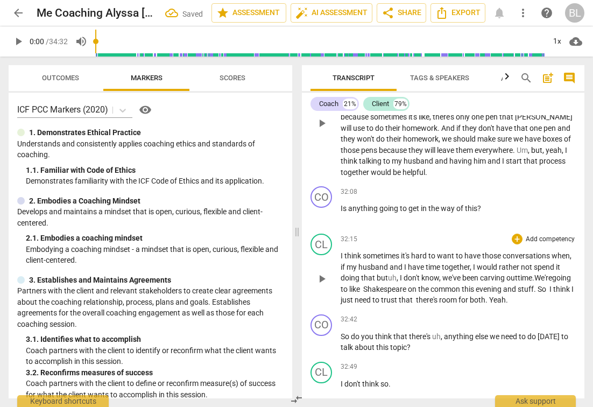
scroll to position [6064, 0]
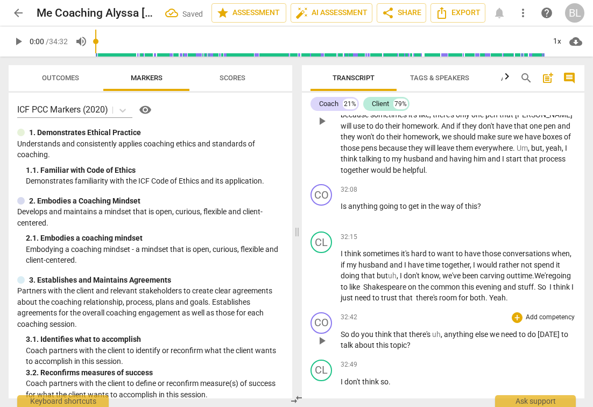
click at [444, 330] on span "," at bounding box center [442, 334] width 3 height 9
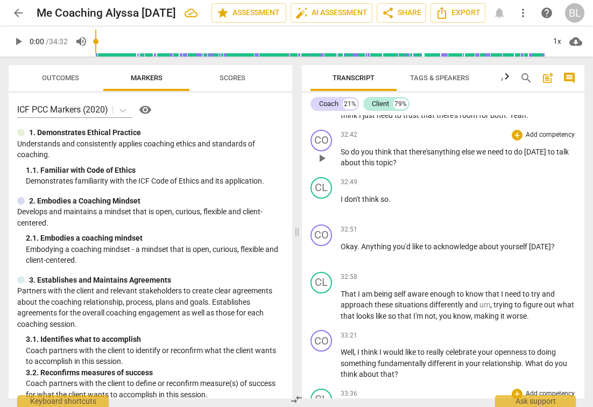
scroll to position [6247, 0]
click at [491, 300] on span "," at bounding box center [491, 304] width 3 height 9
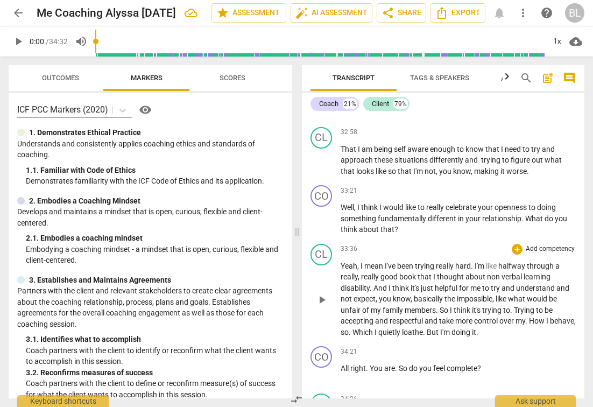
scroll to position [6422, 0]
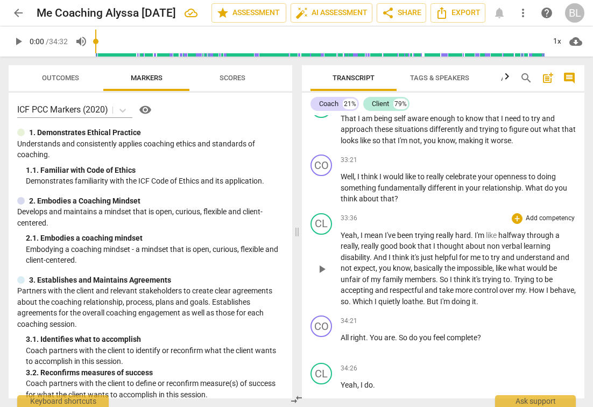
click at [514, 275] on span "." at bounding box center [512, 279] width 4 height 9
click at [476, 286] on span "my" at bounding box center [472, 290] width 10 height 9
click at [468, 286] on span "." at bounding box center [467, 290] width 4 height 9
click at [524, 286] on span "." at bounding box center [522, 290] width 4 height 9
click at [513, 286] on span "." at bounding box center [511, 290] width 4 height 9
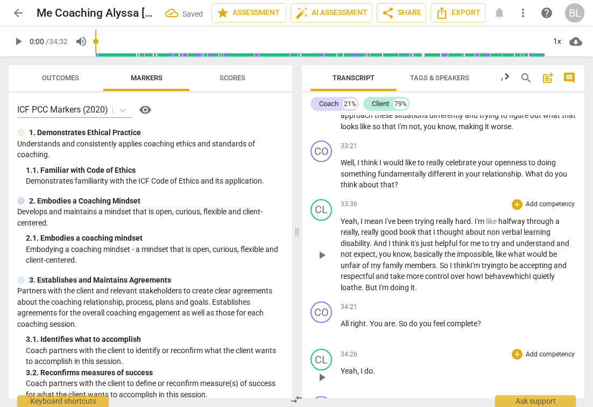
scroll to position [6435, 0]
click at [396, 320] on span "." at bounding box center [397, 324] width 4 height 9
click at [344, 320] on span "So" at bounding box center [348, 324] width 10 height 9
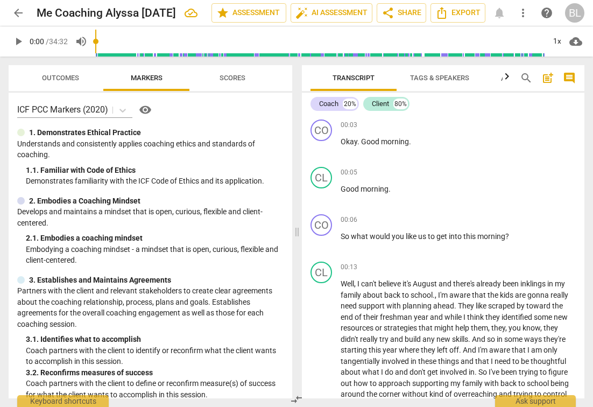
scroll to position [0, 0]
click at [443, 10] on icon "Export" at bounding box center [441, 12] width 13 height 13
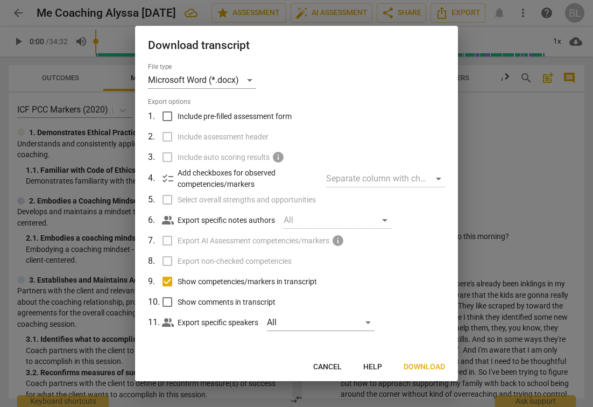
click at [506, 84] on div at bounding box center [296, 203] width 593 height 407
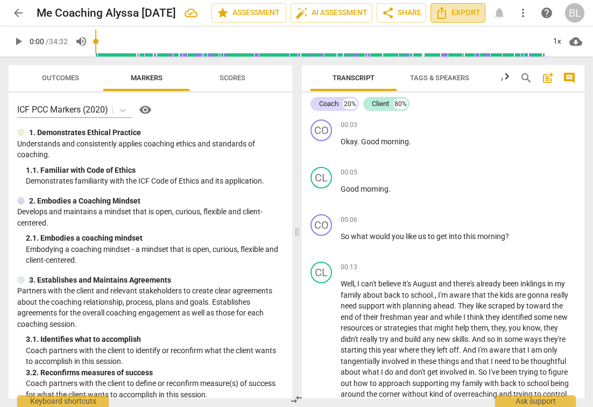
click at [448, 8] on icon "Export" at bounding box center [441, 12] width 13 height 13
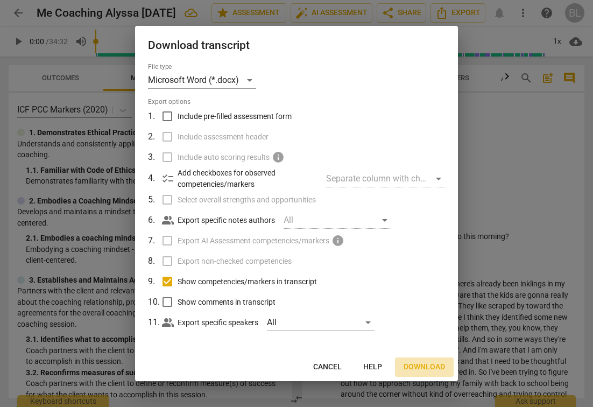
click at [434, 367] on span "Download" at bounding box center [424, 367] width 41 height 11
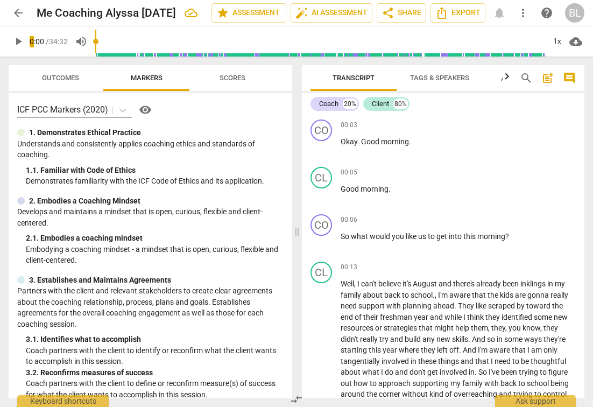
click at [0, 0] on html "arrow_back Me Coaching Alyssa [DATE] edit star Assessment auto_fix_high AI Asse…" at bounding box center [296, 0] width 593 height 0
